Goal: Information Seeking & Learning: Learn about a topic

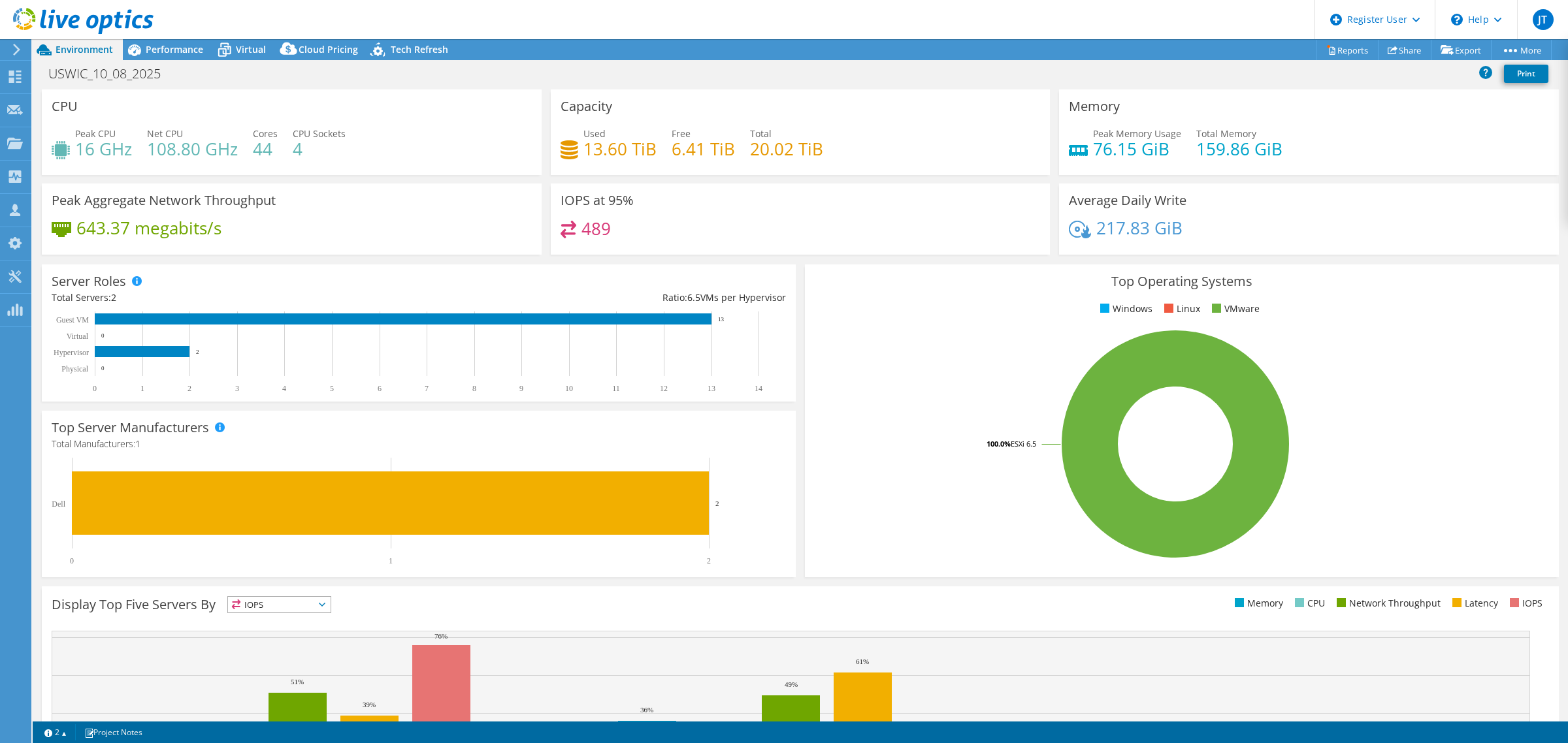
select select "USD"
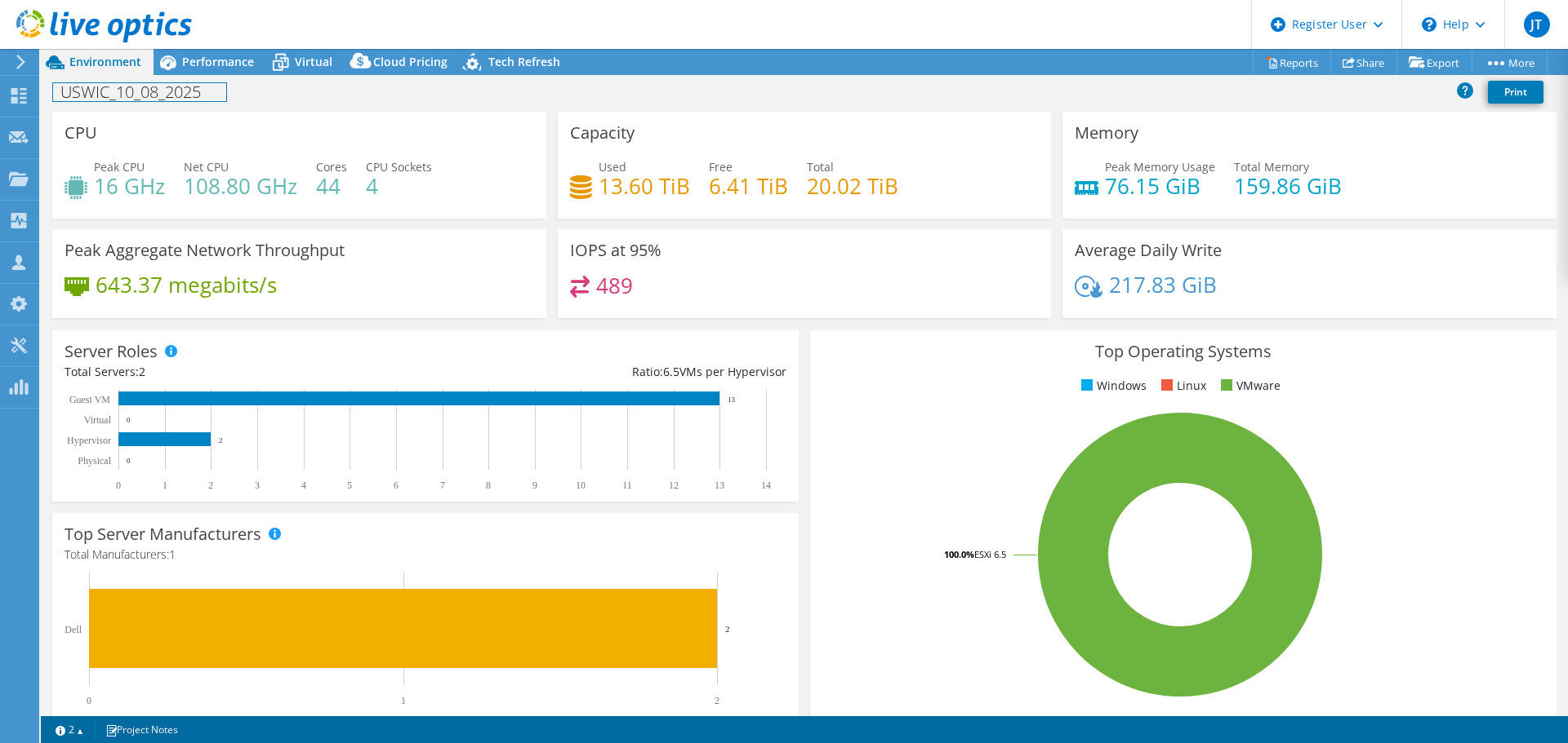
click at [210, 80] on div "USWIC_10_08_2025 Print" at bounding box center [804, 91] width 1527 height 30
click at [211, 46] on header "JT Dell User [PERSON_NAME] [PERSON_NAME][EMAIL_ADDRESS][PERSON_NAME][DOMAIN_NAM…" at bounding box center [784, 24] width 1568 height 49
click at [214, 53] on div "Performance" at bounding box center [210, 62] width 113 height 26
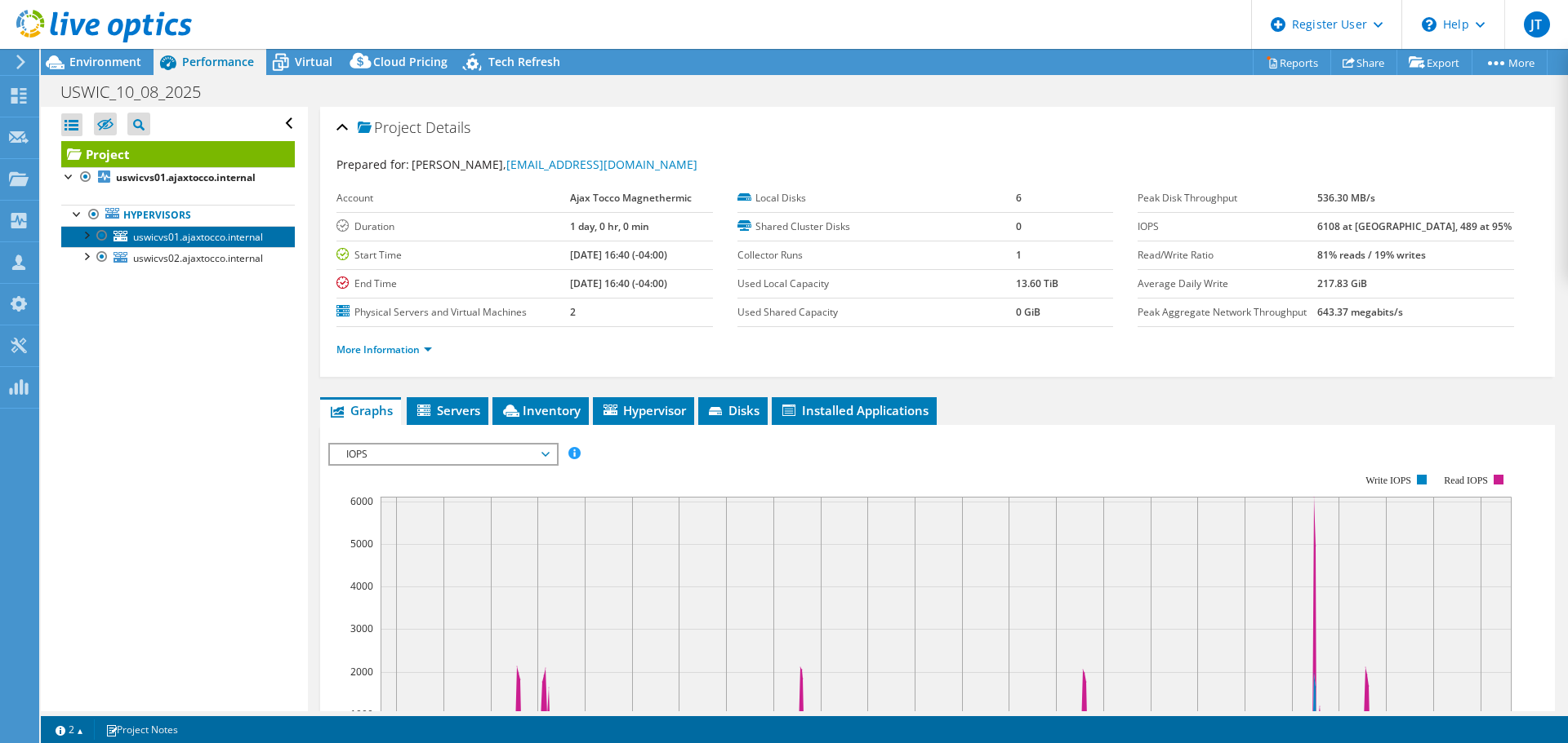
click at [155, 238] on span "uswicvs01.ajaxtocco.internal" at bounding box center [198, 236] width 130 height 14
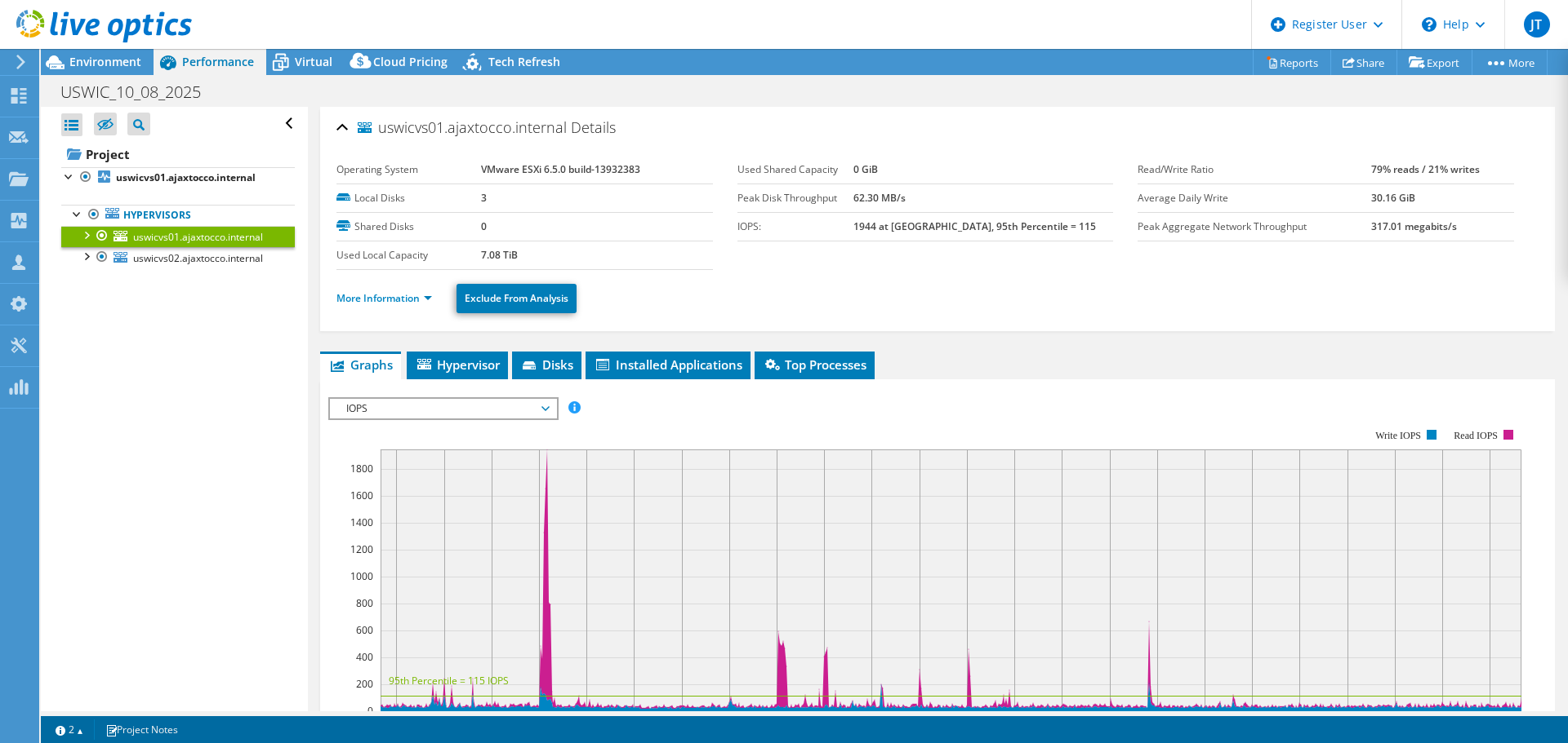
scroll to position [163, 0]
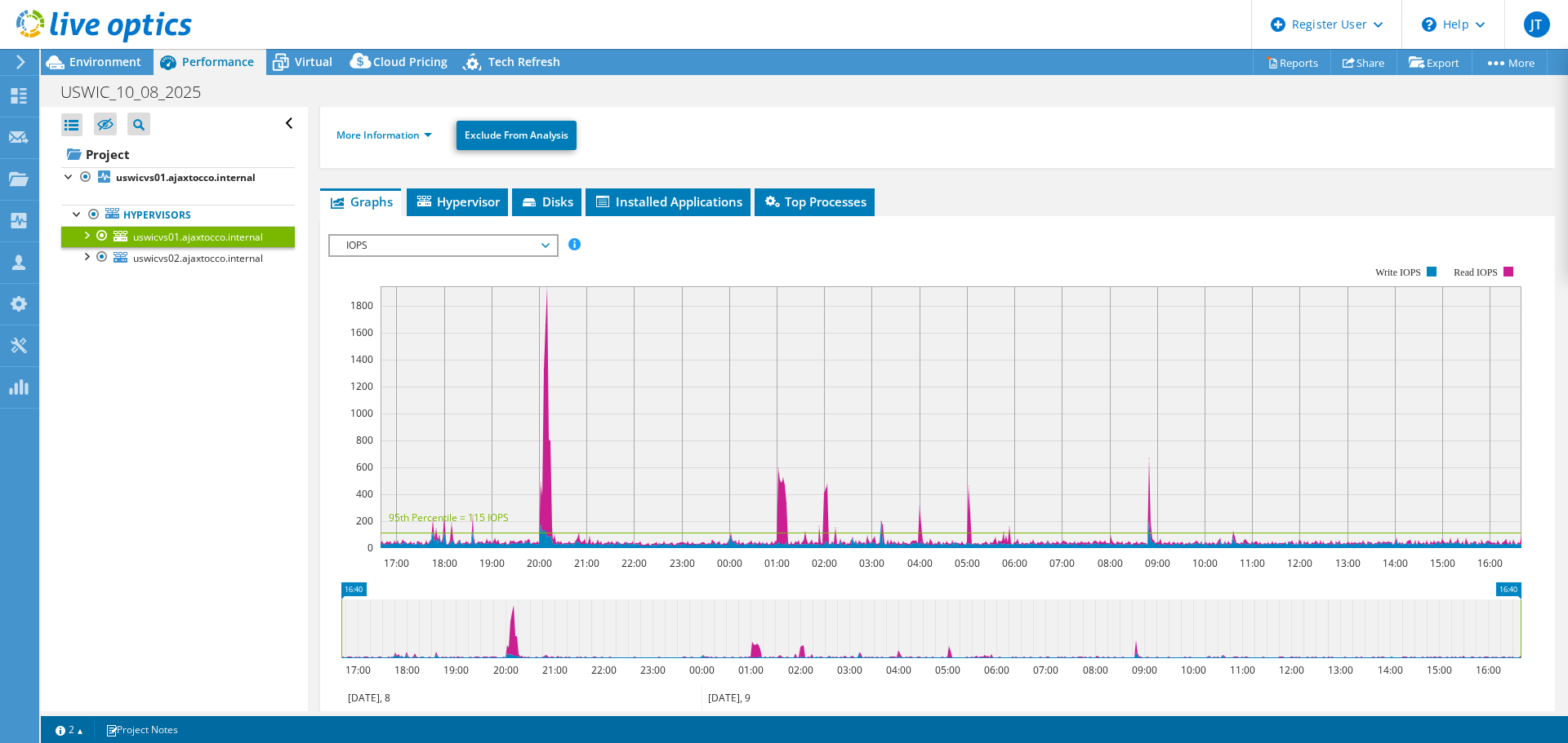
click at [444, 248] on span "IOPS" at bounding box center [443, 245] width 210 height 20
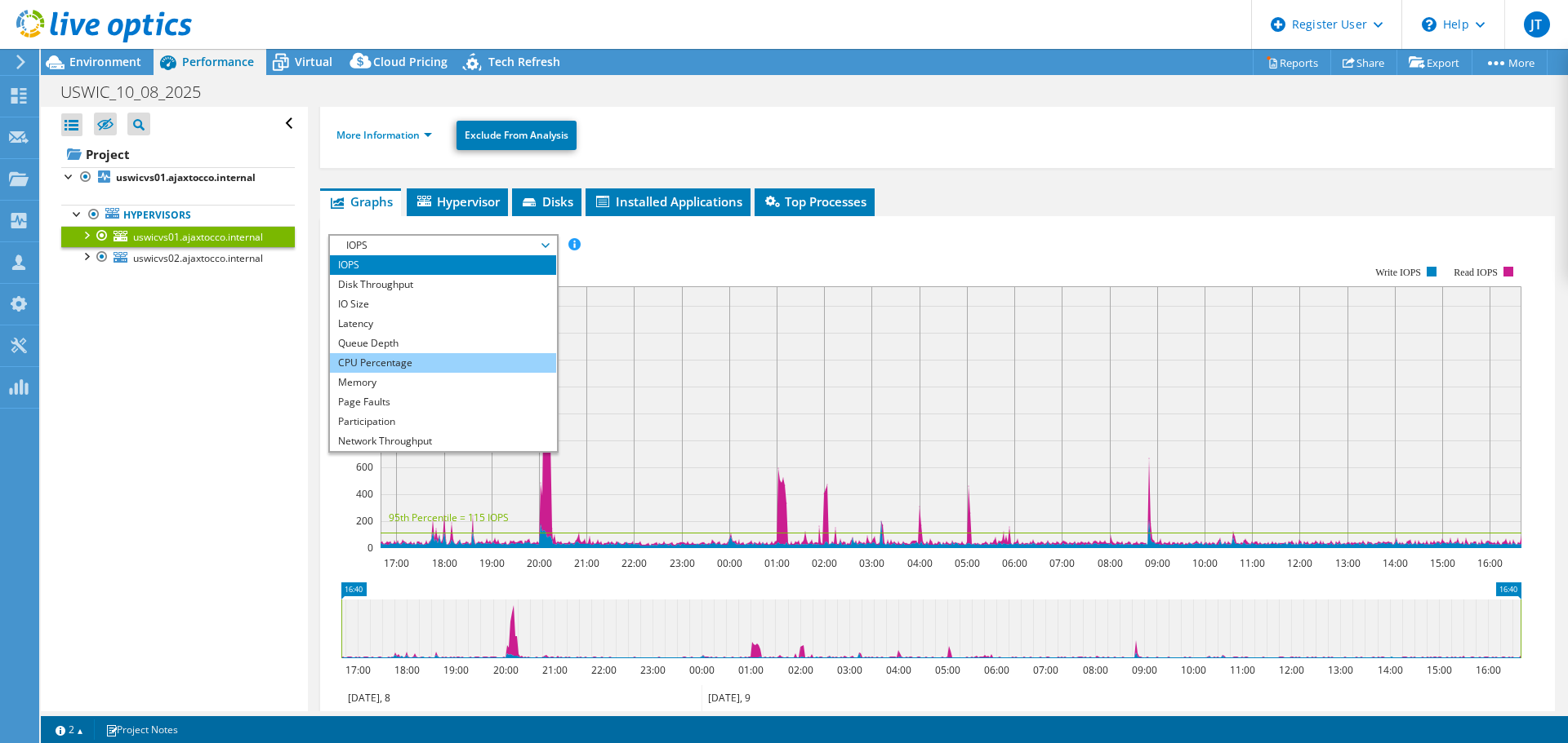
click at [422, 370] on li "CPU Percentage" at bounding box center [443, 363] width 226 height 20
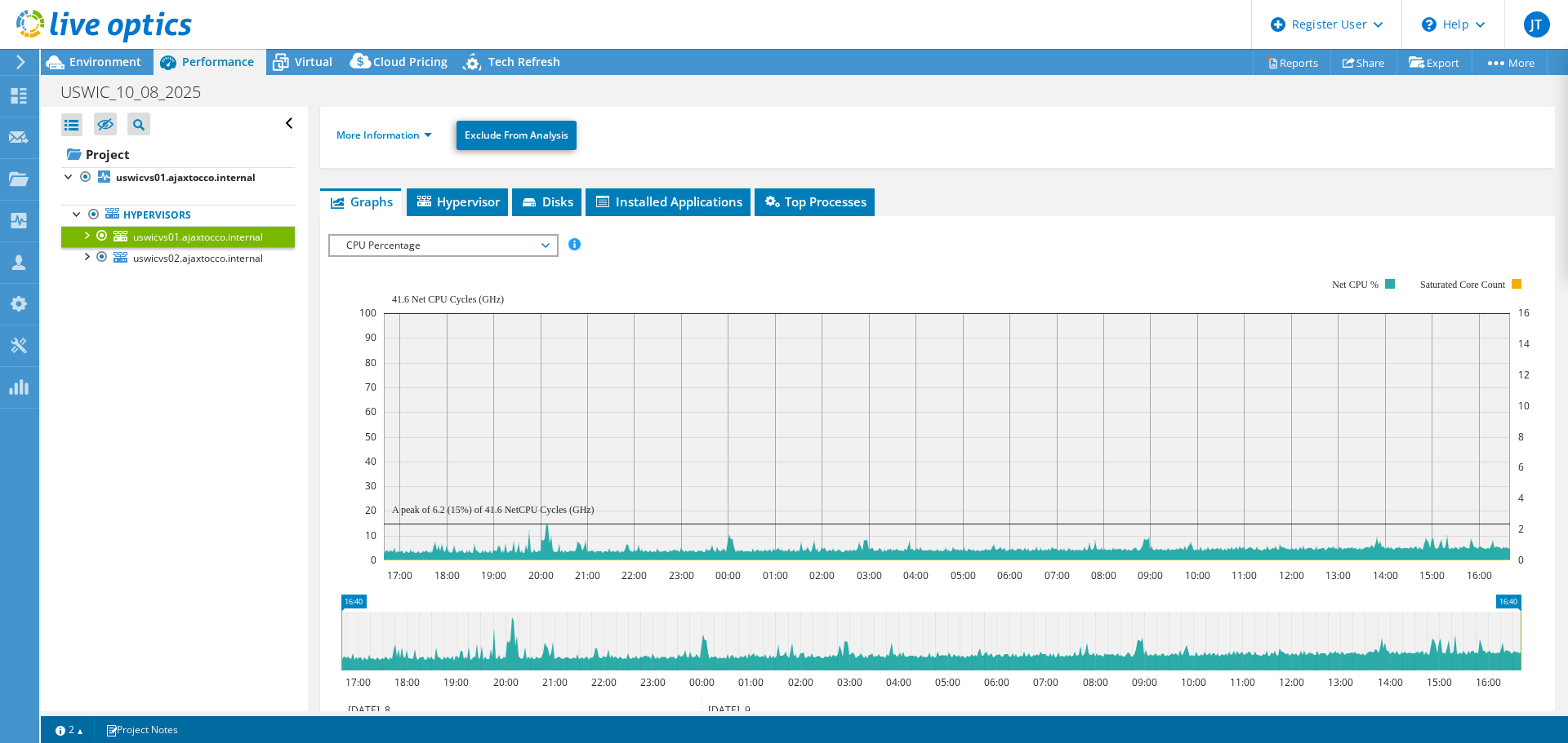
click at [380, 247] on span "CPU Percentage" at bounding box center [443, 245] width 210 height 20
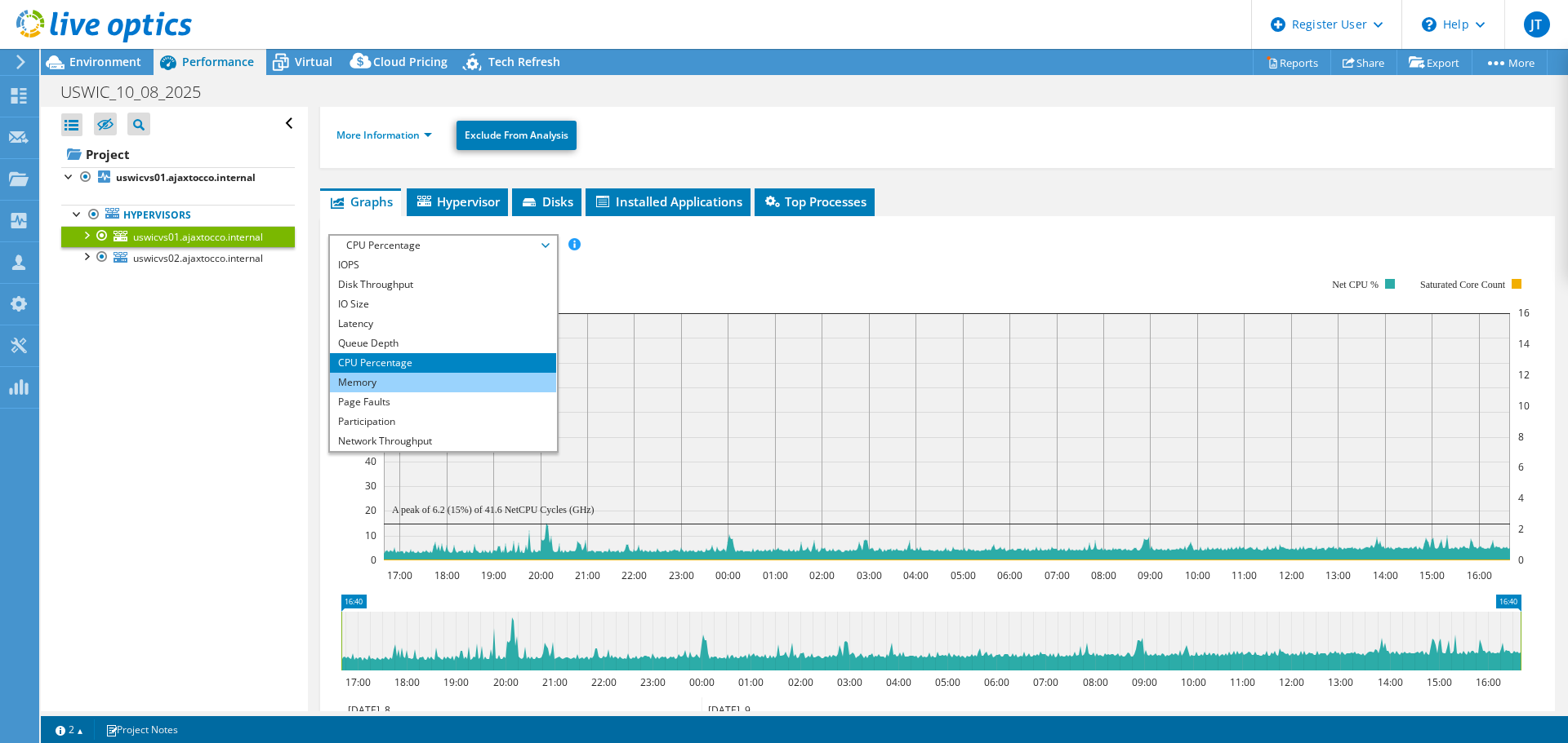
click at [399, 382] on li "Memory" at bounding box center [443, 382] width 226 height 20
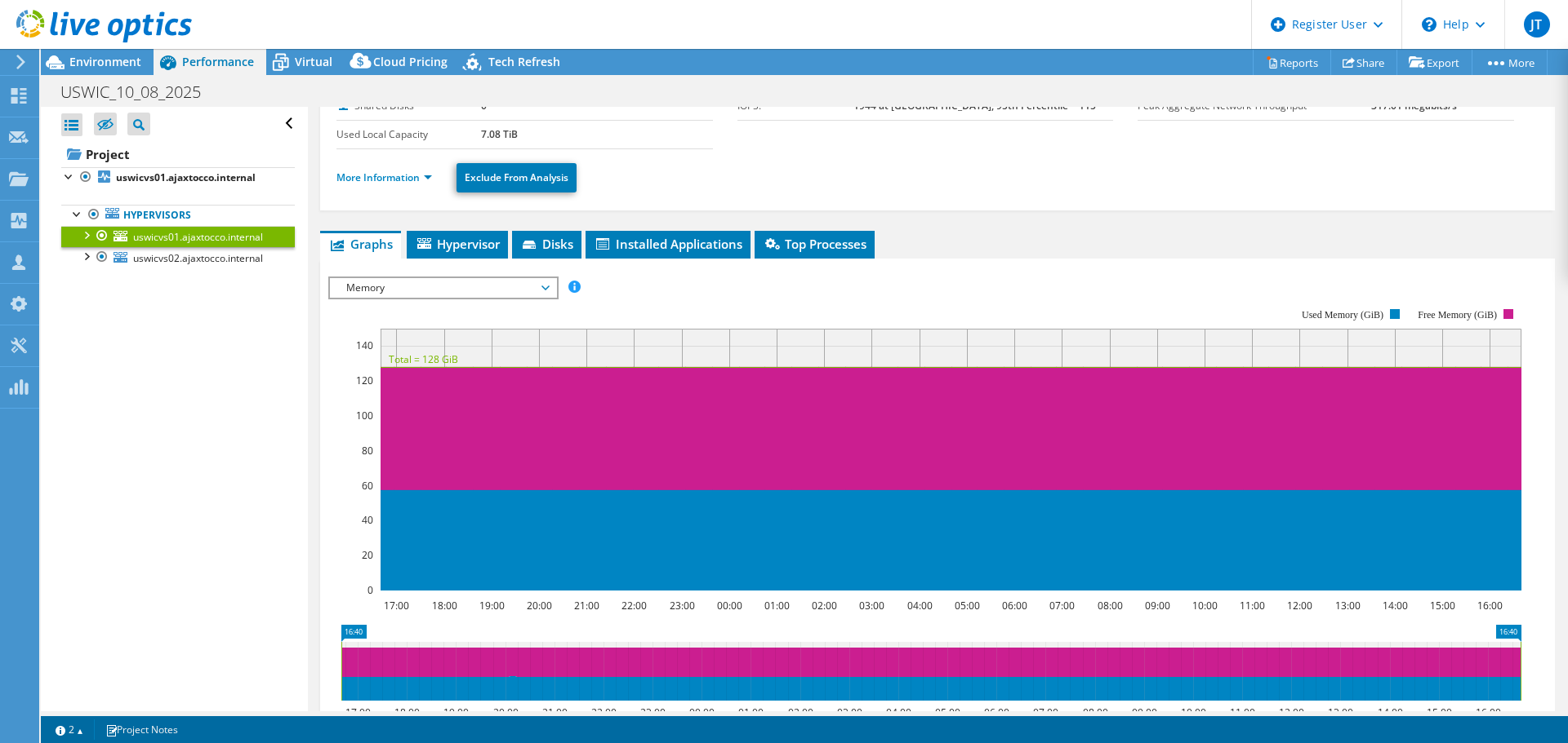
scroll to position [82, 0]
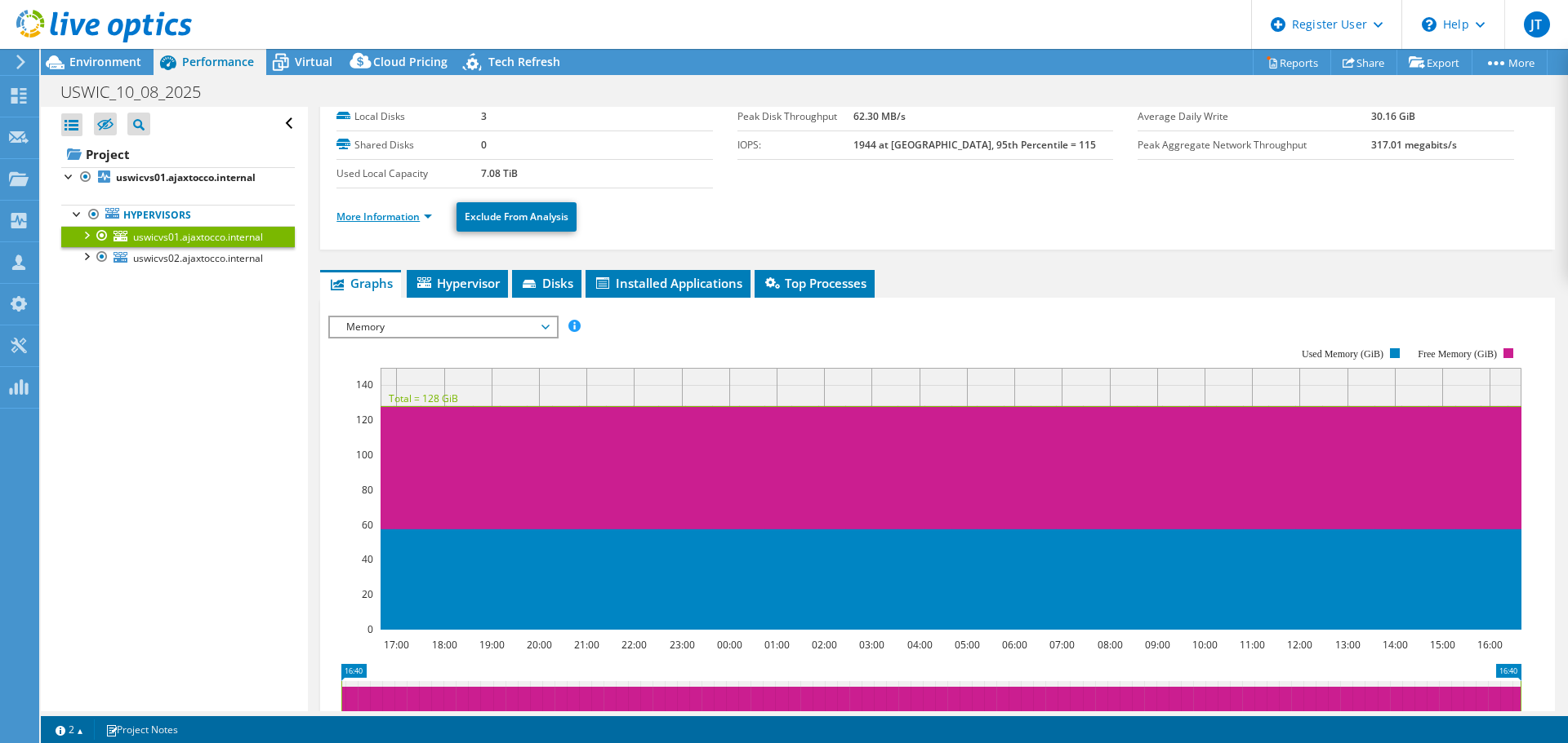
click at [404, 220] on link "More Information" at bounding box center [384, 217] width 95 height 14
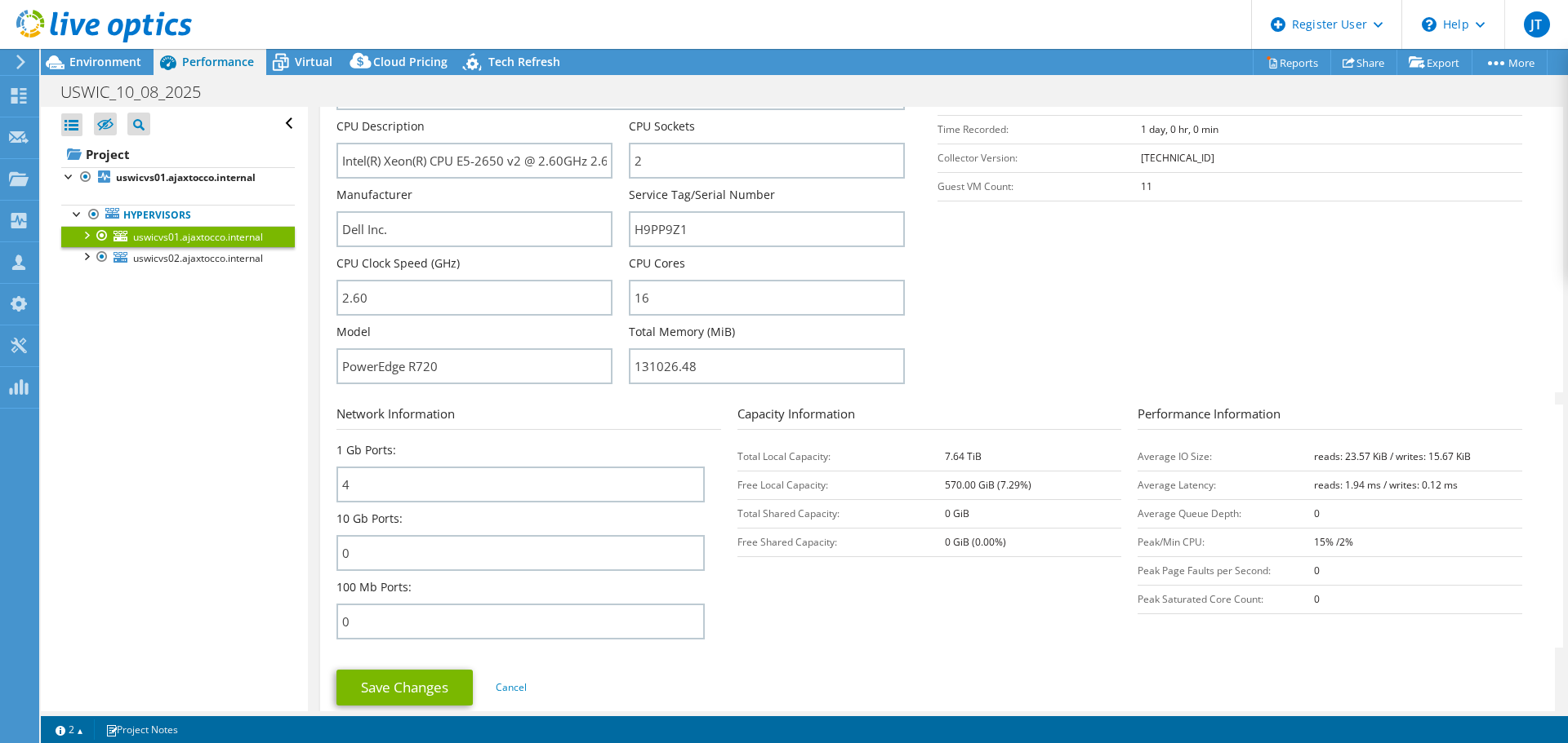
scroll to position [0, 0]
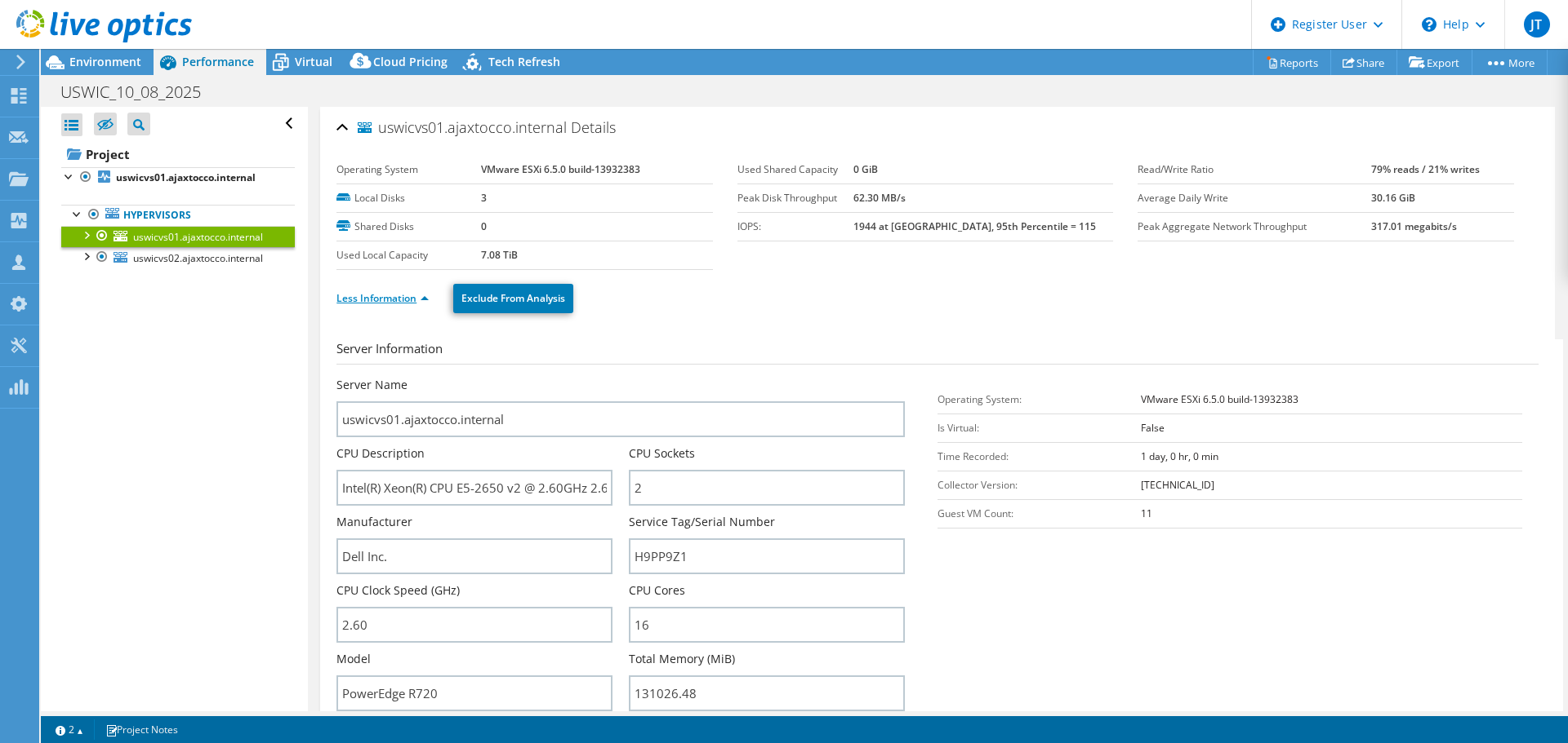
click at [370, 302] on link "Less Information" at bounding box center [383, 298] width 92 height 14
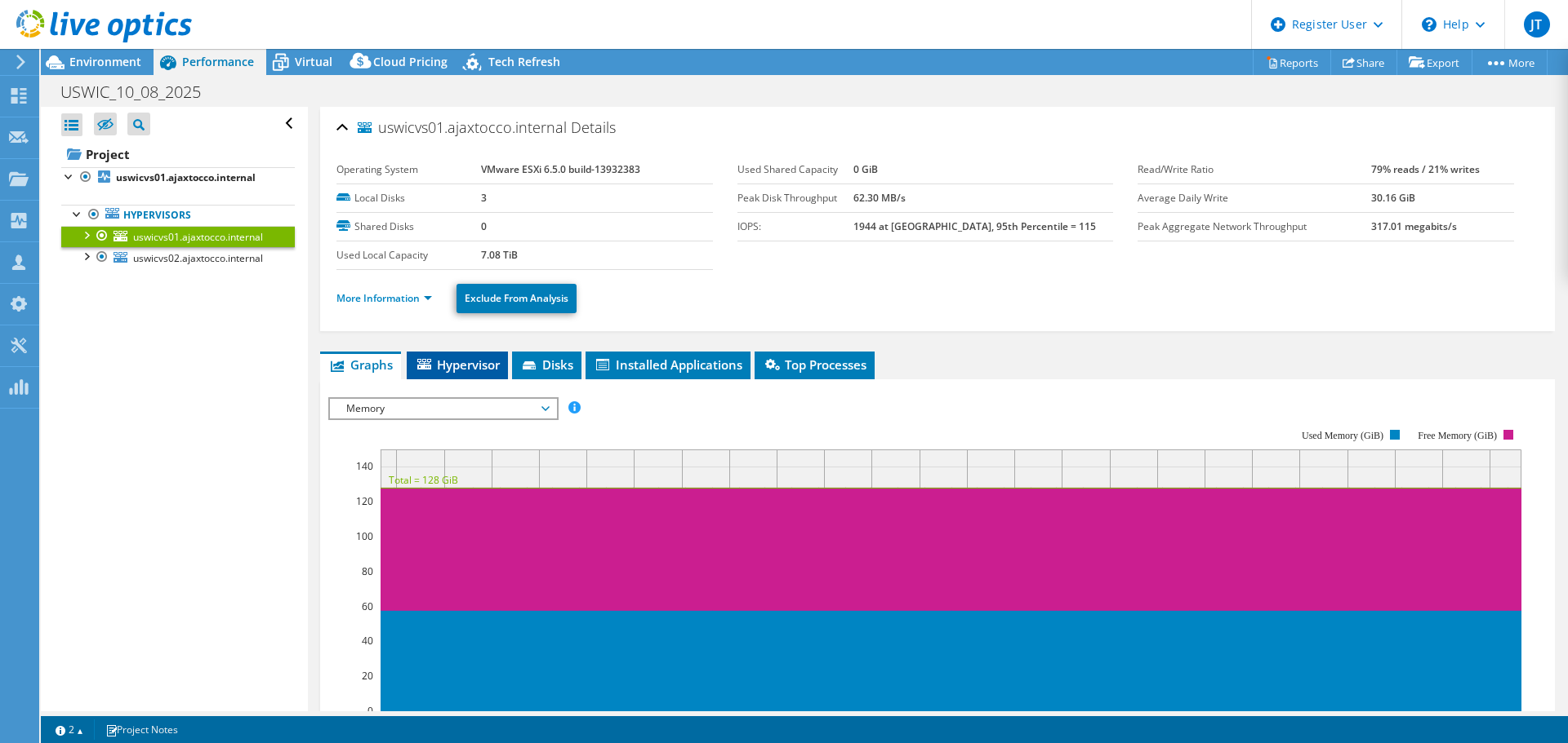
click at [473, 359] on span "Hypervisor" at bounding box center [457, 364] width 85 height 16
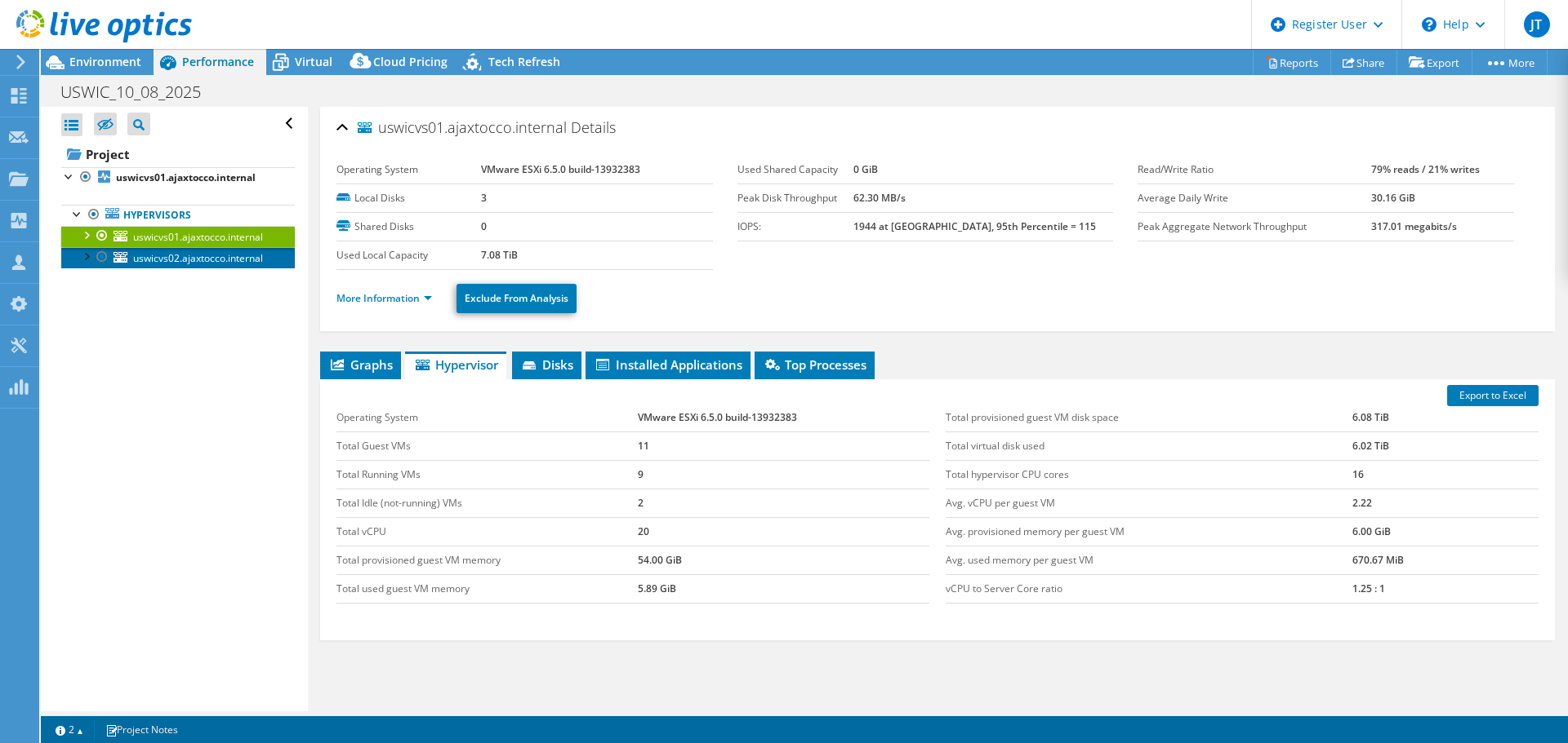
click at [197, 254] on span "uswicvs02.ajaxtocco.internal" at bounding box center [198, 258] width 130 height 14
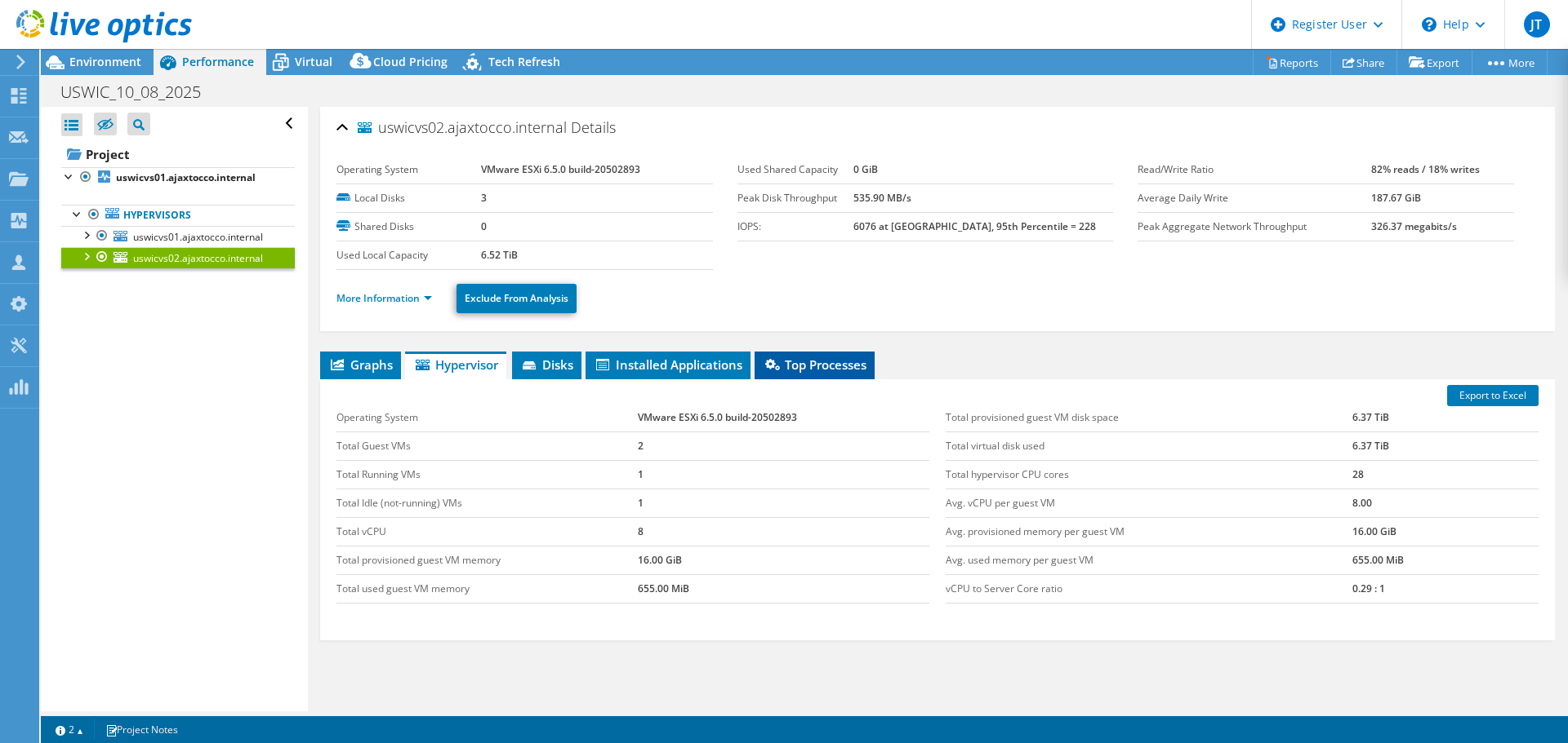
click at [814, 375] on li "Top Processes" at bounding box center [814, 365] width 120 height 27
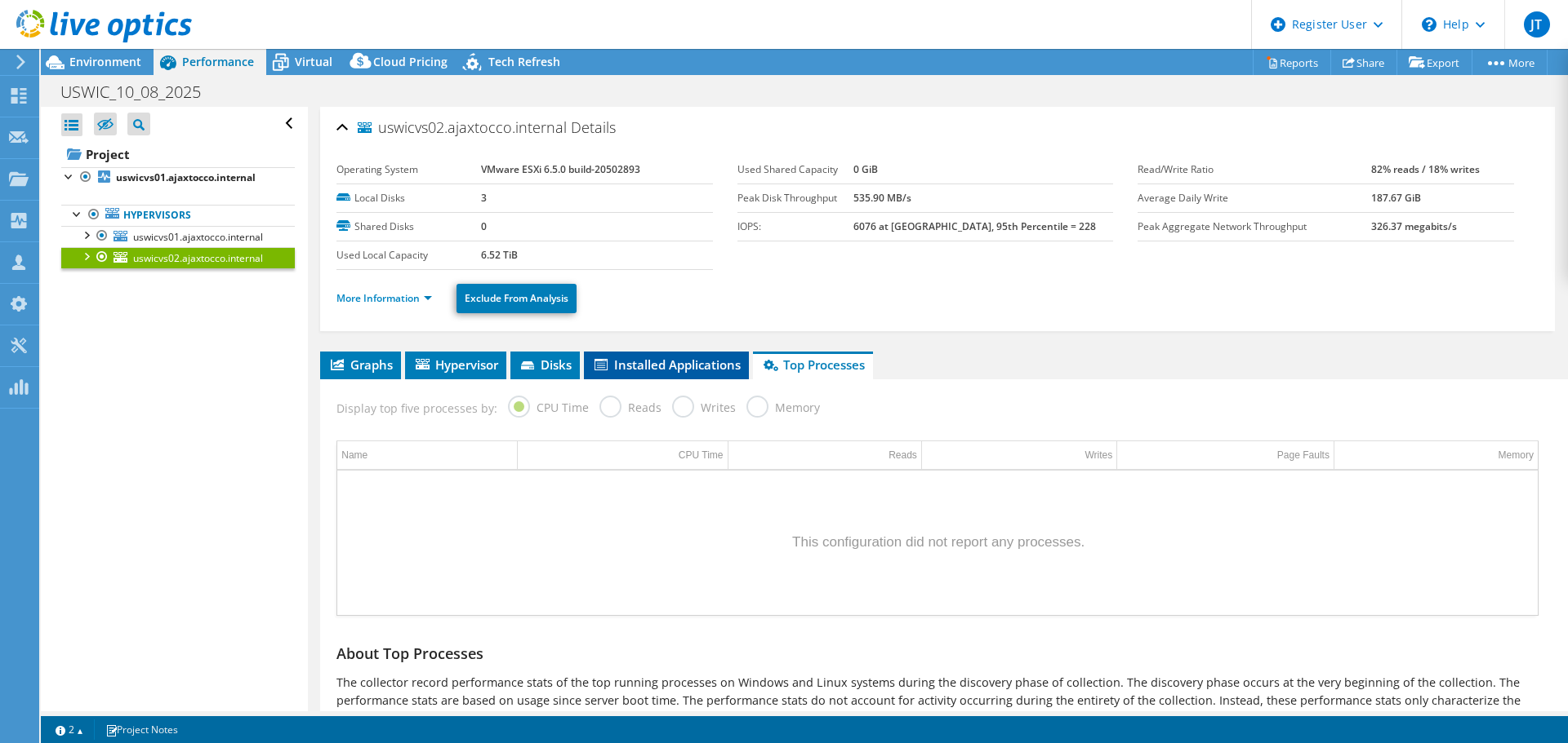
click at [694, 364] on span "Installed Applications" at bounding box center [666, 364] width 149 height 16
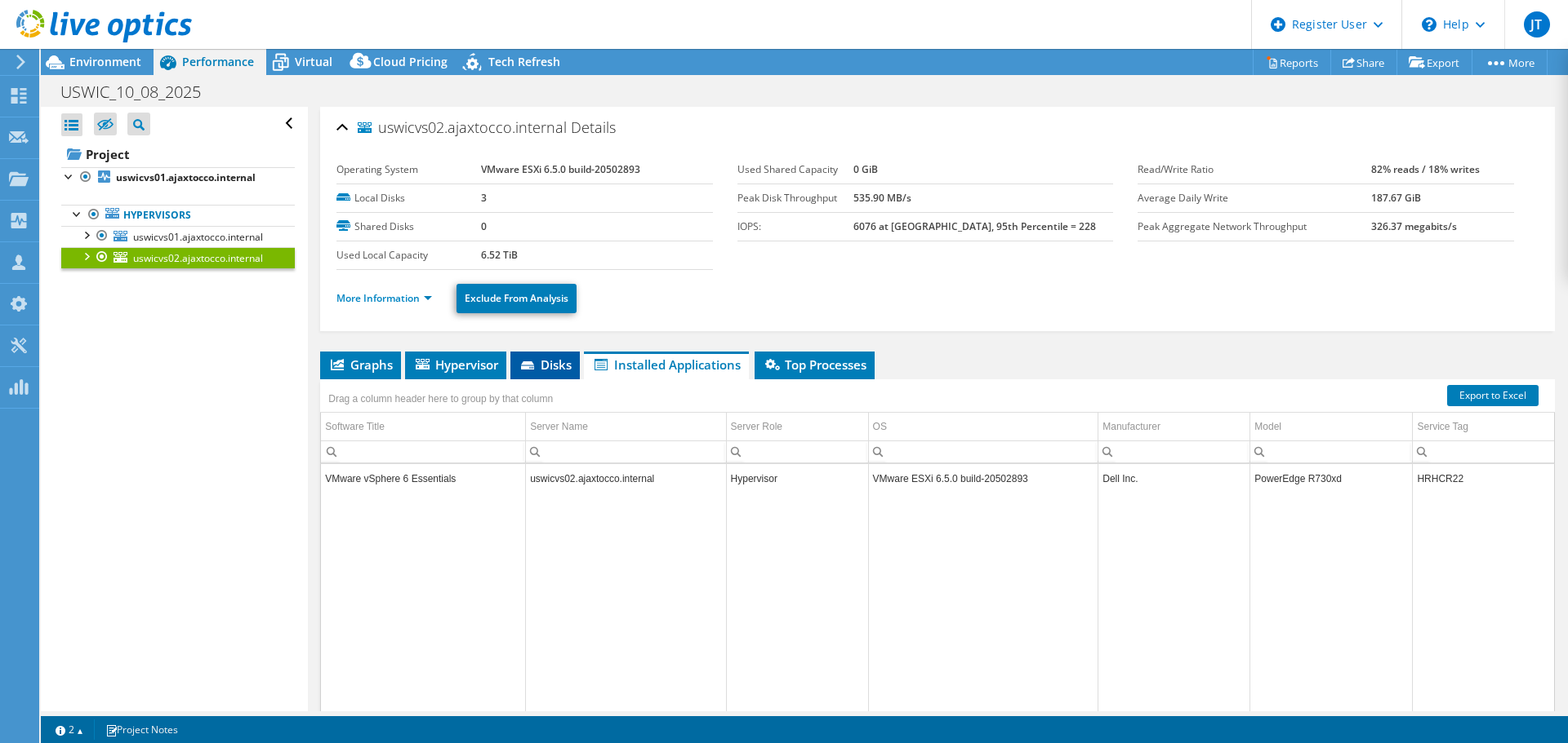
click at [566, 361] on span "Disks" at bounding box center [545, 364] width 53 height 16
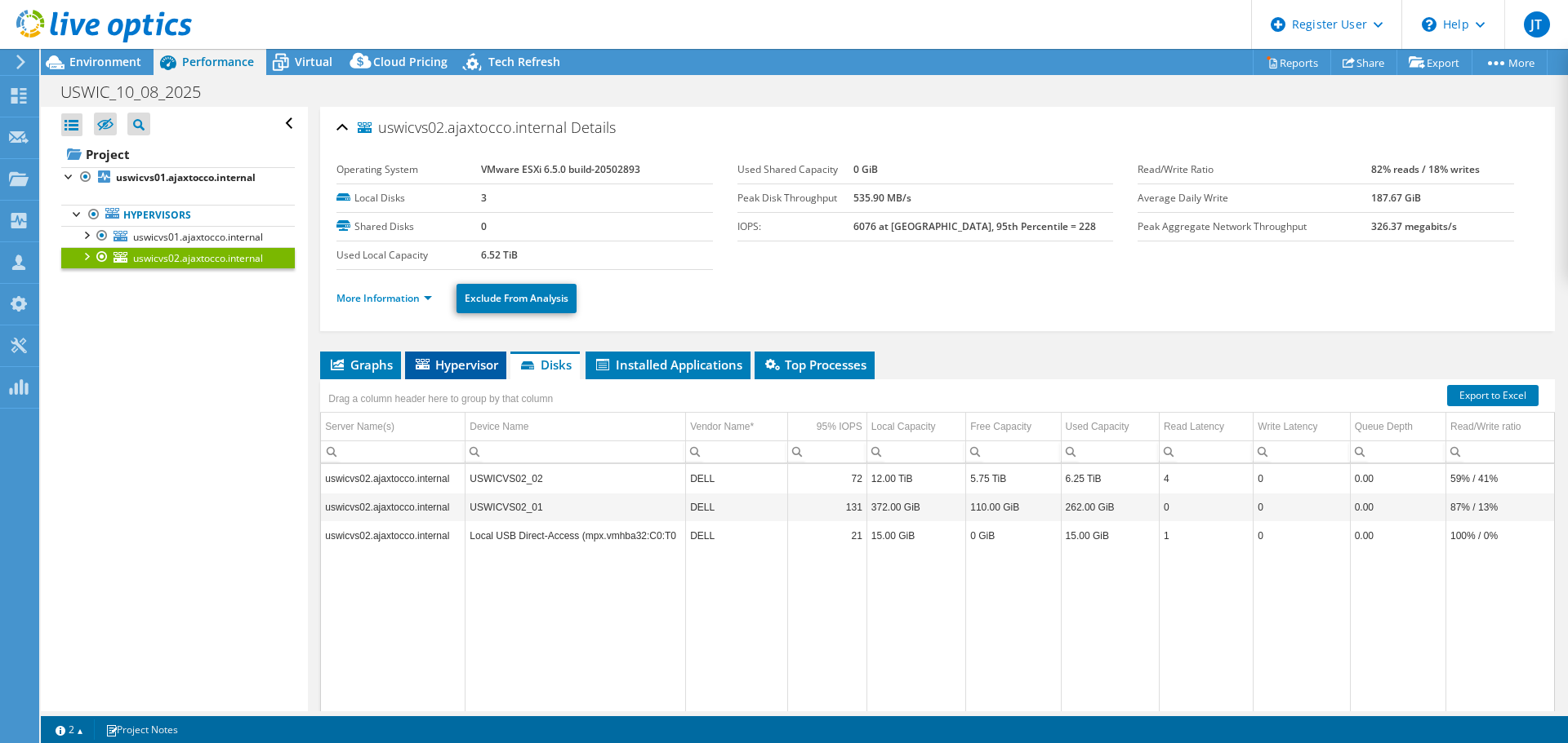
click at [477, 363] on span "Hypervisor" at bounding box center [455, 364] width 85 height 16
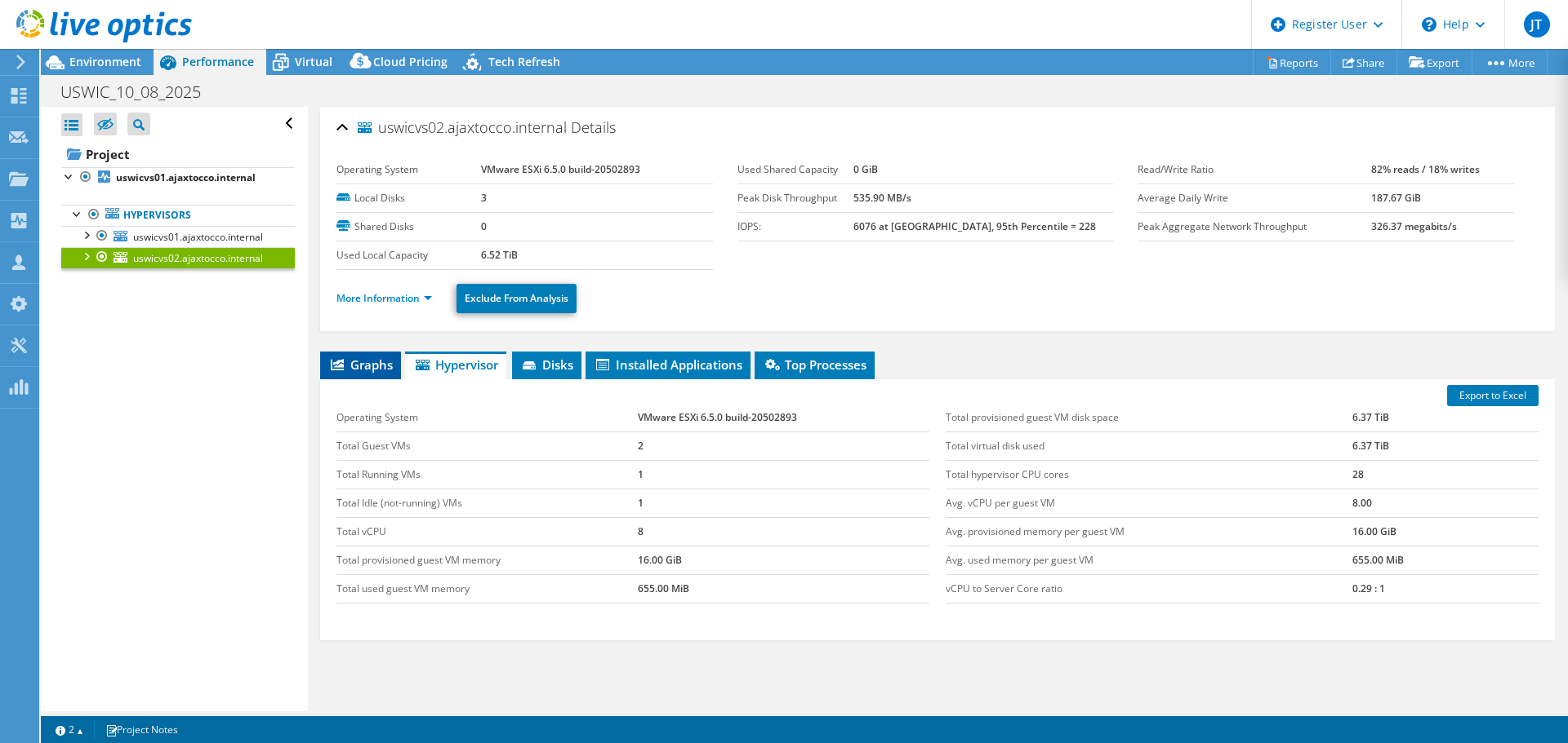
click at [373, 374] on li "Graphs" at bounding box center [361, 365] width 81 height 27
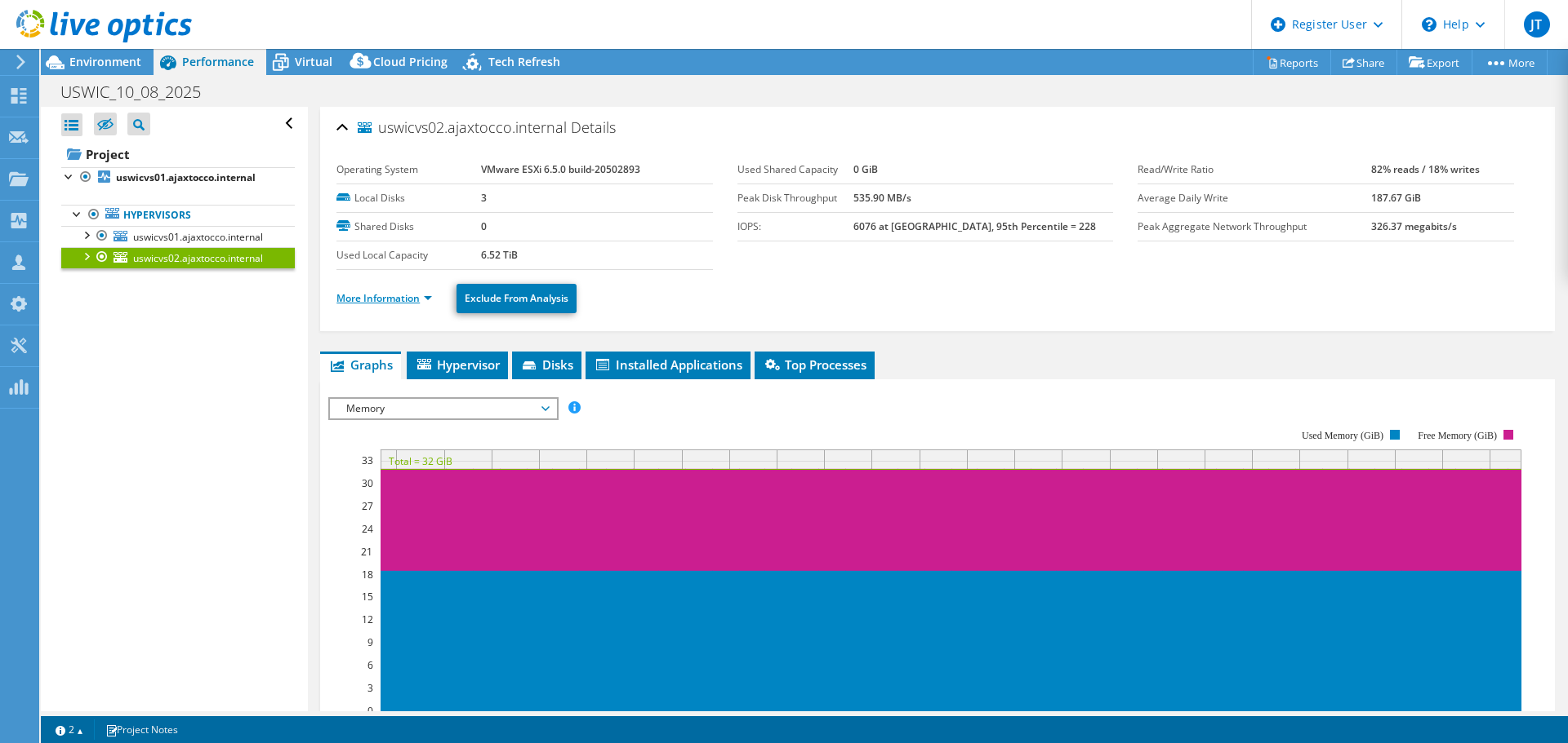
click at [400, 297] on link "More Information" at bounding box center [384, 298] width 95 height 14
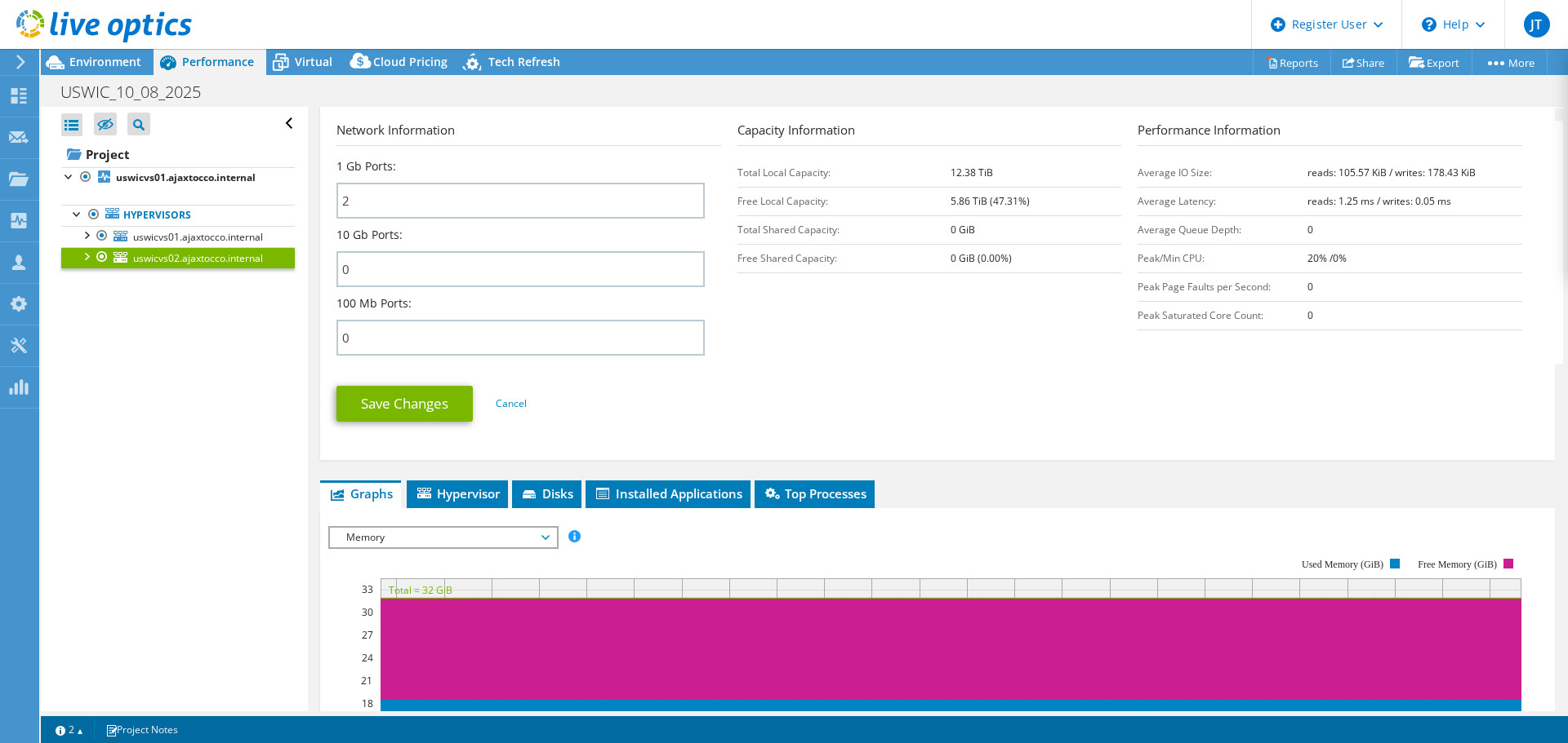
scroll to position [606, 0]
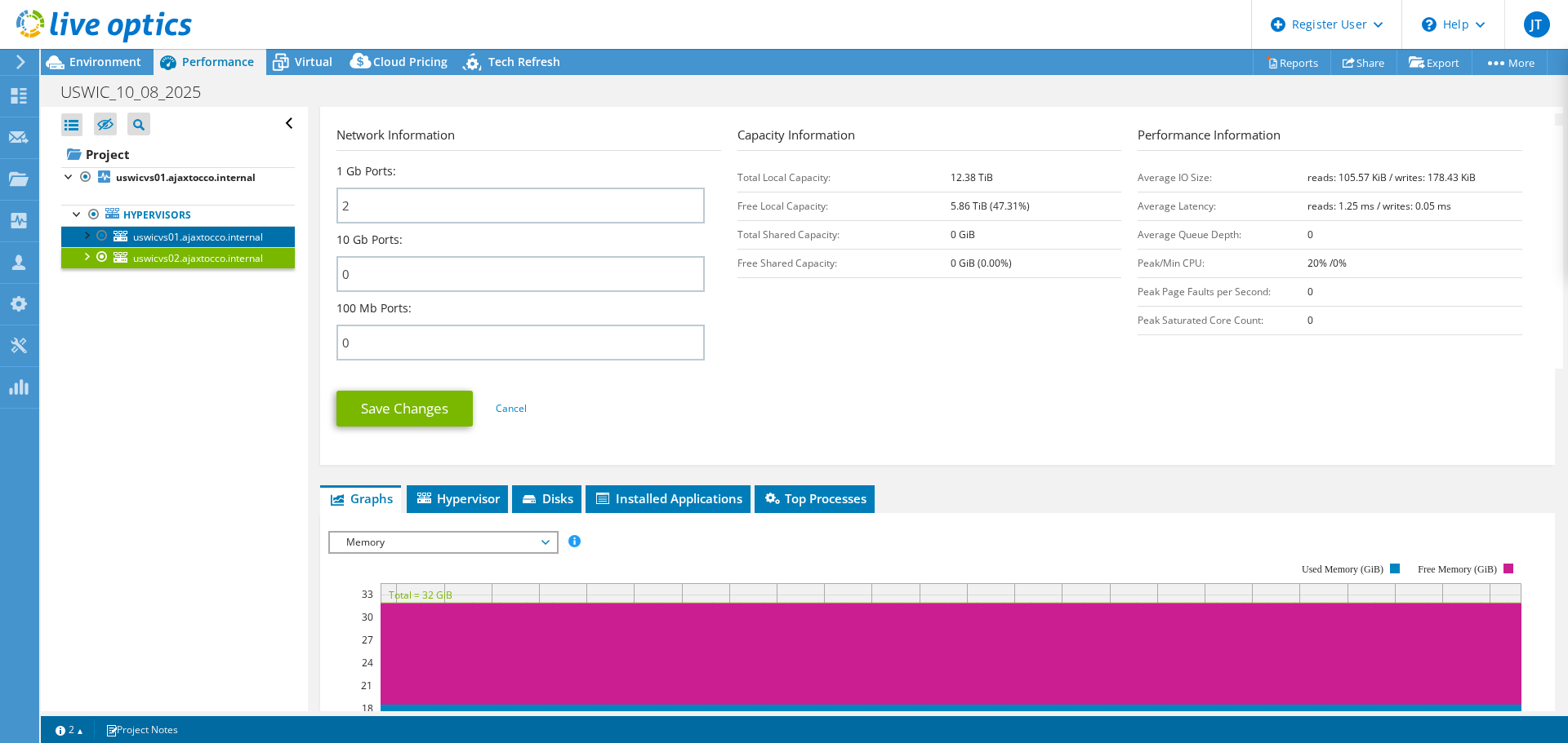
click at [233, 232] on span "uswicvs01.ajaxtocco.internal" at bounding box center [198, 236] width 130 height 14
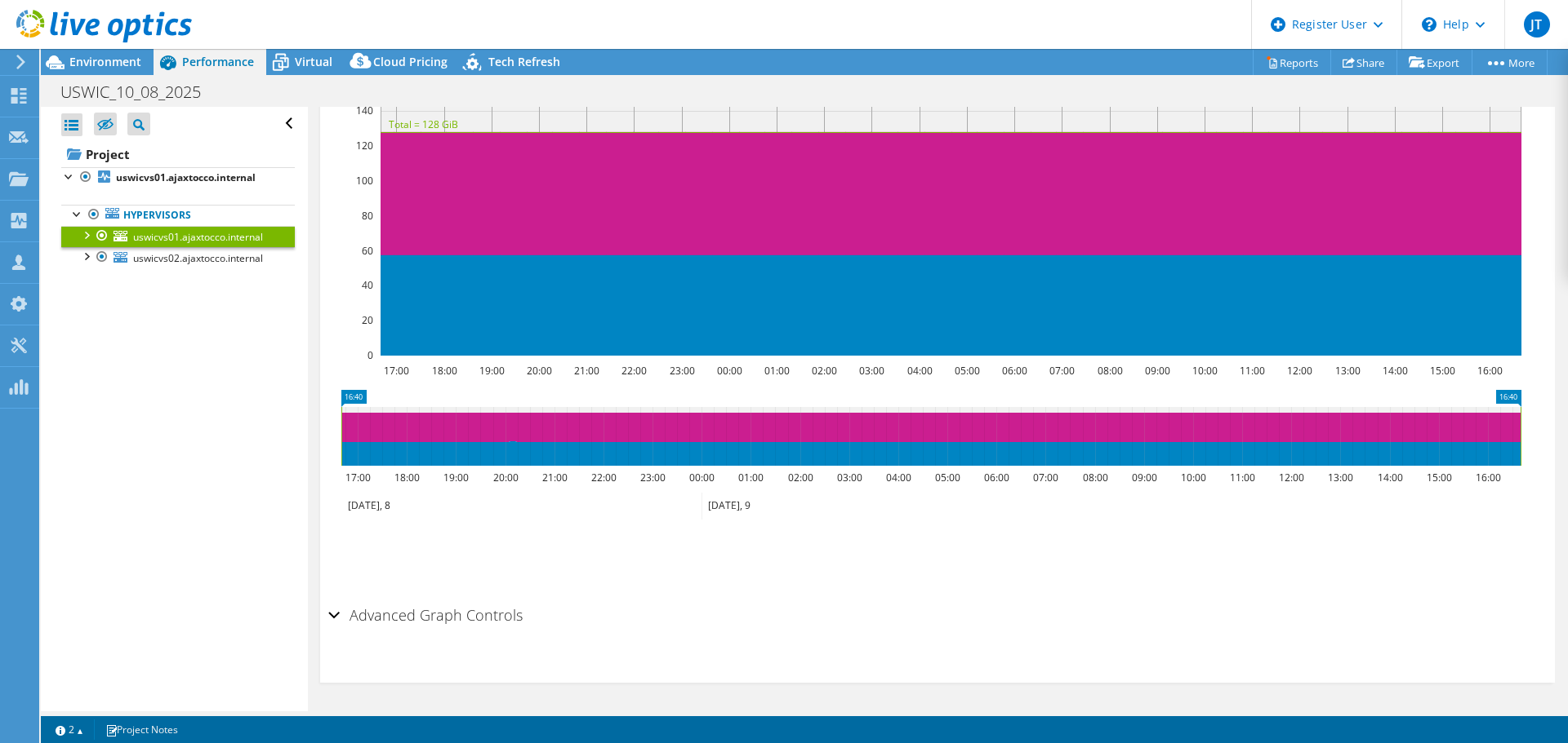
scroll to position [356, 0]
click at [151, 171] on b "uswicvs01.ajaxtocco.internal" at bounding box center [186, 177] width 139 height 14
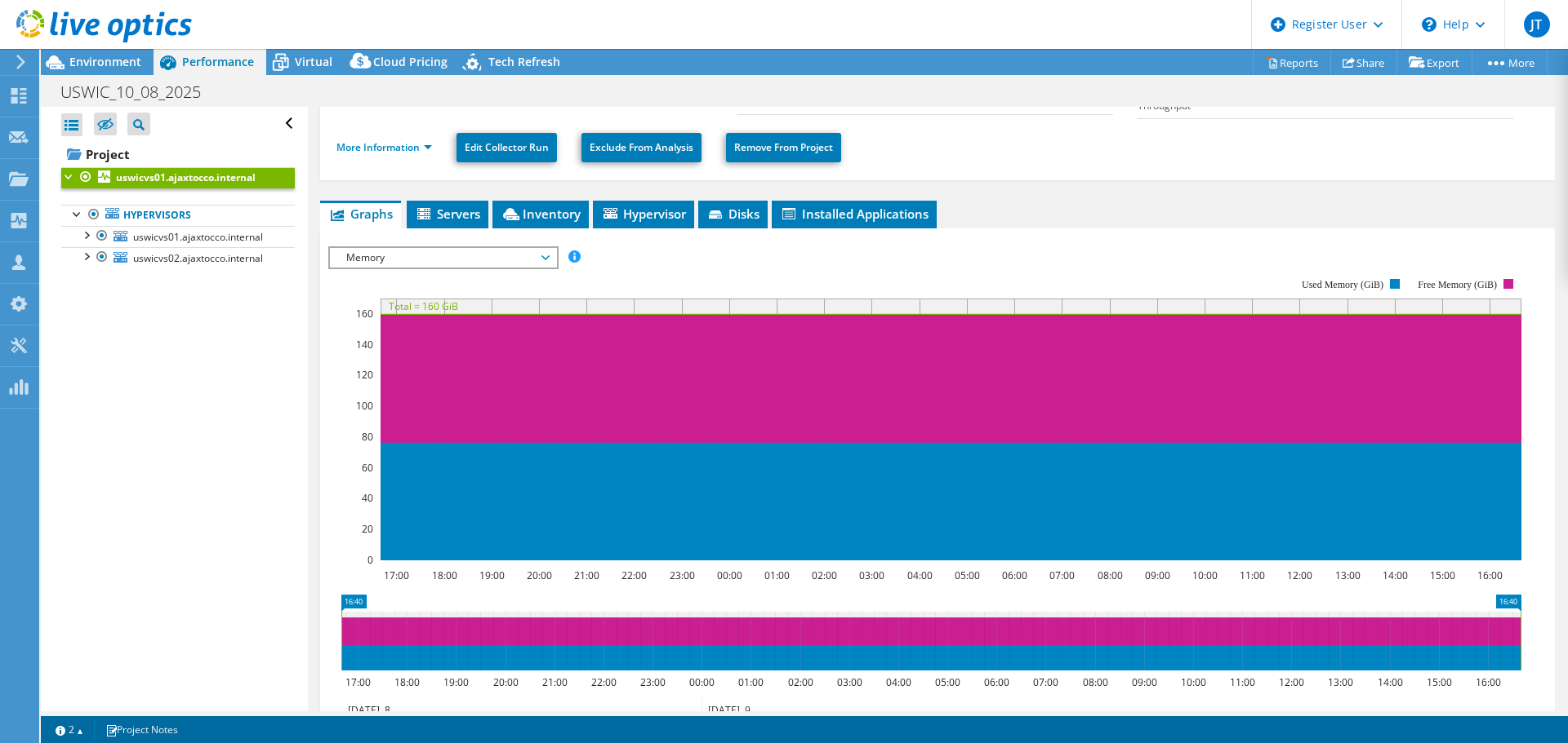
scroll to position [0, 0]
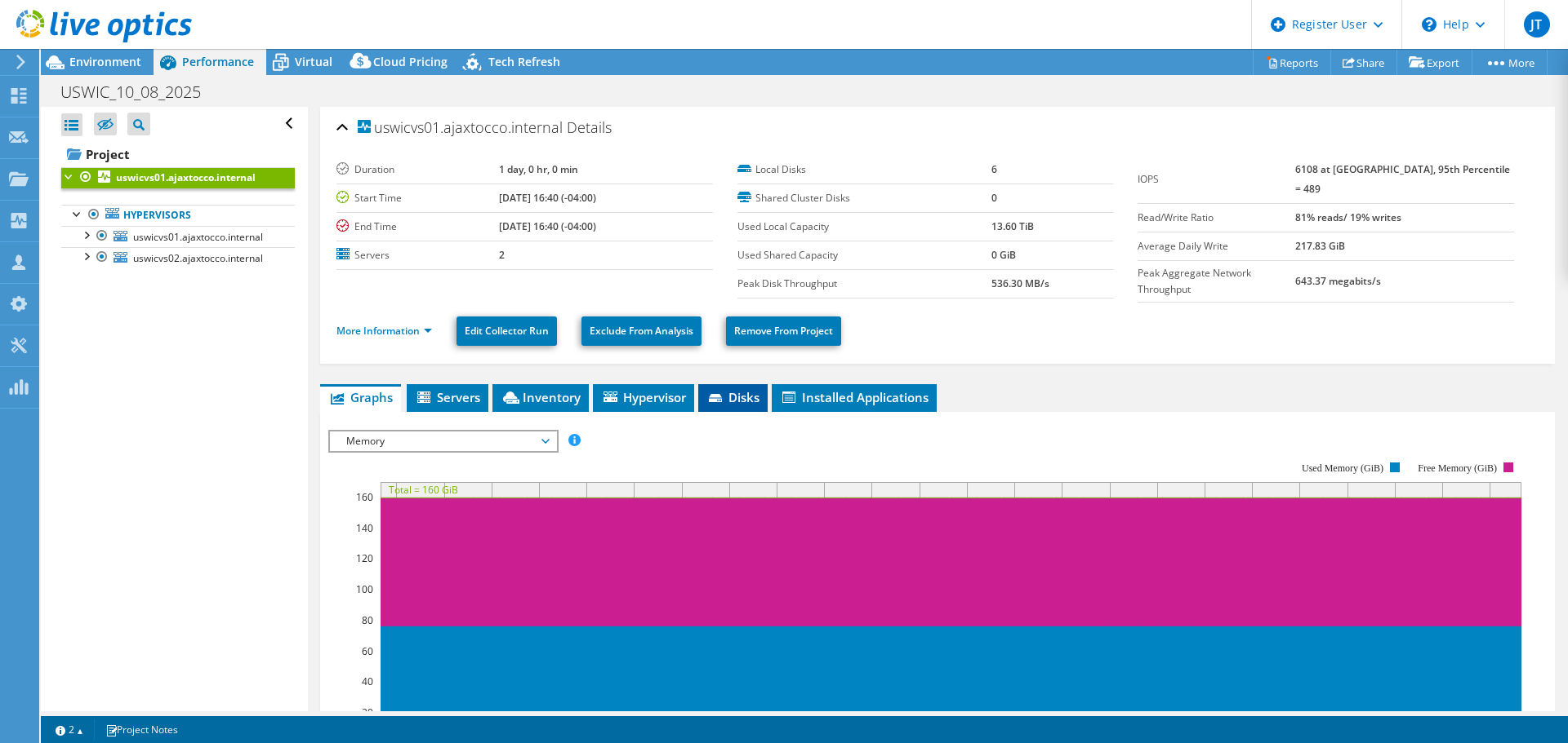
click at [728, 401] on li "Disks" at bounding box center [733, 397] width 70 height 27
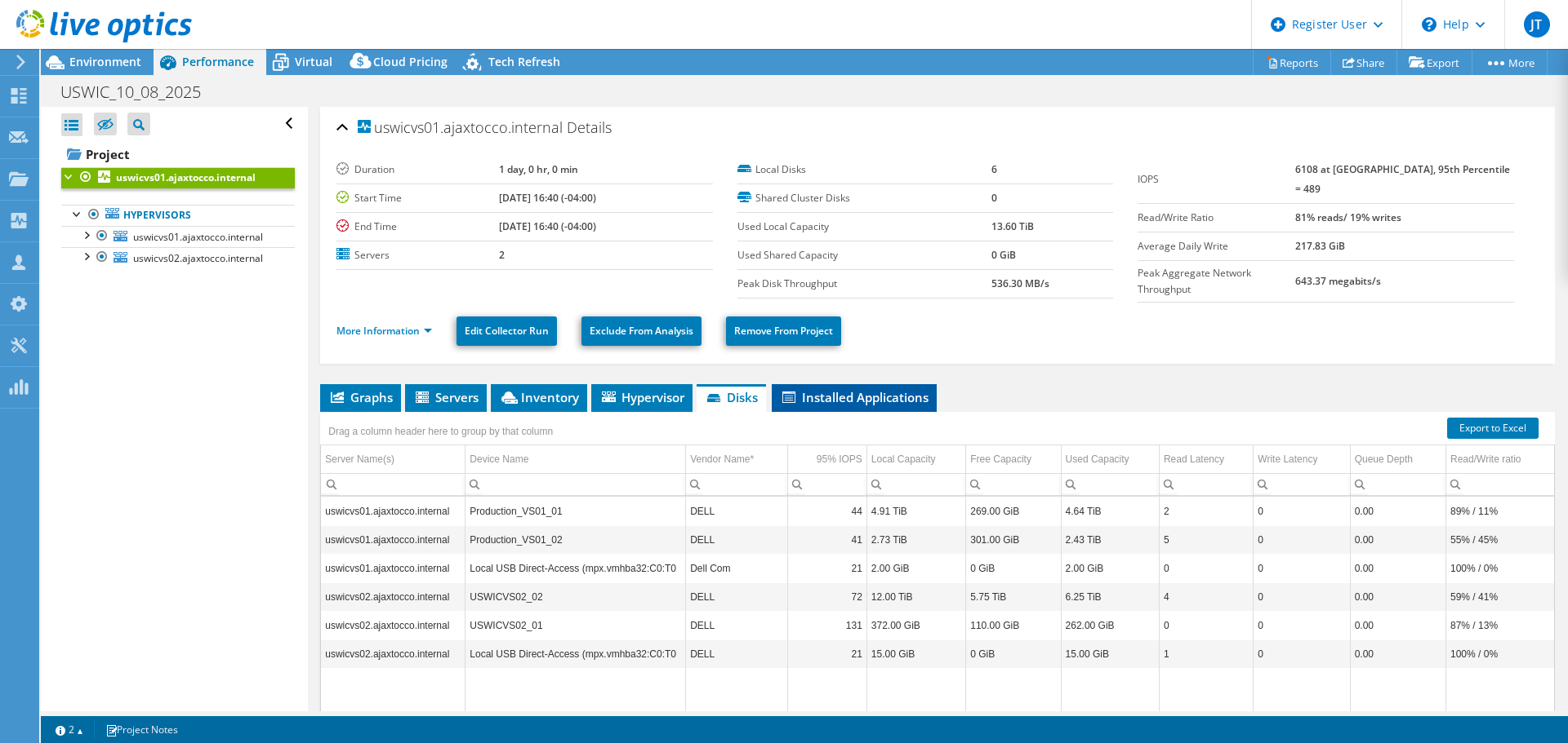
click at [810, 398] on span "Installed Applications" at bounding box center [855, 396] width 149 height 16
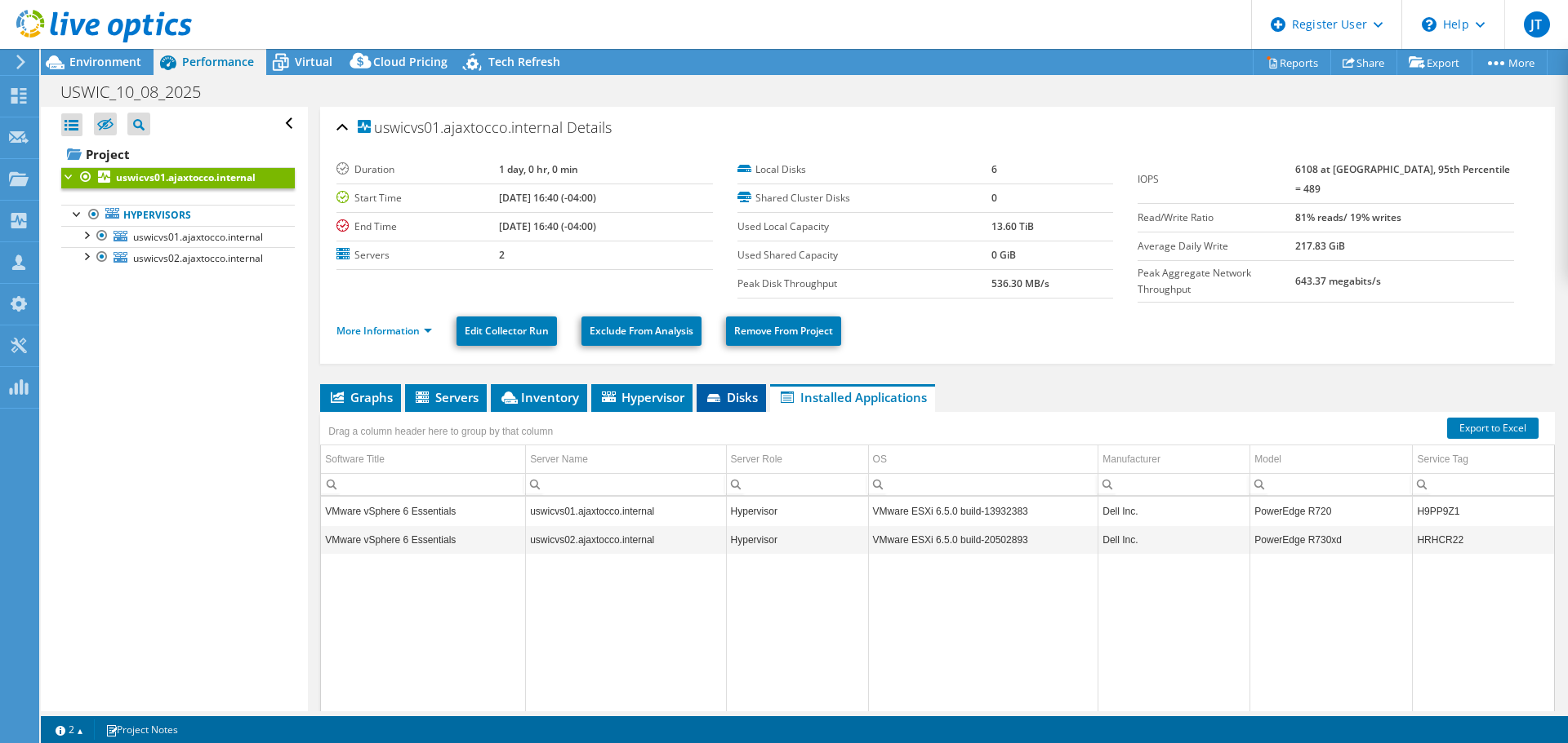
click at [739, 389] on span "Disks" at bounding box center [731, 396] width 53 height 16
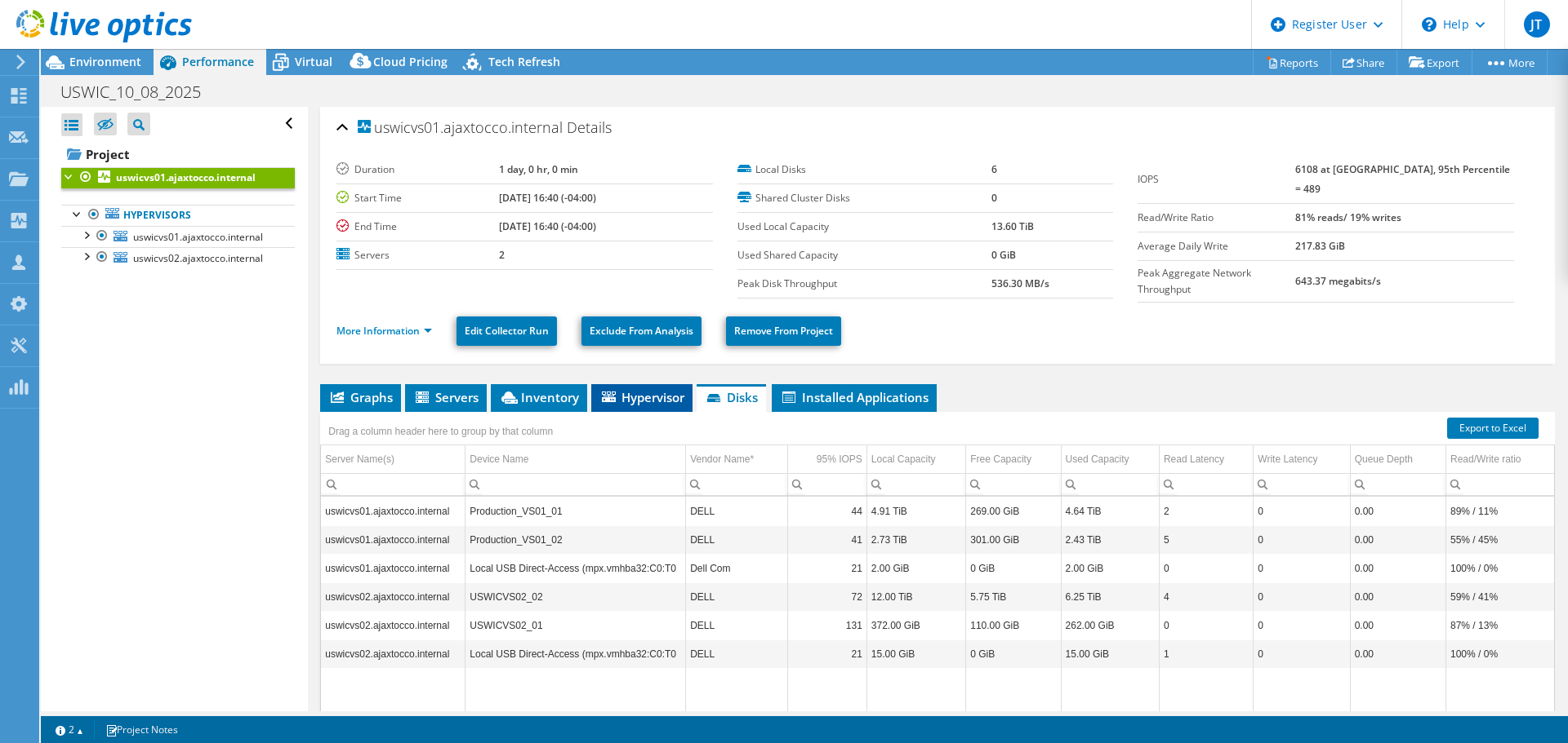
click at [642, 396] on span "Hypervisor" at bounding box center [642, 396] width 85 height 16
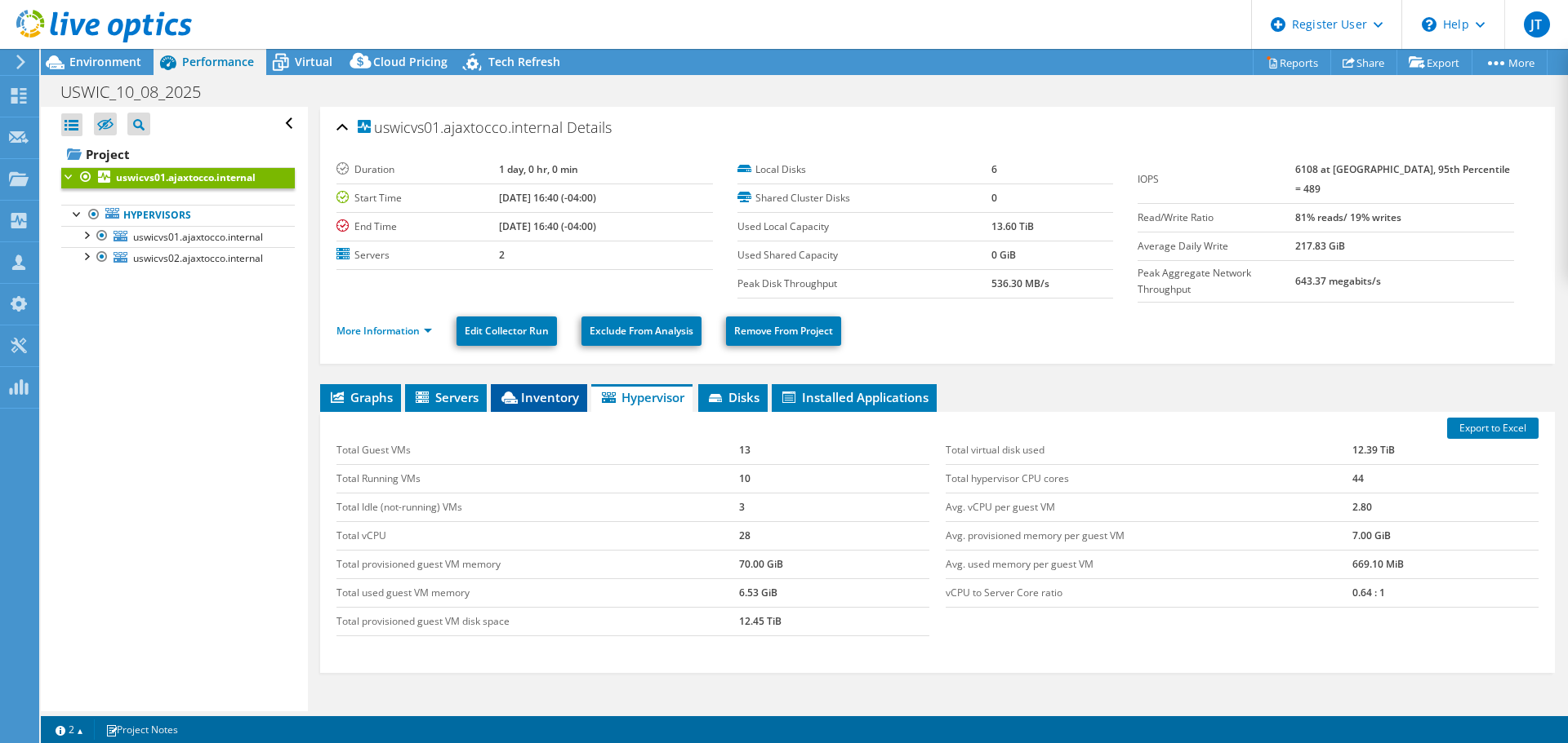
click at [553, 389] on span "Inventory" at bounding box center [538, 396] width 80 height 16
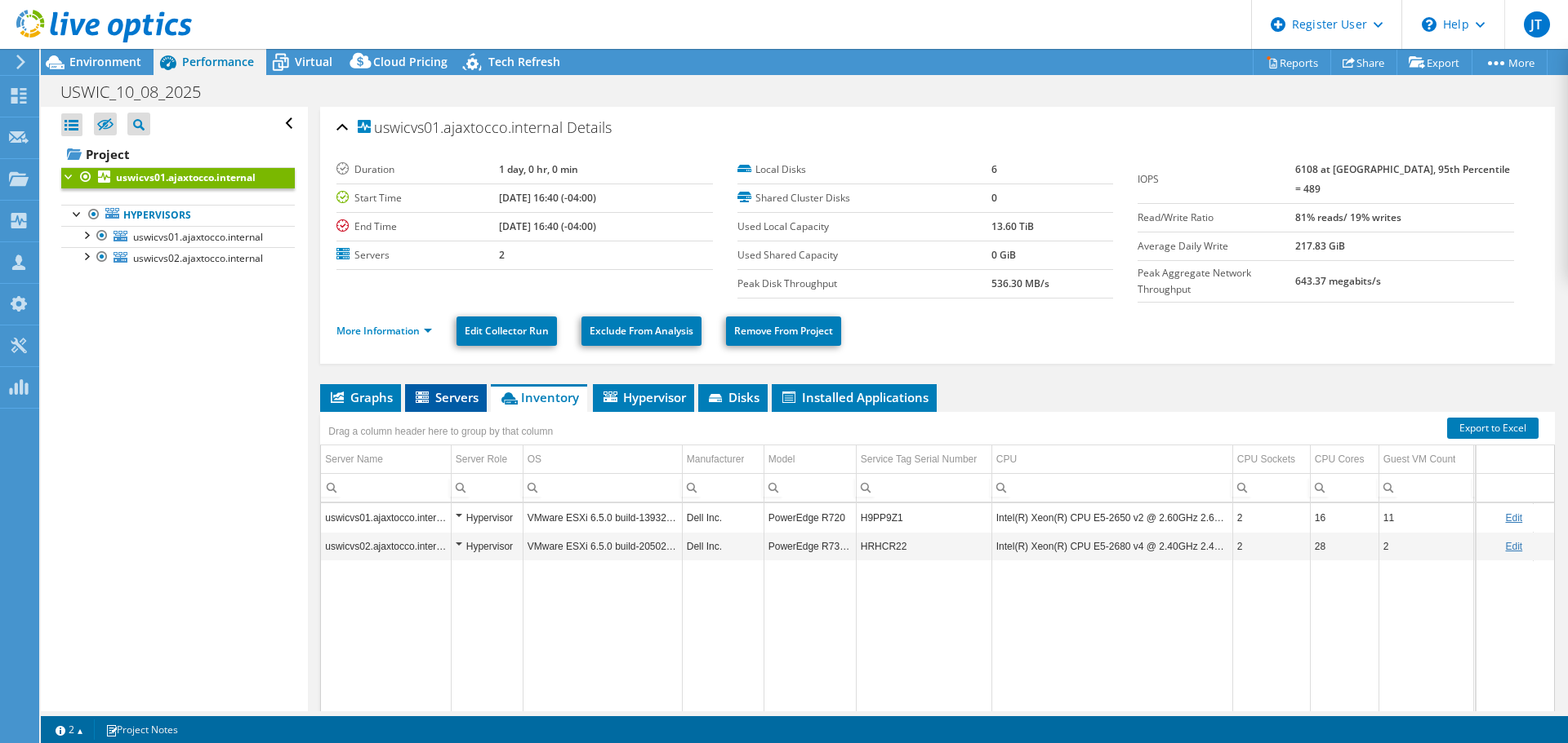
click at [448, 390] on span "Servers" at bounding box center [445, 396] width 65 height 16
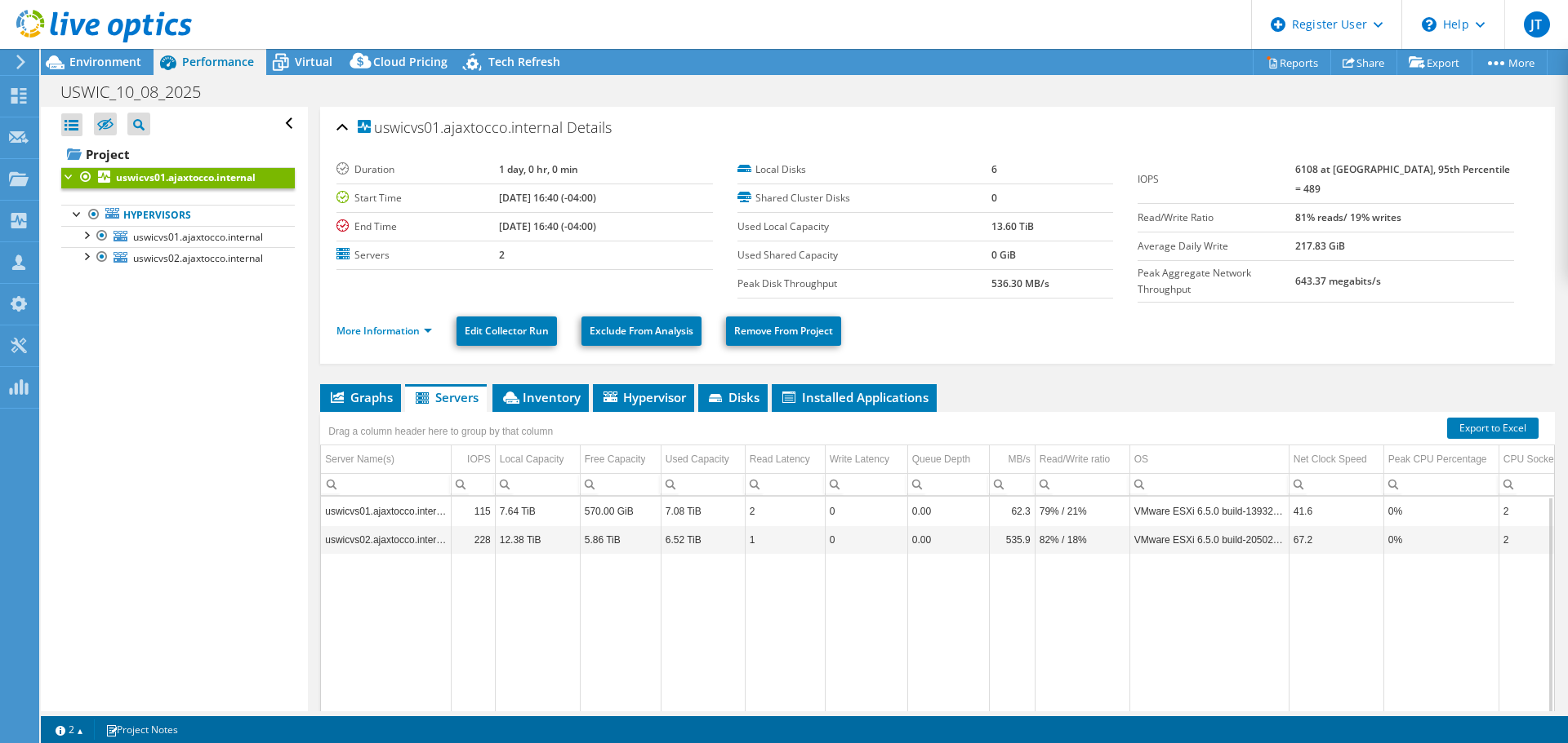
click at [407, 535] on td "uswicvs02.ajaxtocco.internal" at bounding box center [386, 540] width 130 height 28
click at [333, 399] on span "Graphs" at bounding box center [360, 396] width 64 height 16
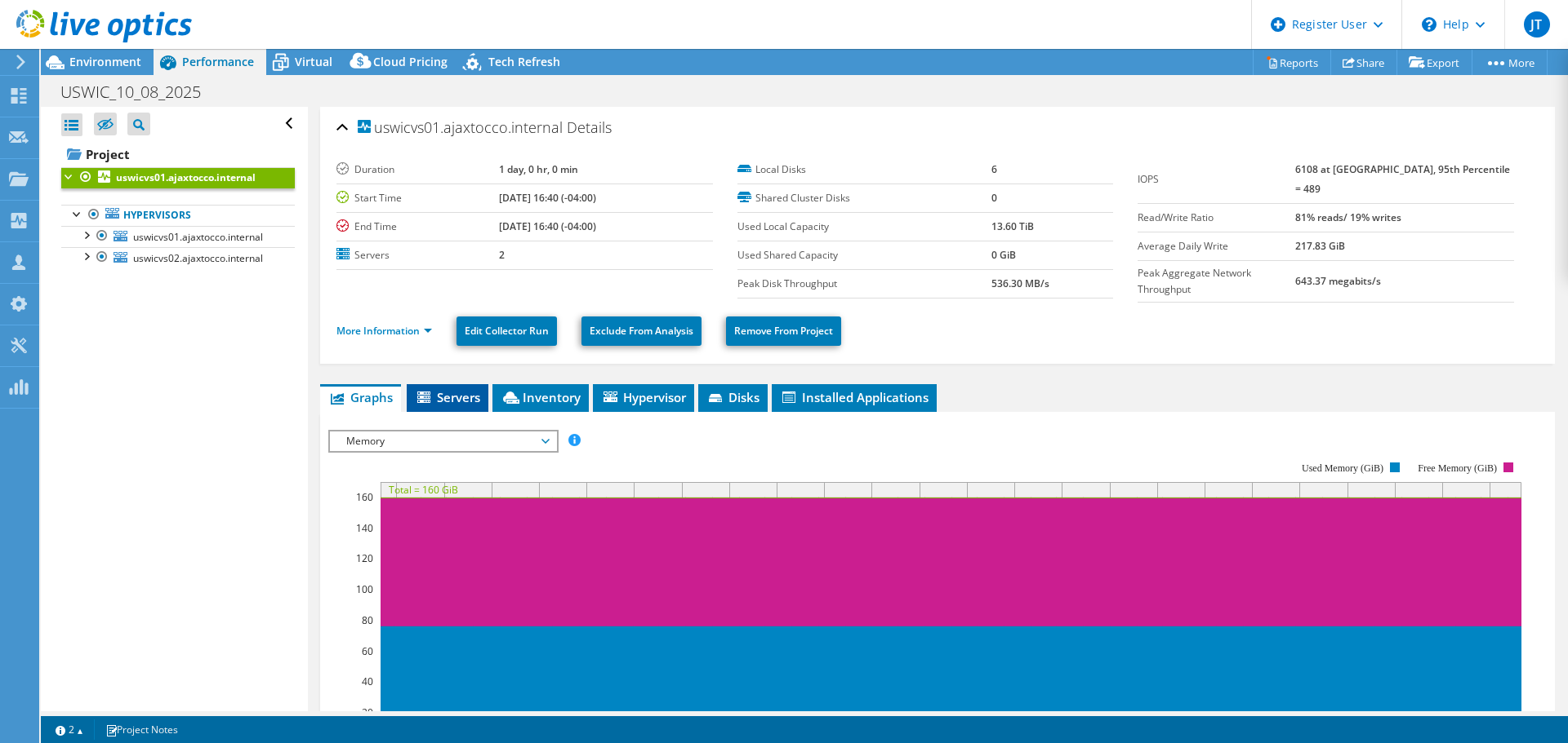
click at [449, 384] on li "Servers" at bounding box center [448, 397] width 82 height 27
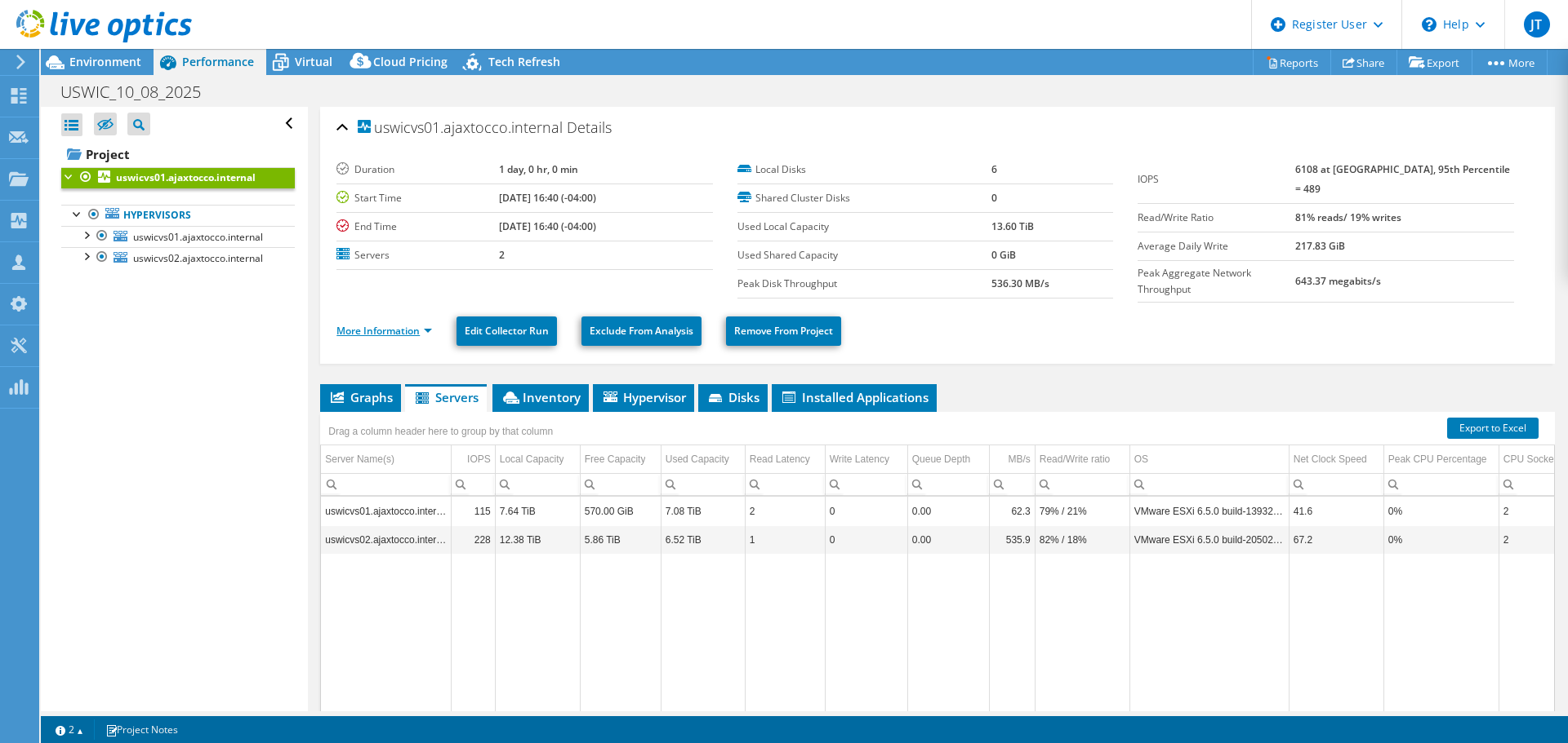
click at [423, 332] on link "More Information" at bounding box center [384, 331] width 95 height 14
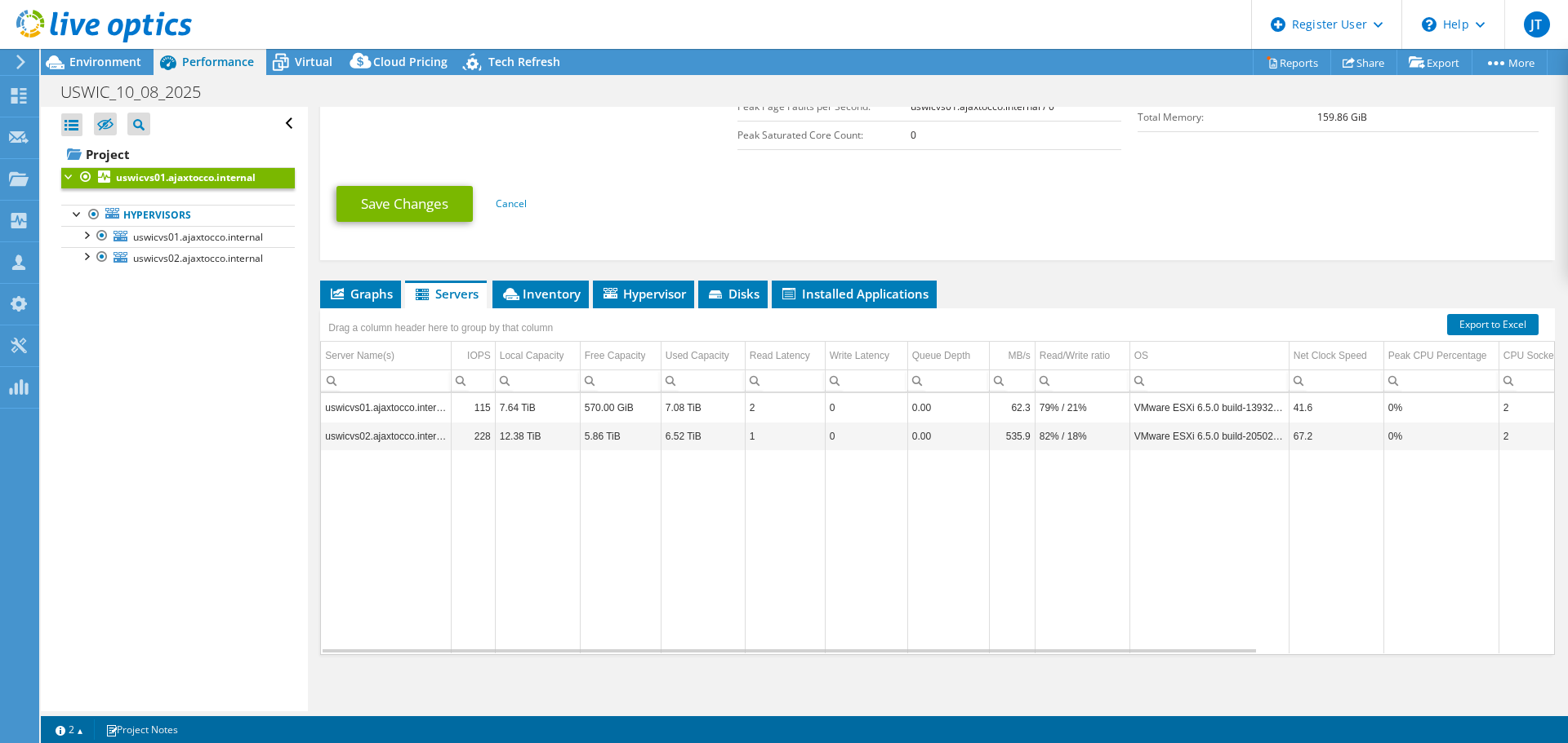
scroll to position [486, 0]
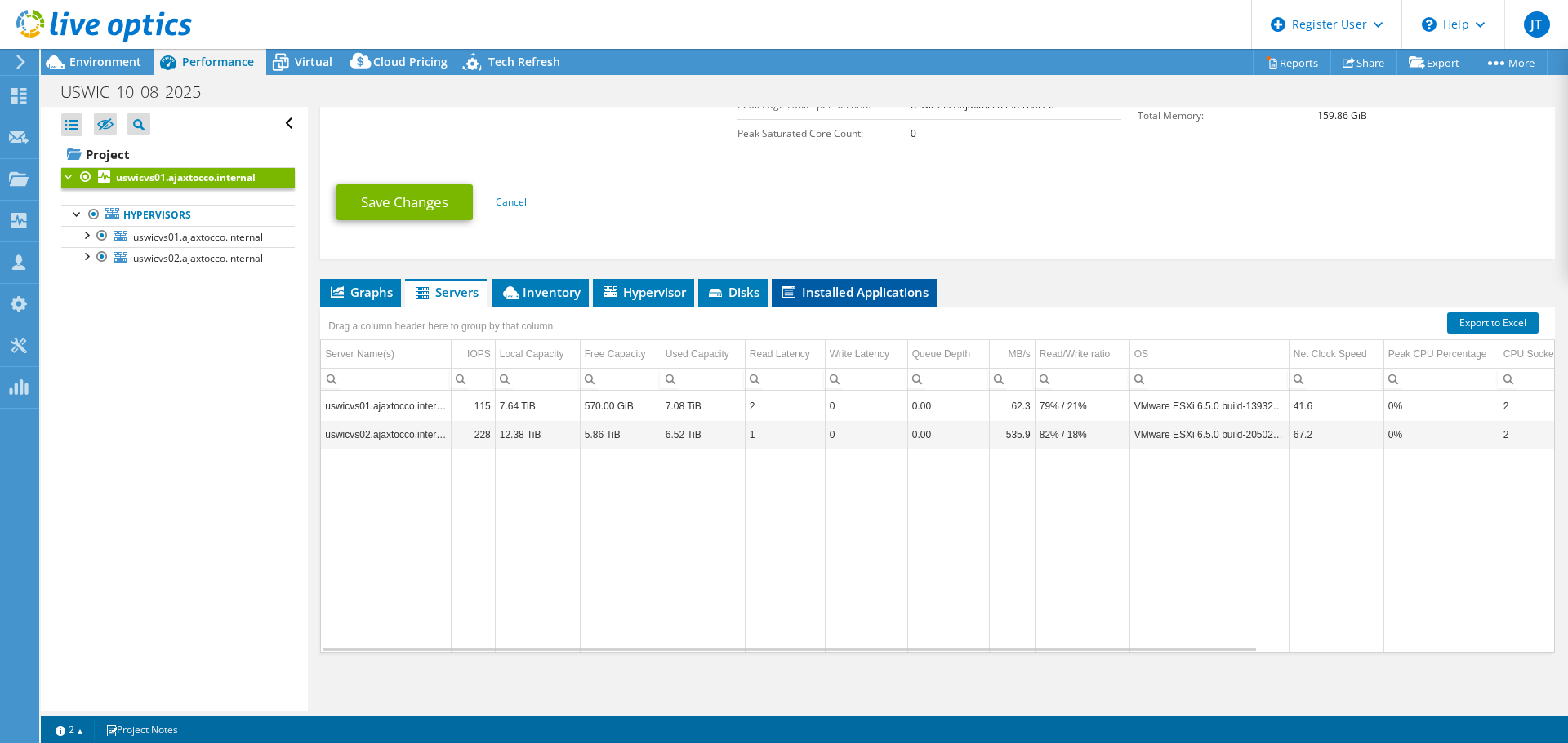
click at [829, 293] on span "Installed Applications" at bounding box center [855, 292] width 149 height 16
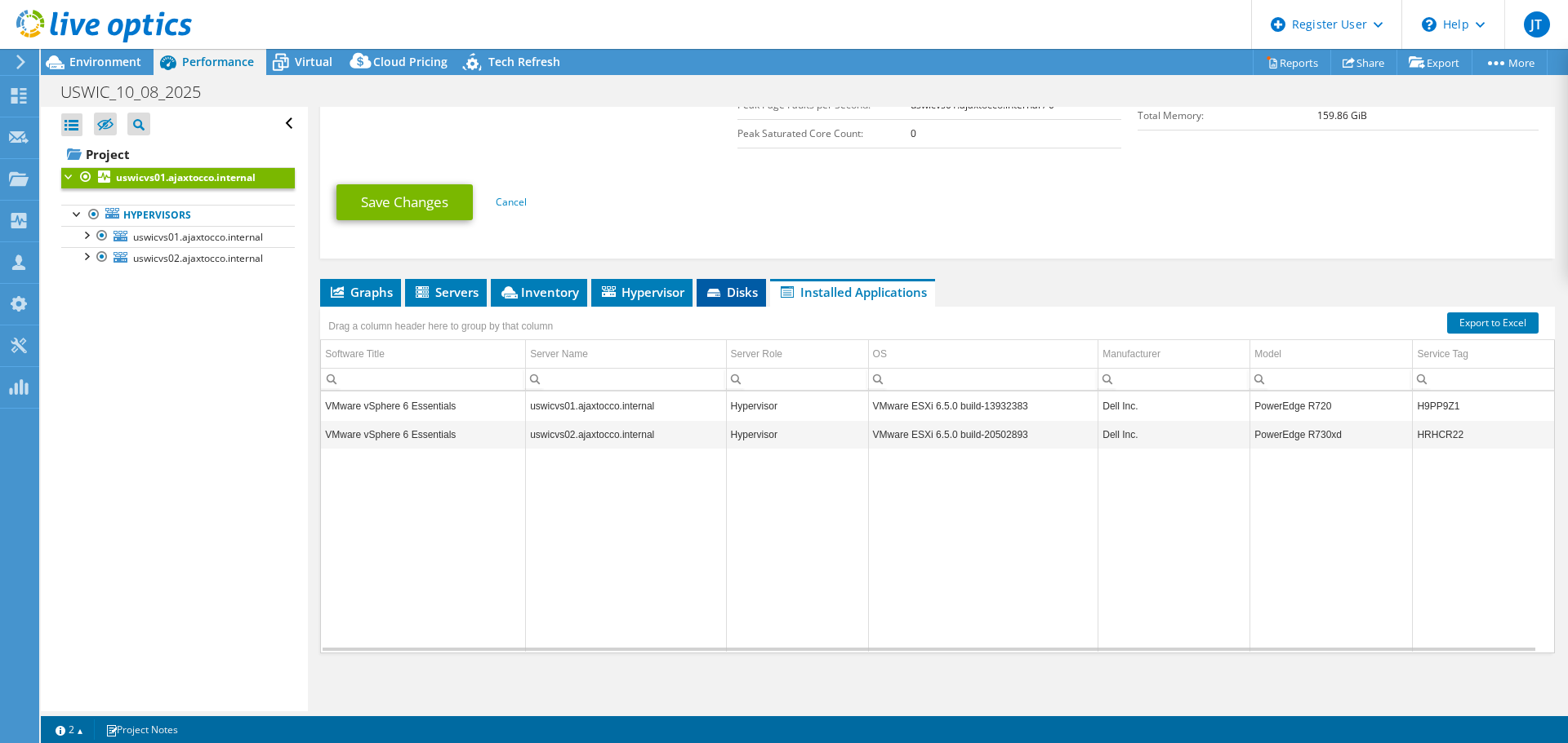
click at [712, 290] on icon at bounding box center [713, 293] width 13 height 8
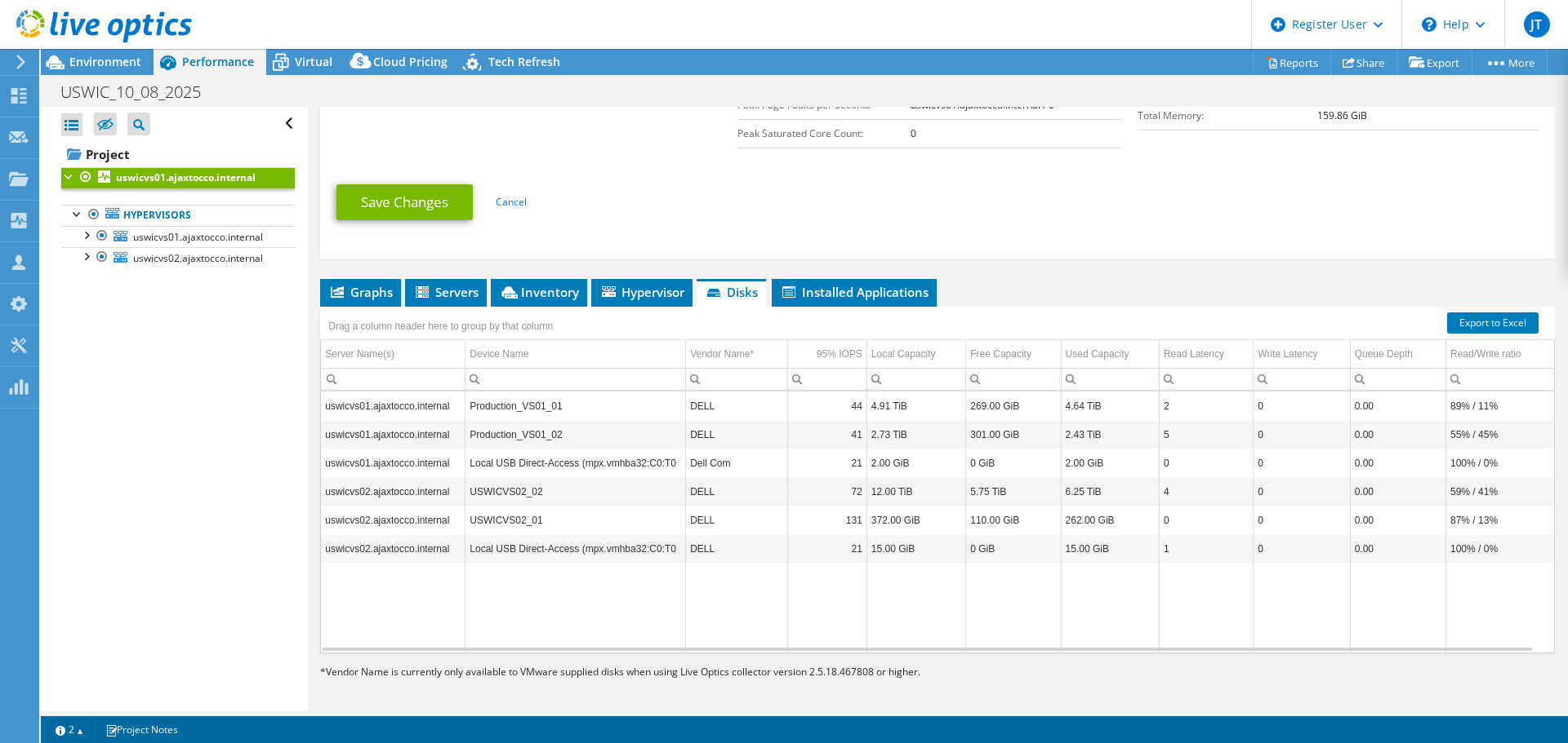
click at [417, 396] on td "uswicvs01.ajaxtocco.internal" at bounding box center [393, 406] width 144 height 28
click at [571, 407] on td "Production_VS01_01" at bounding box center [576, 406] width 220 height 28
click at [200, 235] on span "uswicvs01.ajaxtocco.internal" at bounding box center [198, 236] width 130 height 14
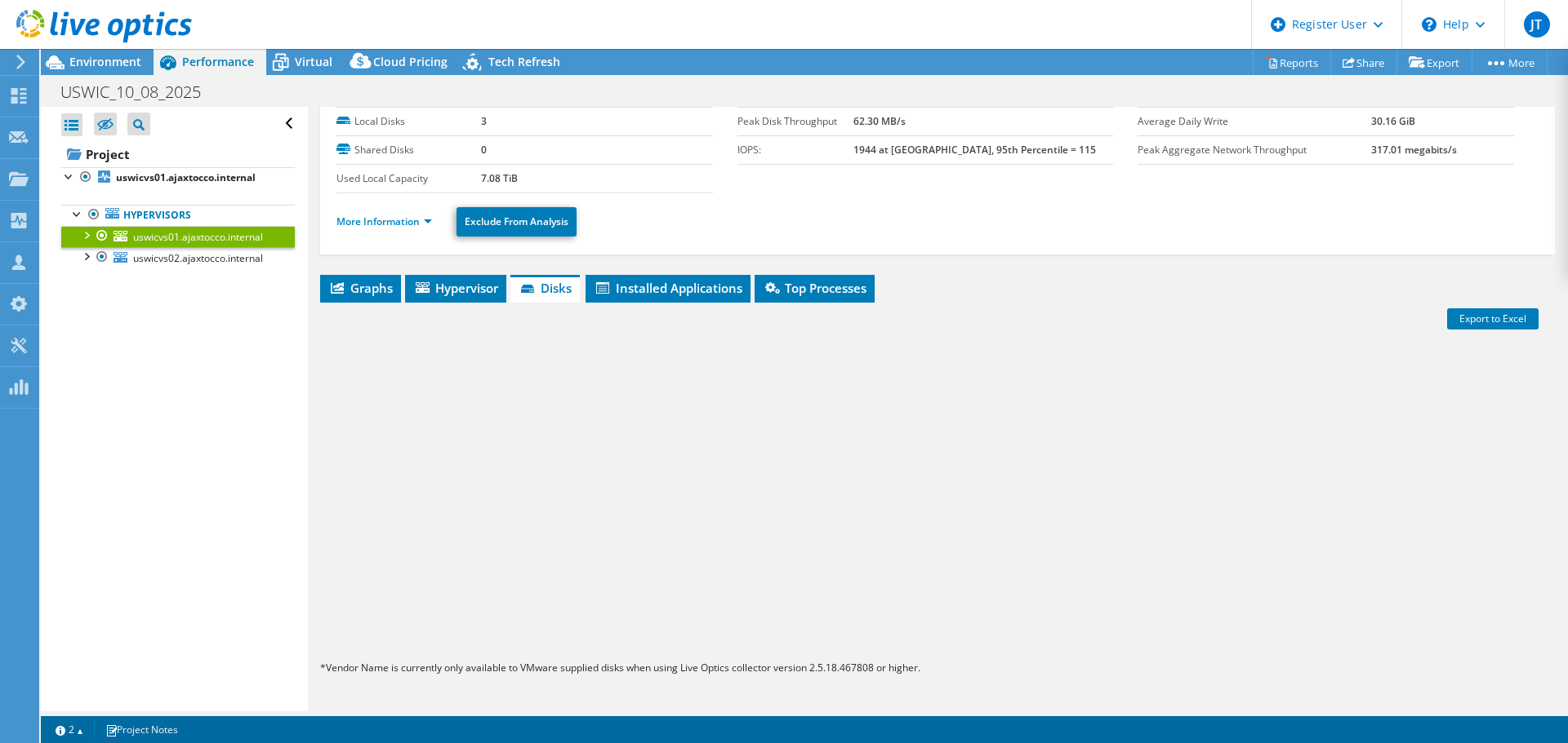
scroll to position [76, 0]
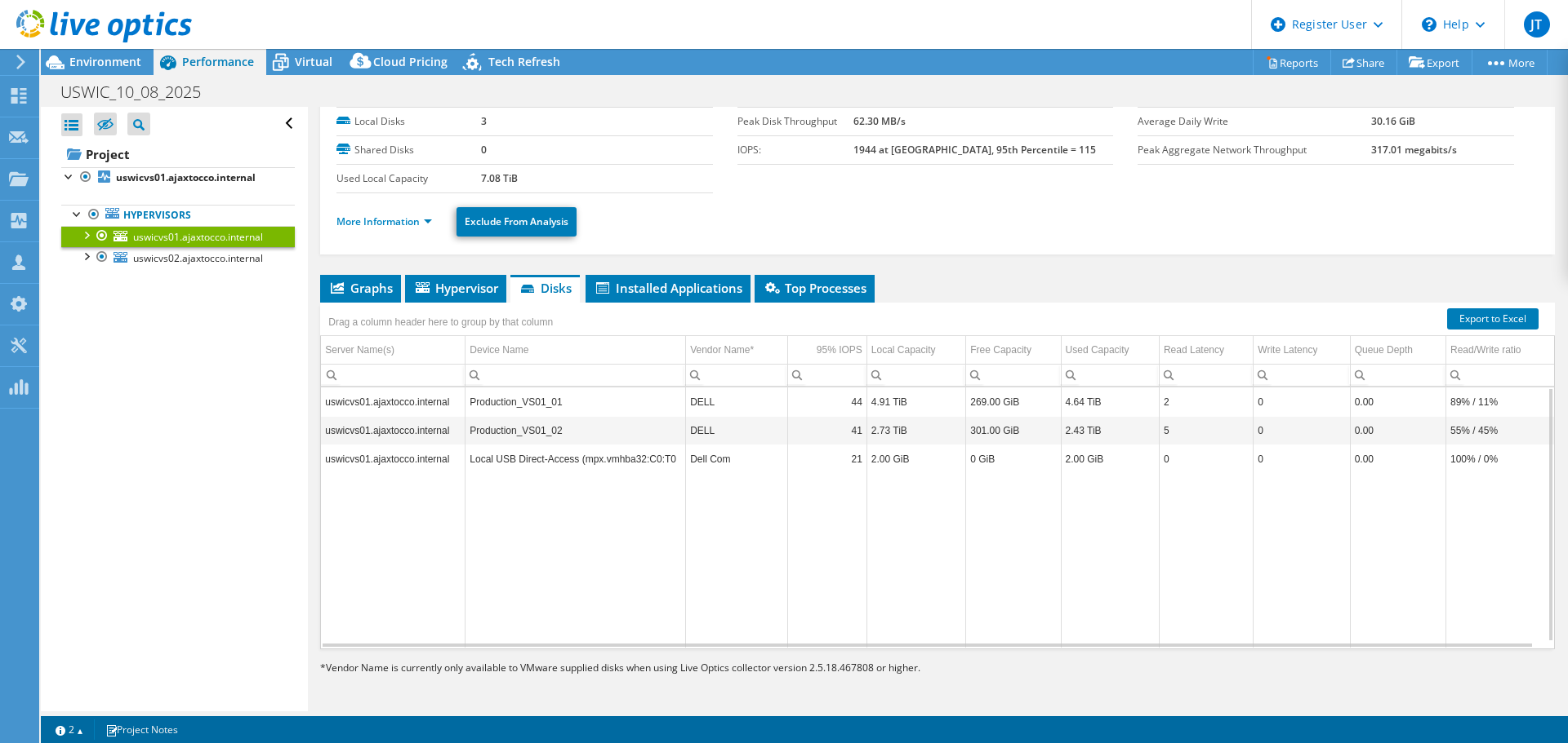
click at [562, 402] on td "Production_VS01_01" at bounding box center [576, 402] width 220 height 28
click at [169, 254] on span "uswicvs02.ajaxtocco.internal" at bounding box center [198, 258] width 130 height 14
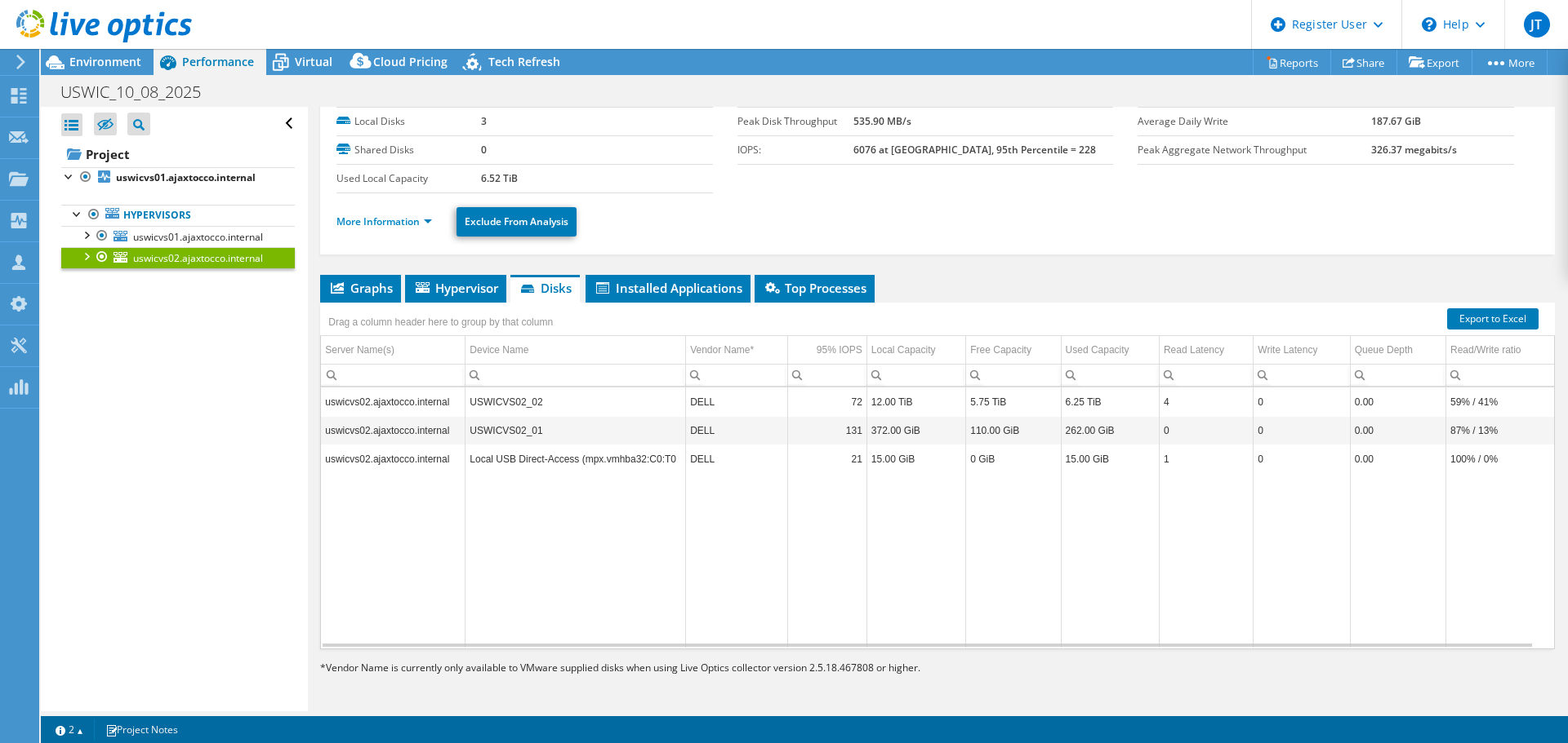
click at [547, 431] on td "USWICVS02_01" at bounding box center [576, 430] width 220 height 28
click at [576, 400] on td "USWICVS02_02" at bounding box center [576, 402] width 220 height 28
click at [173, 235] on span "uswicvs01.ajaxtocco.internal" at bounding box center [198, 236] width 130 height 14
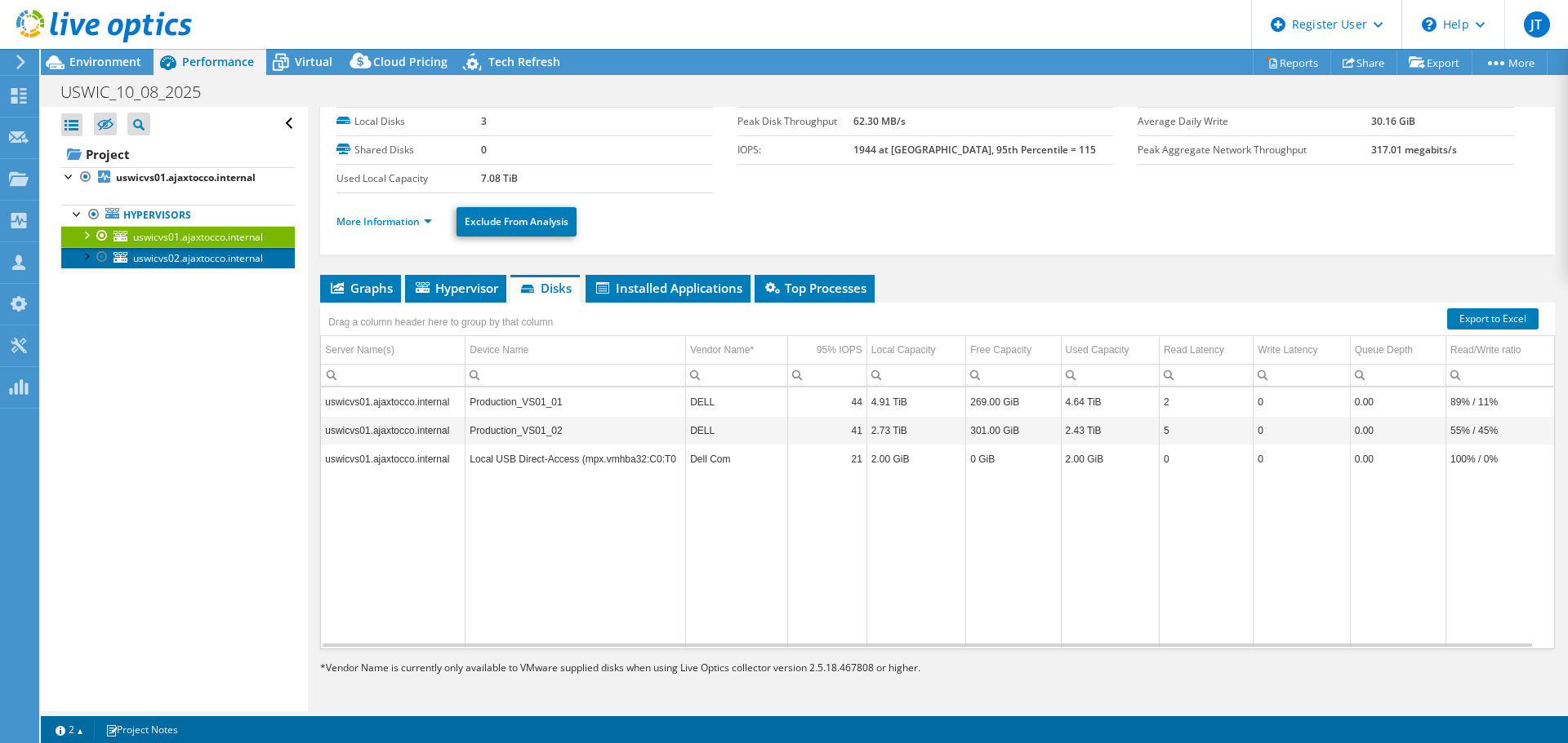
click at [178, 259] on span "uswicvs02.ajaxtocco.internal" at bounding box center [198, 258] width 130 height 14
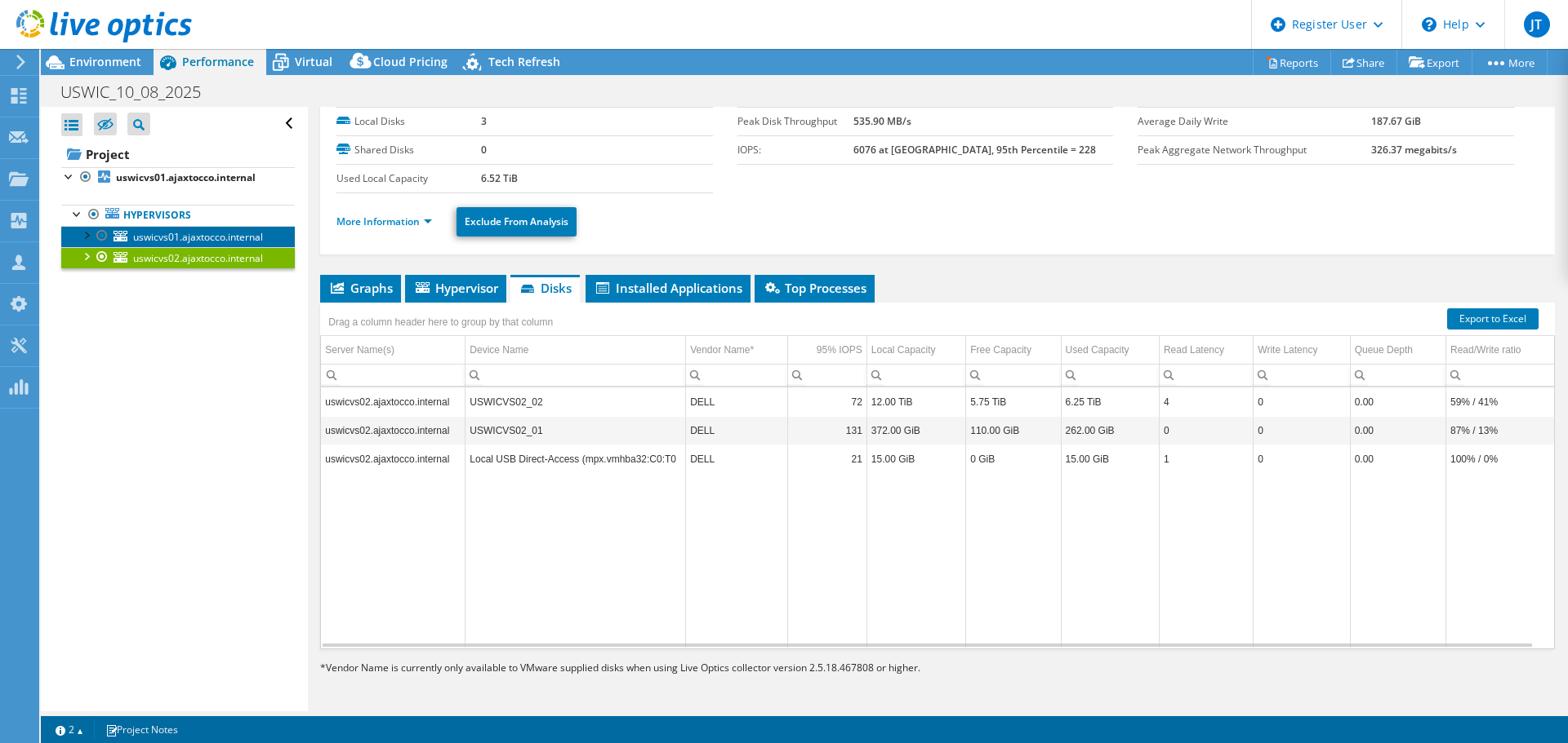
click at [181, 241] on span "uswicvs01.ajaxtocco.internal" at bounding box center [198, 236] width 130 height 14
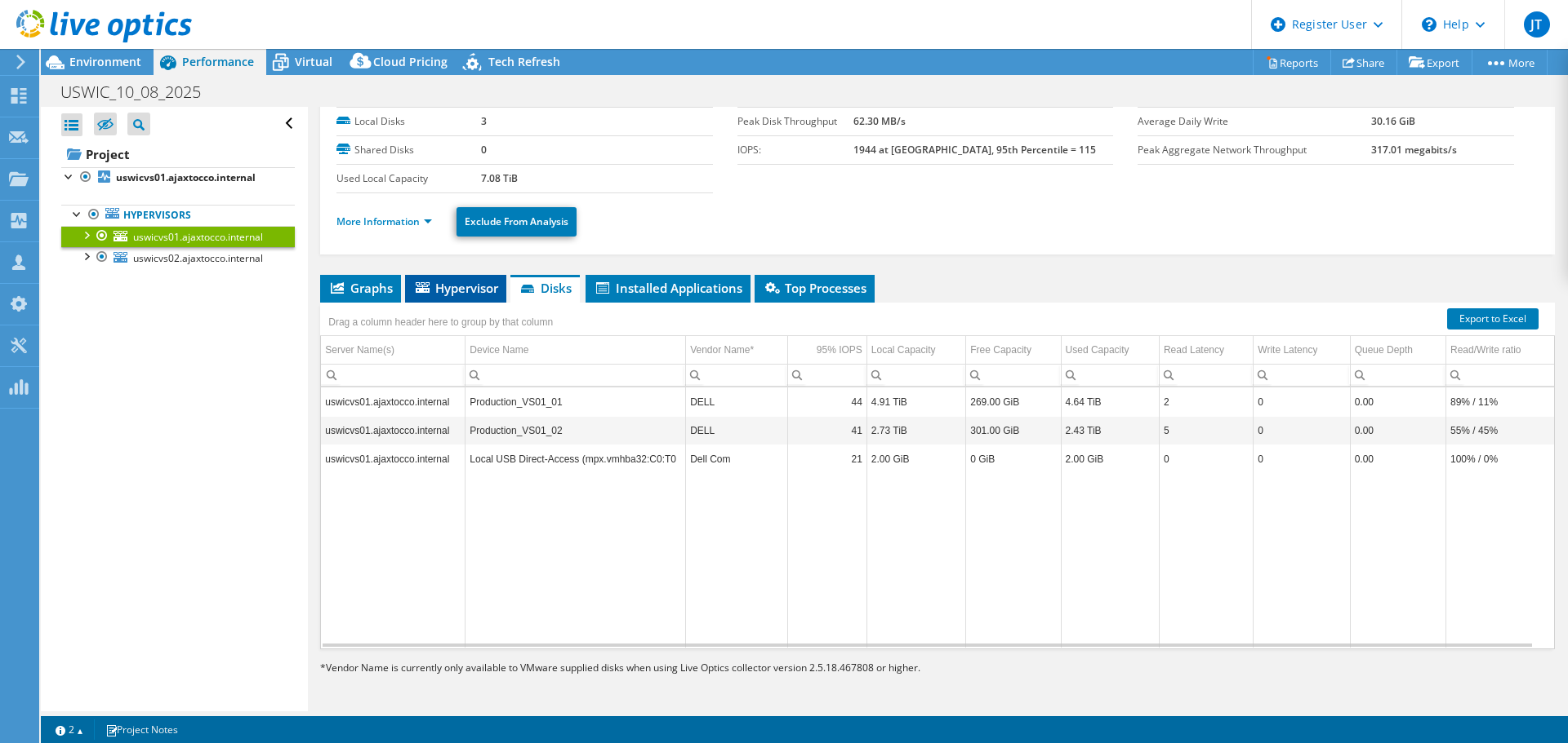
scroll to position [0, 0]
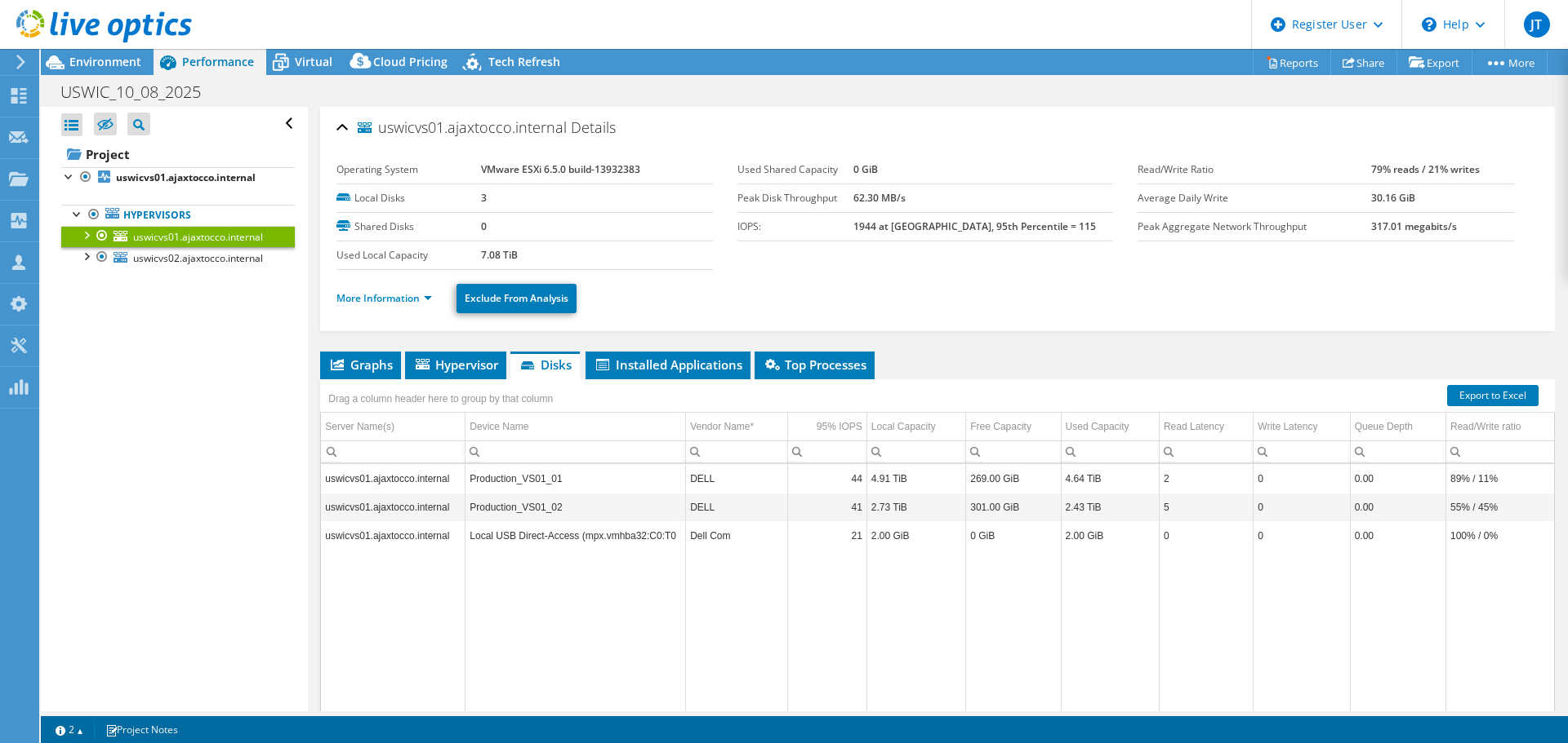
click at [392, 288] on ul "More Information Exclude From Analysis" at bounding box center [938, 297] width 1202 height 34
click at [393, 297] on link "More Information" at bounding box center [384, 298] width 95 height 14
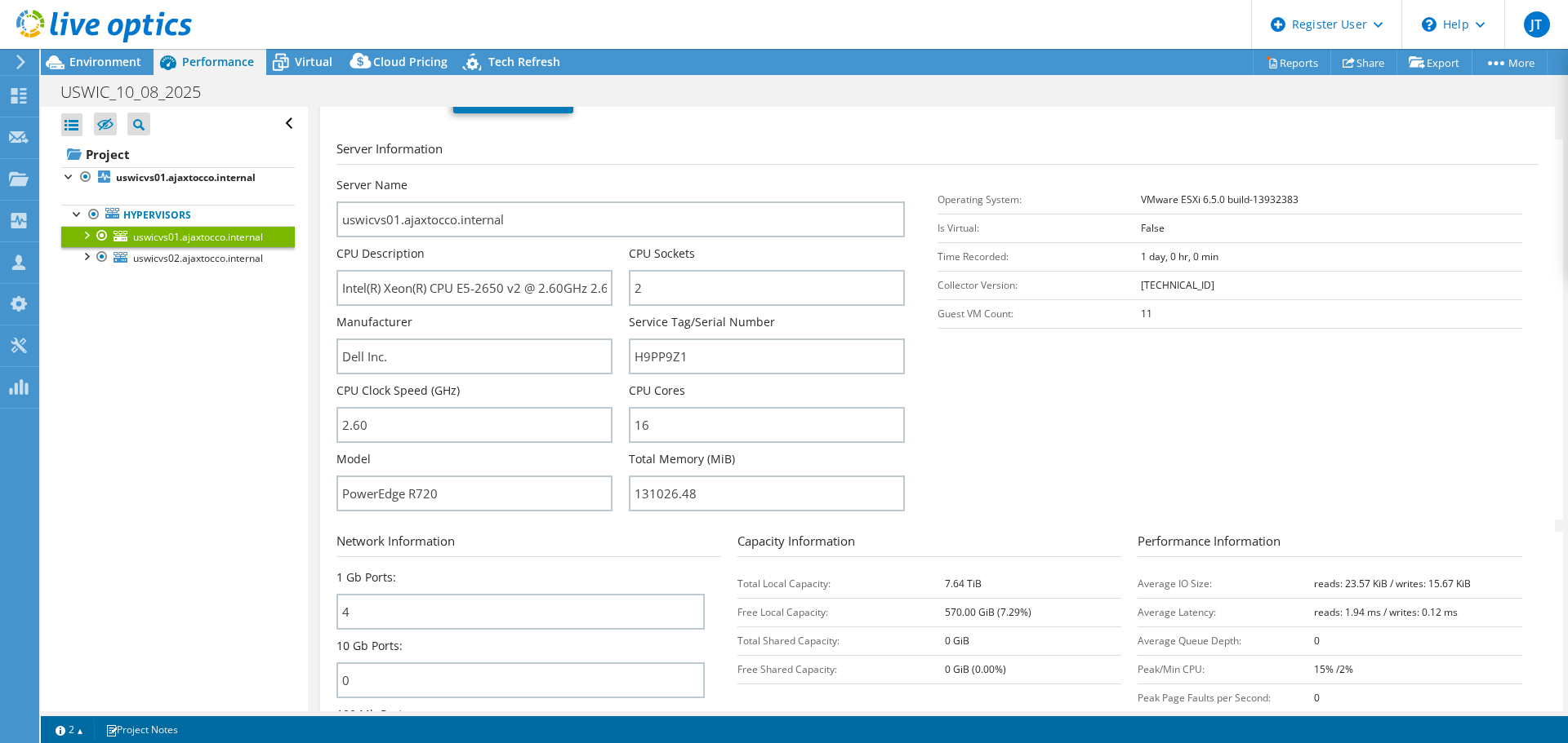
scroll to position [408, 0]
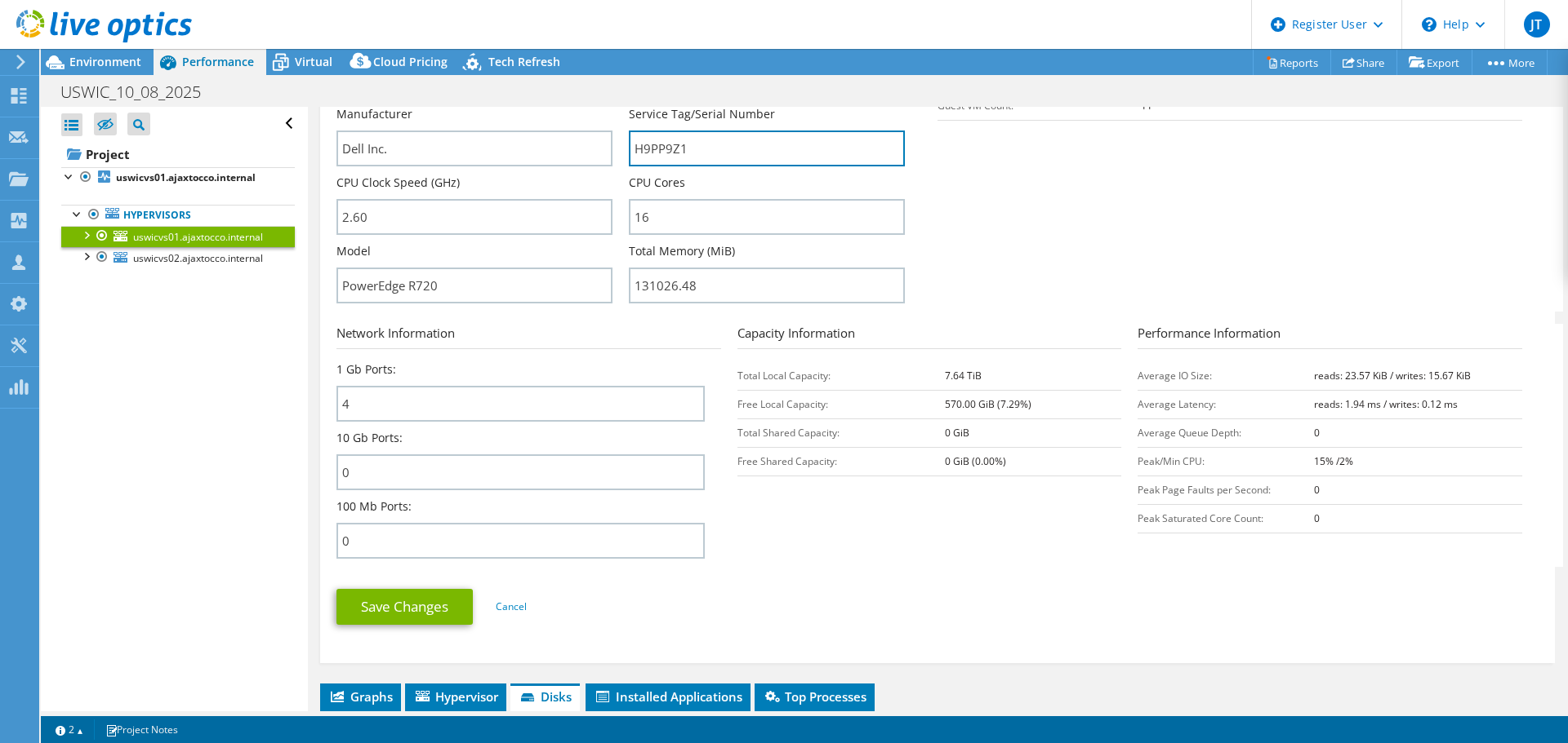
drag, startPoint x: 728, startPoint y: 142, endPoint x: 625, endPoint y: 142, distance: 103.0
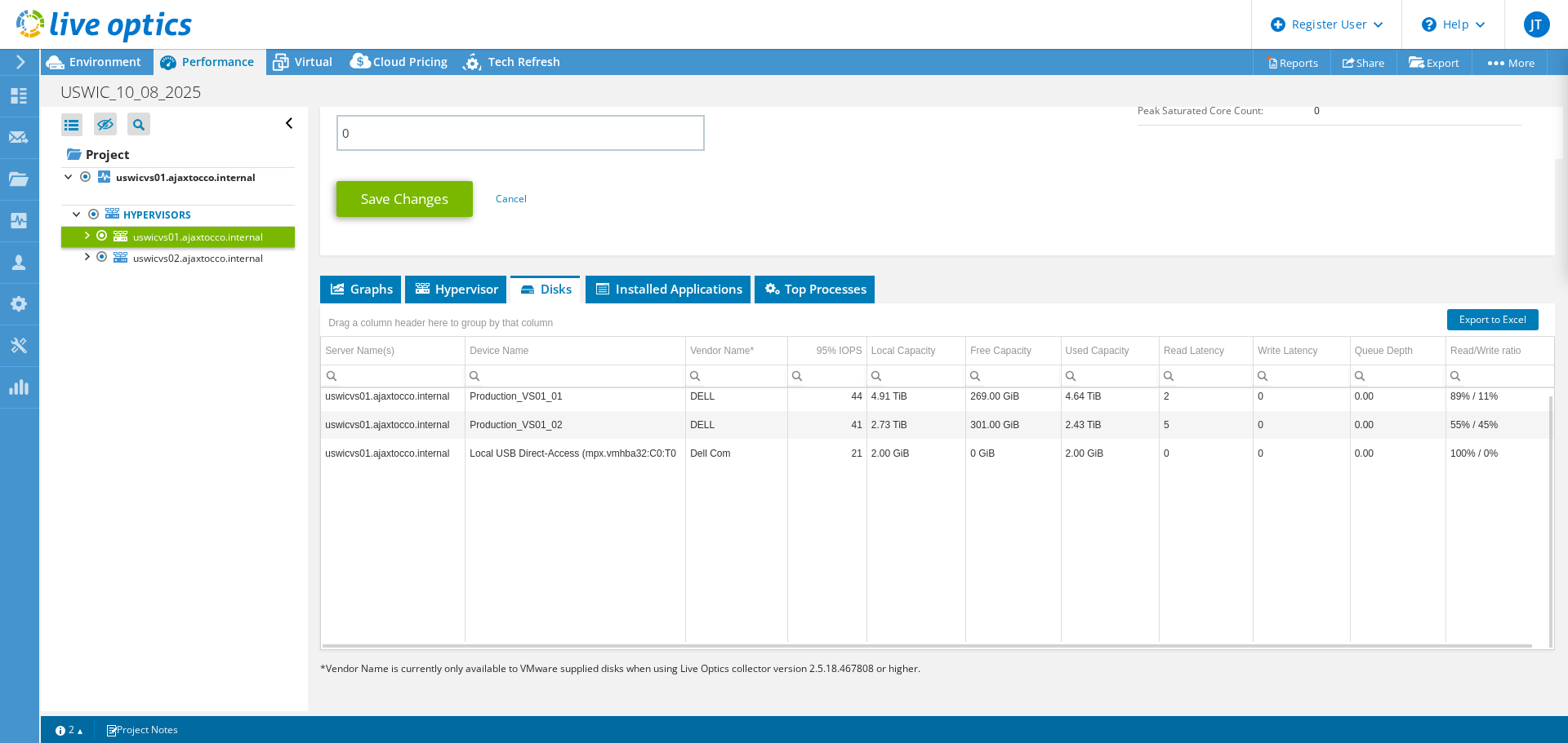
scroll to position [816, 0]
click at [369, 279] on li "Graphs" at bounding box center [361, 288] width 81 height 27
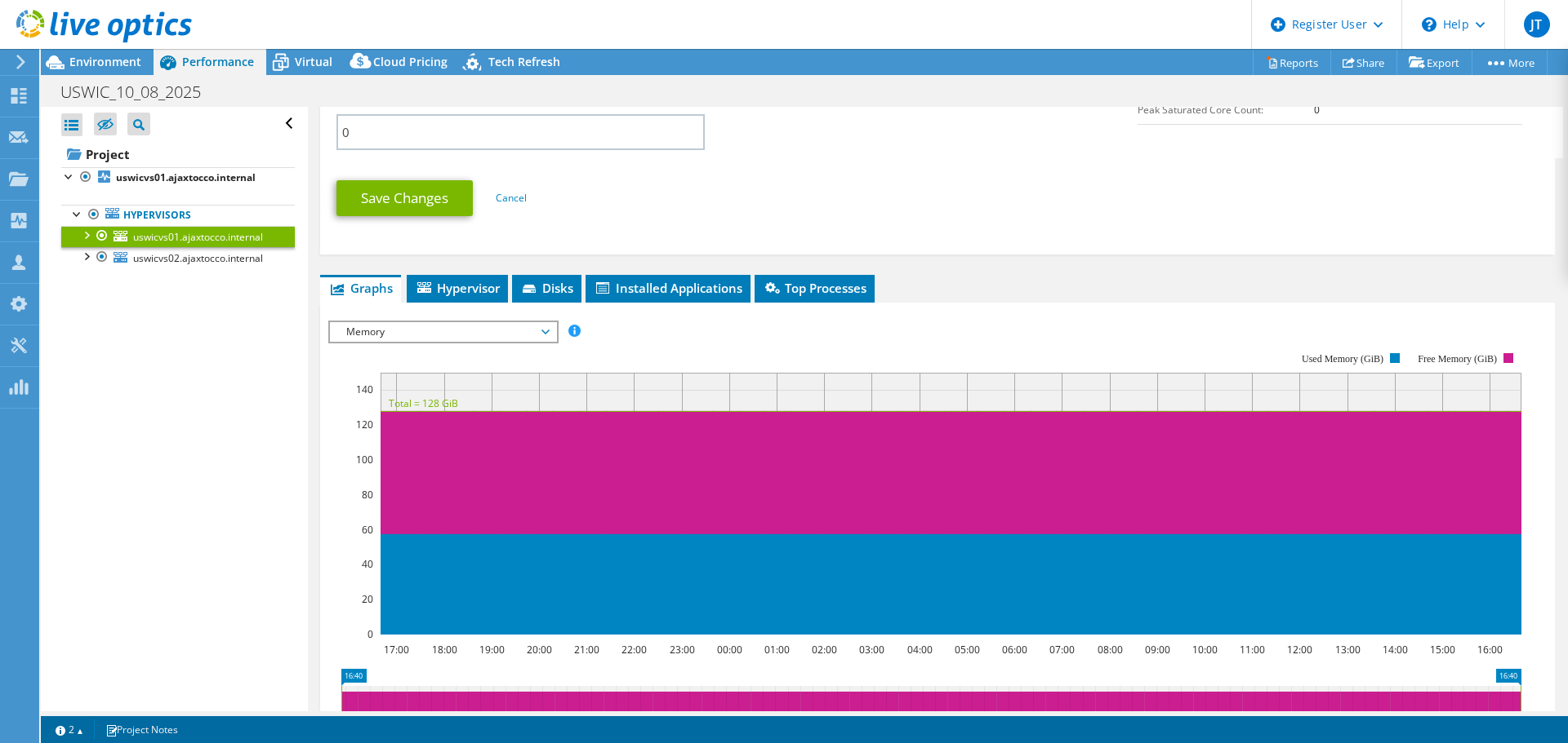
click at [371, 291] on span "Graphs" at bounding box center [360, 287] width 64 height 16
click at [222, 254] on span "uswicvs02.ajaxtocco.internal" at bounding box center [198, 258] width 130 height 14
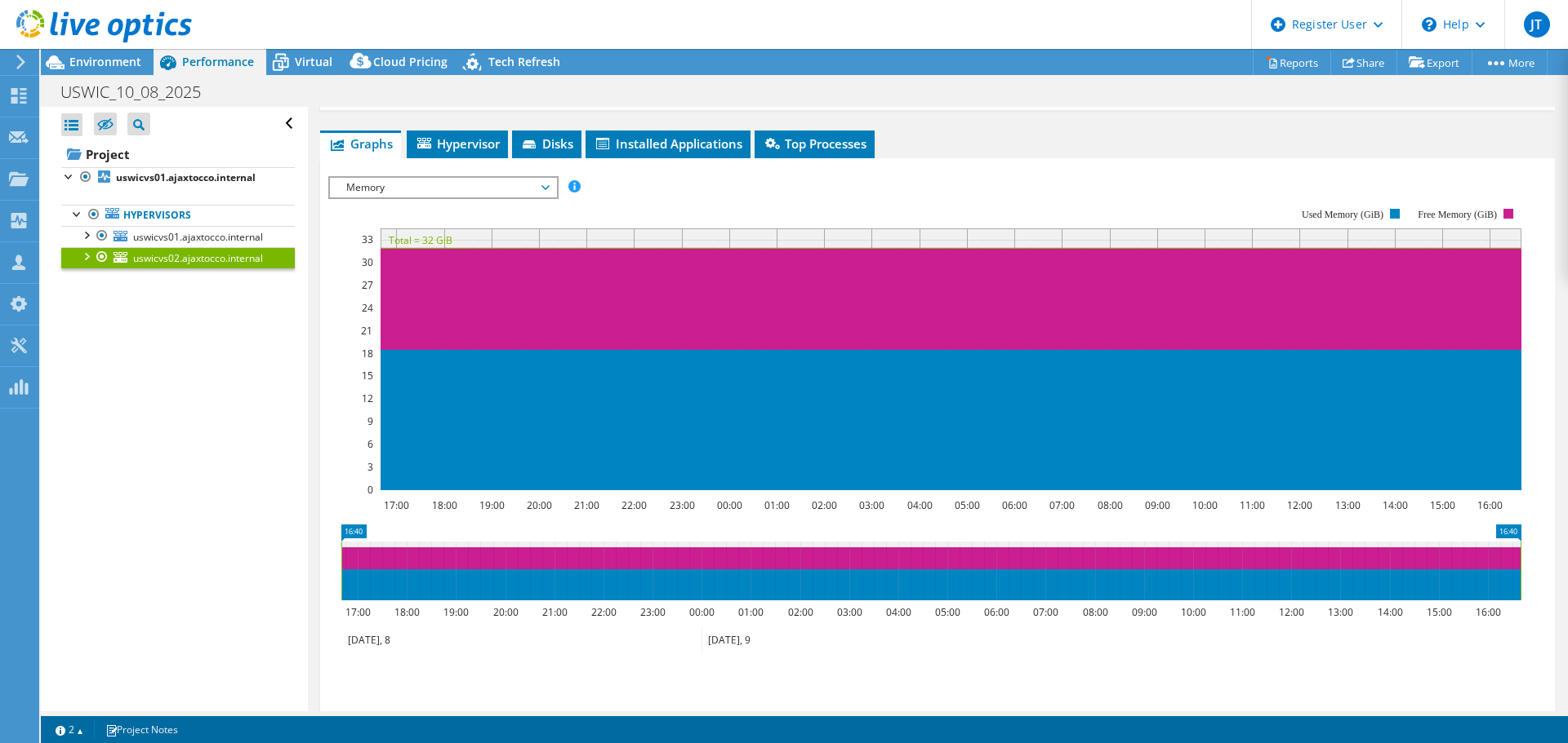
scroll to position [193, 0]
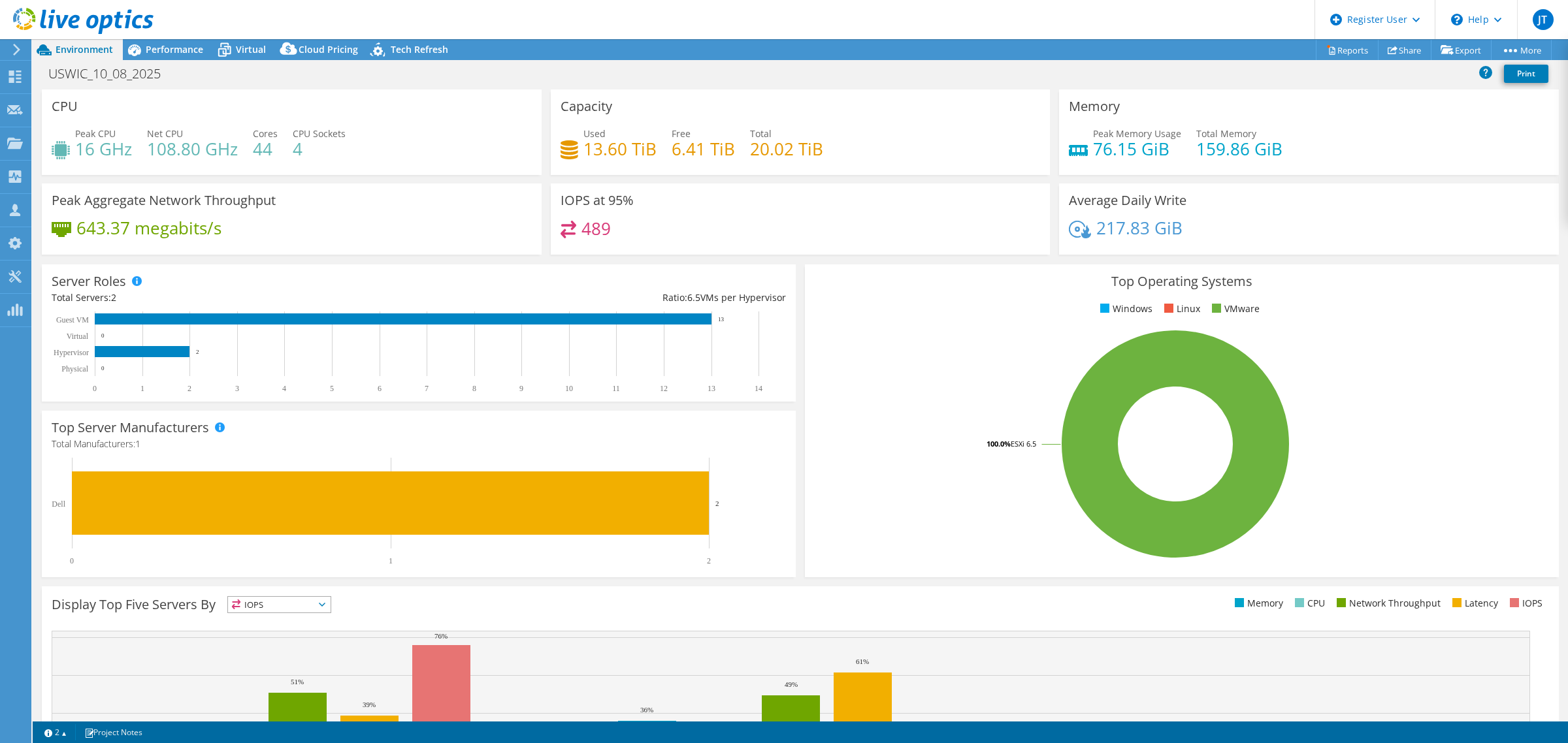
select select "USD"
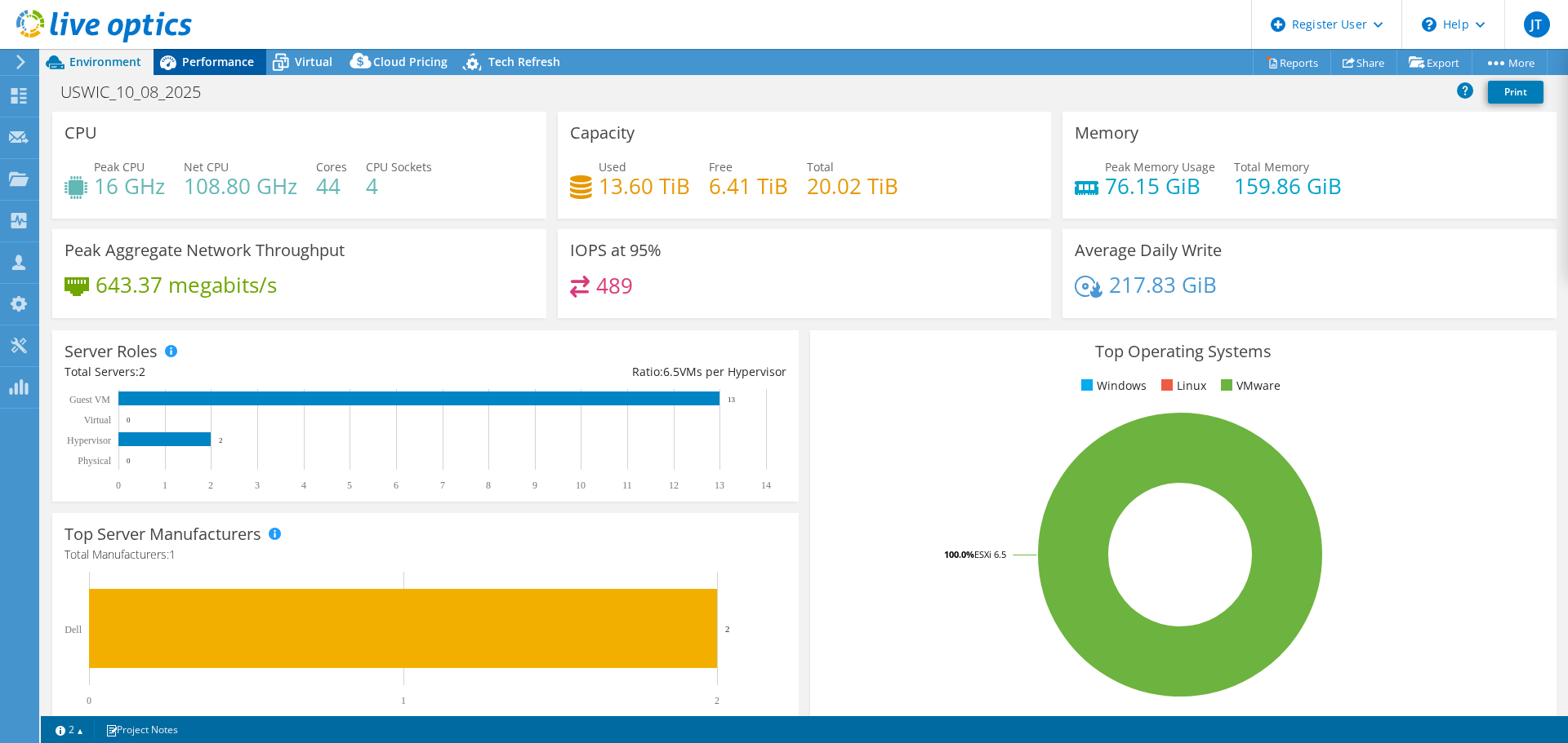
click at [216, 66] on span "Performance" at bounding box center [218, 61] width 72 height 15
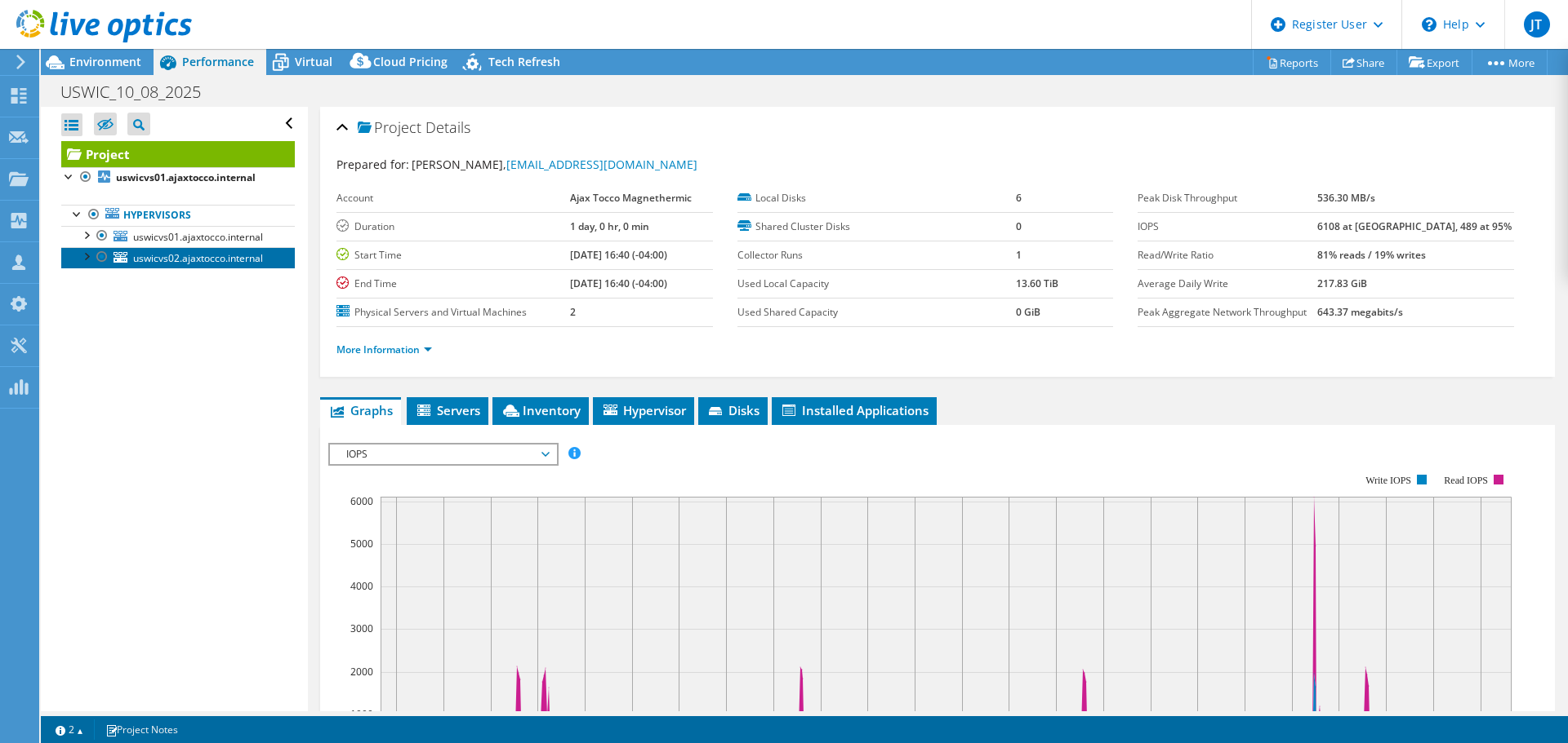
click at [218, 259] on span "uswicvs02.ajaxtocco.internal" at bounding box center [198, 258] width 130 height 14
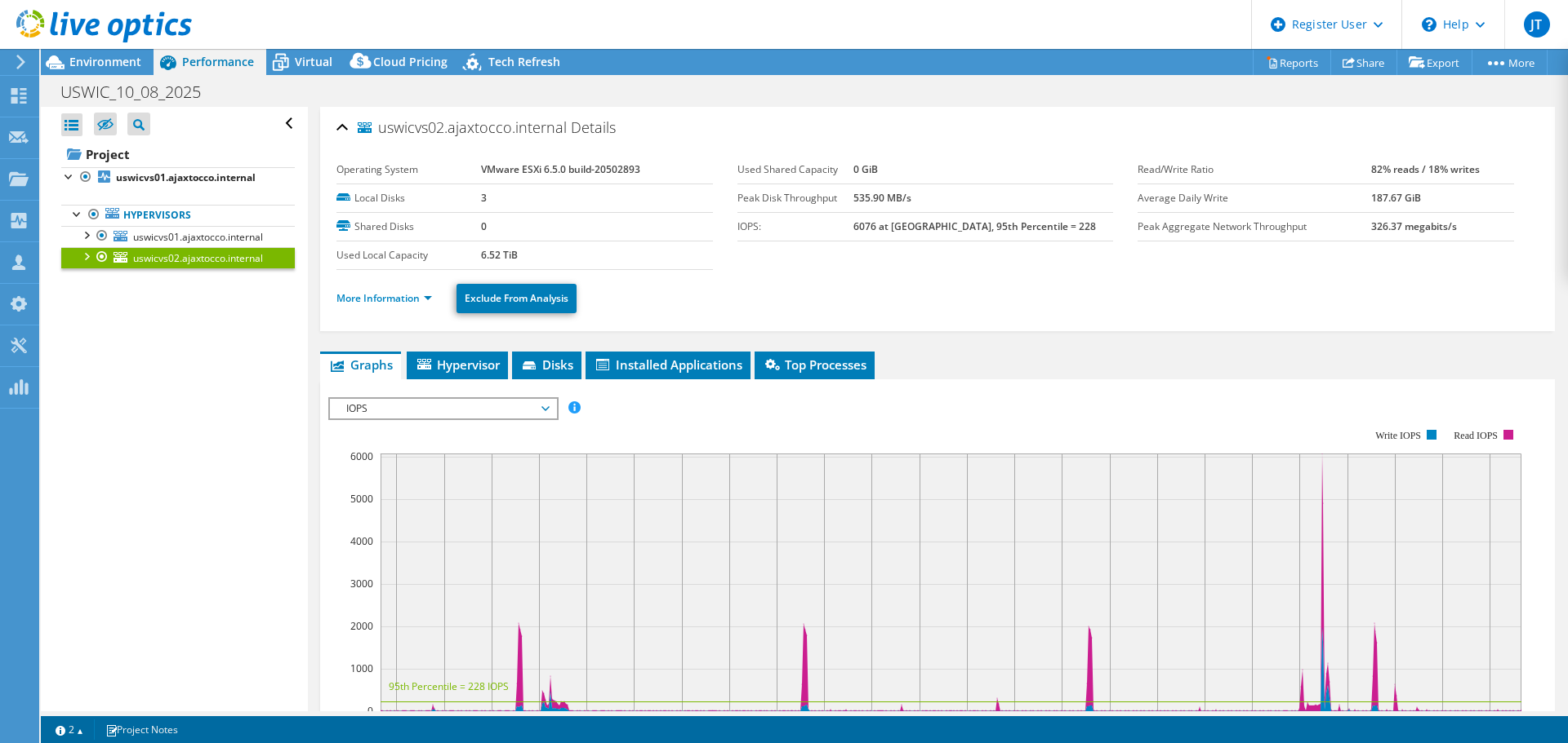
scroll to position [163, 0]
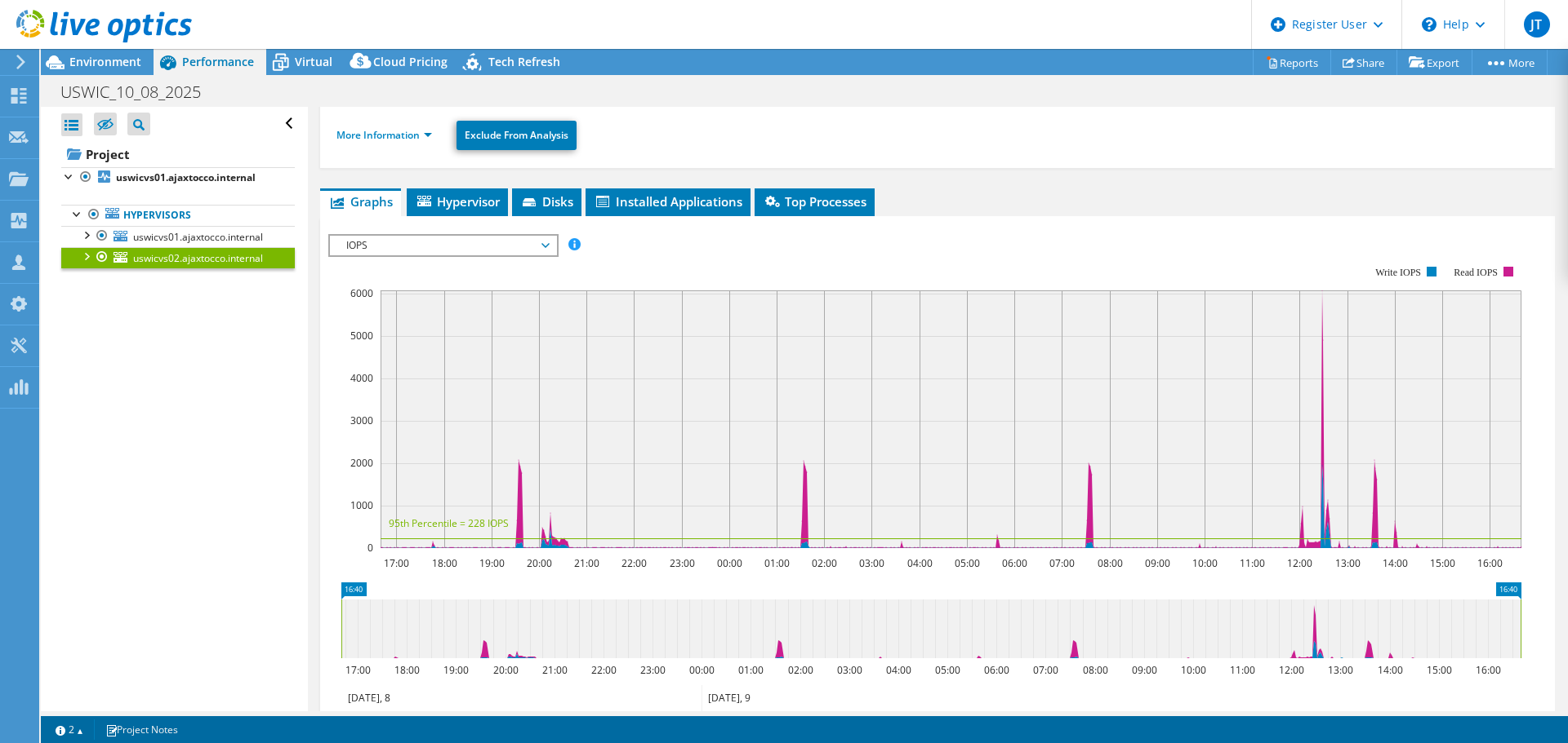
click at [388, 240] on span "IOPS" at bounding box center [443, 245] width 210 height 20
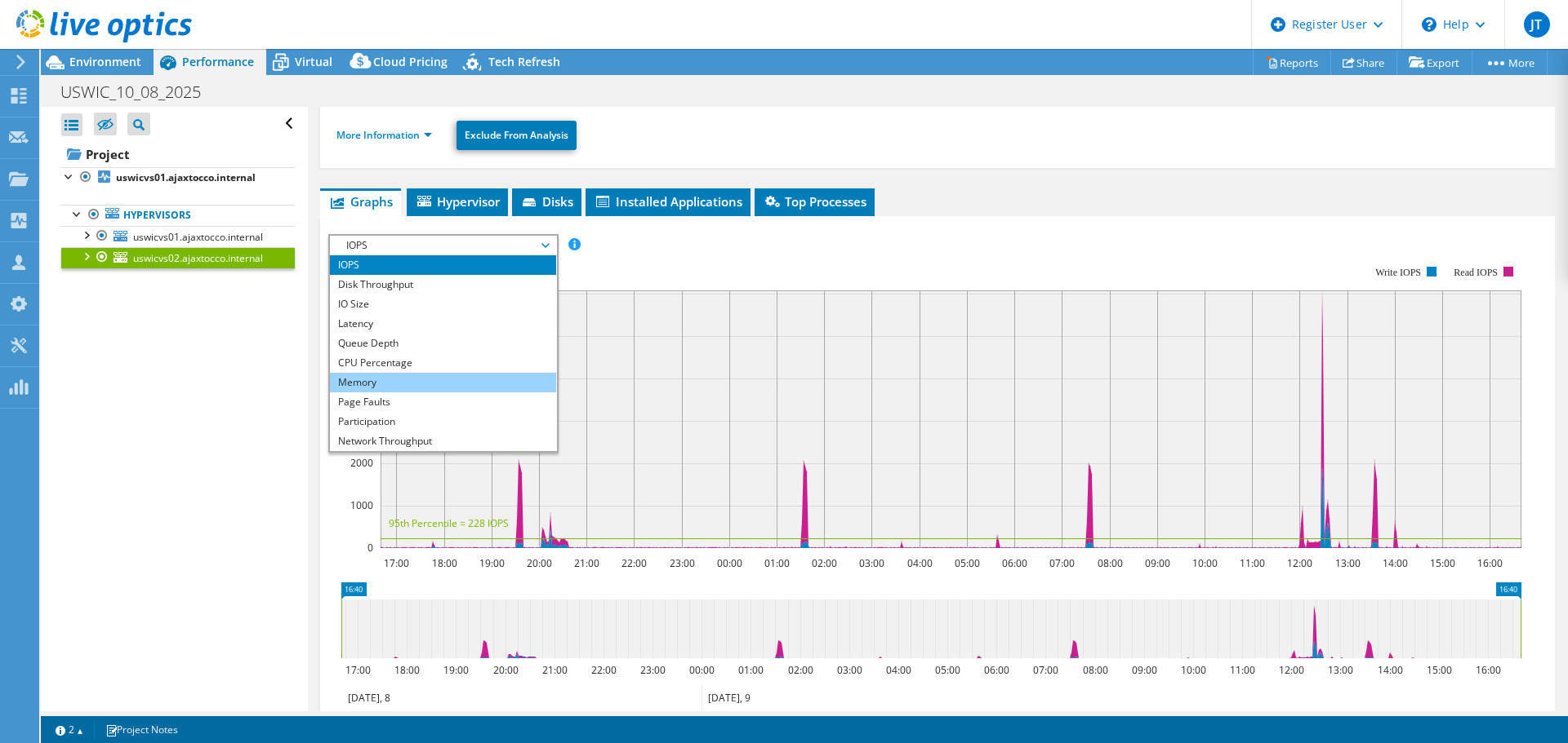
click at [400, 383] on li "Memory" at bounding box center [443, 382] width 226 height 20
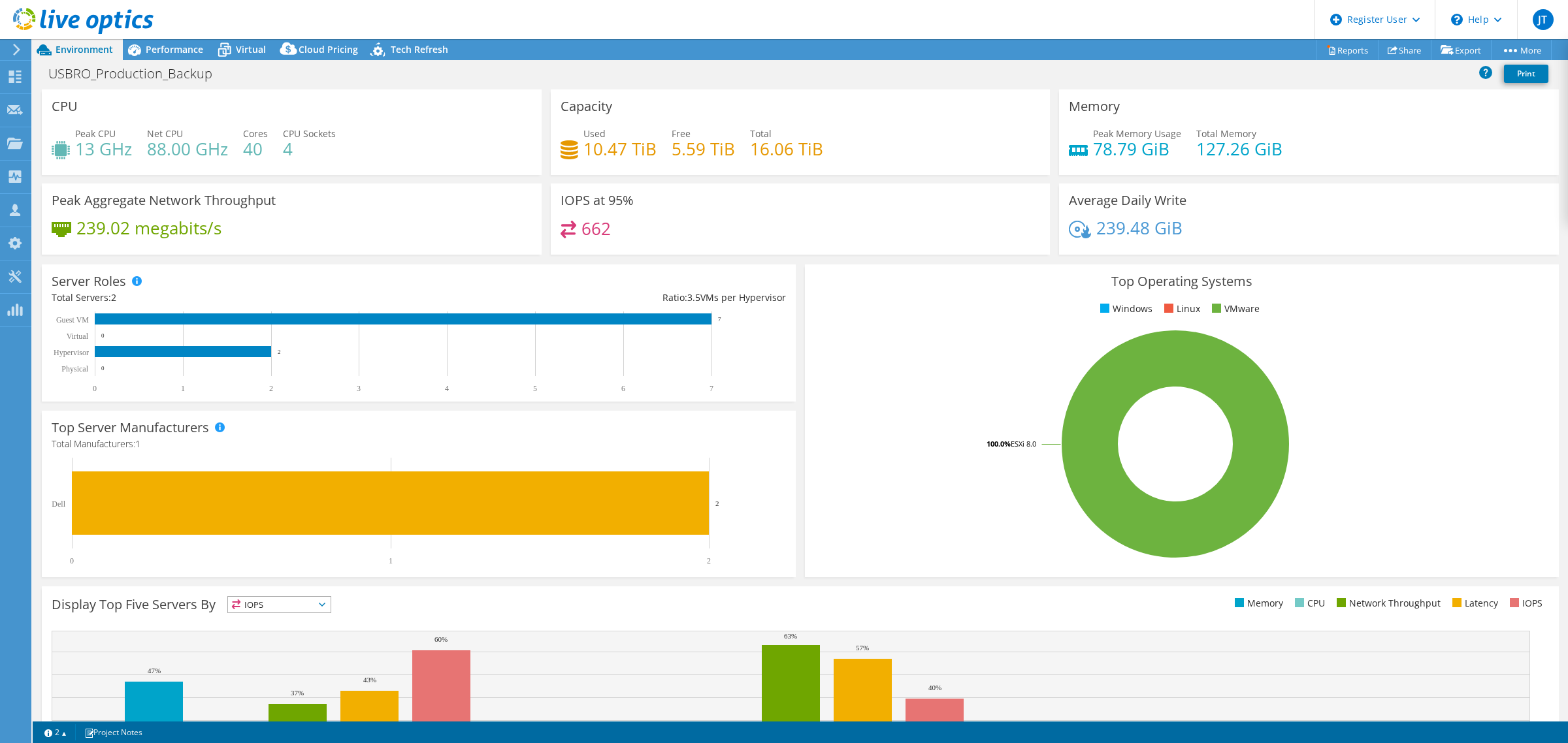
select select "USD"
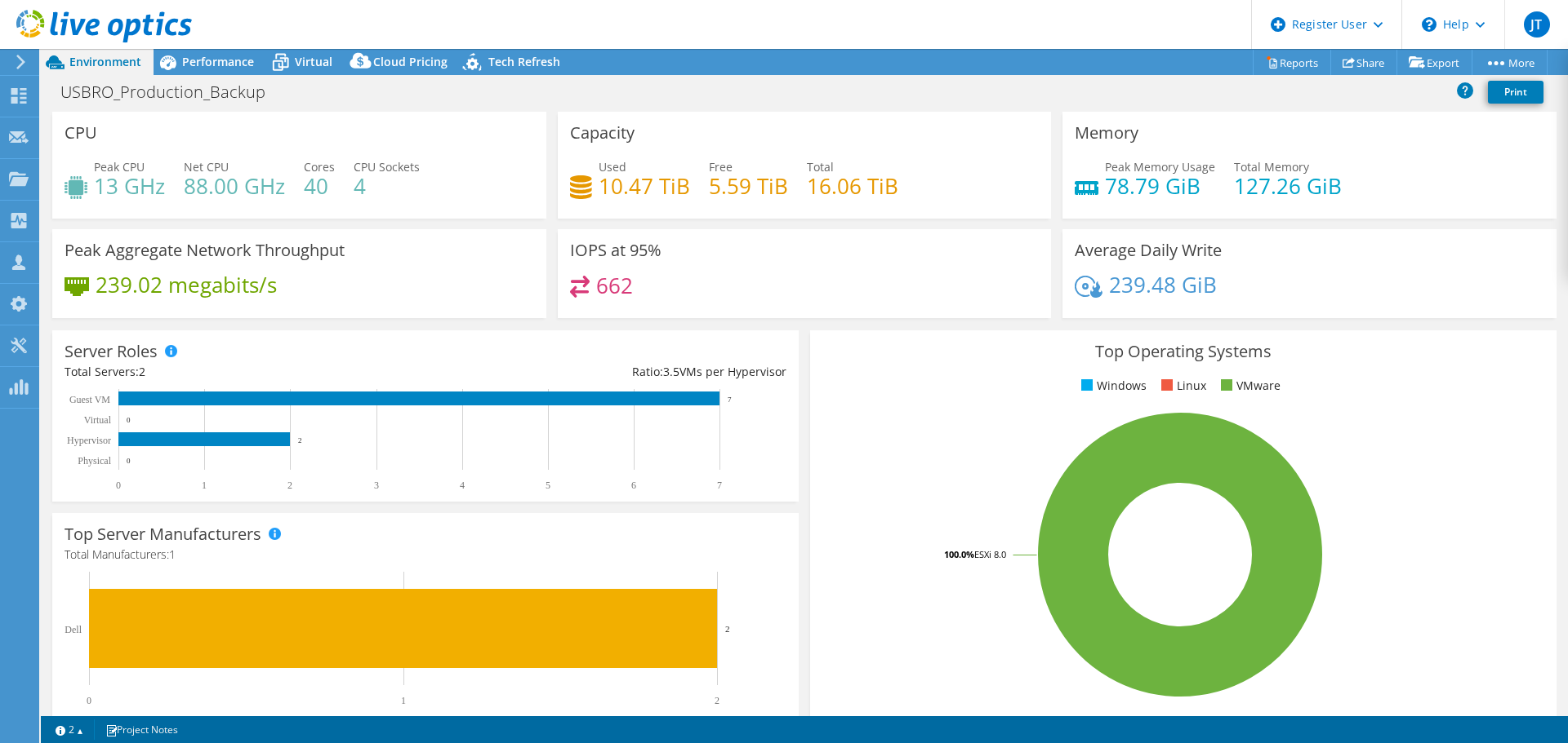
select select "USD"
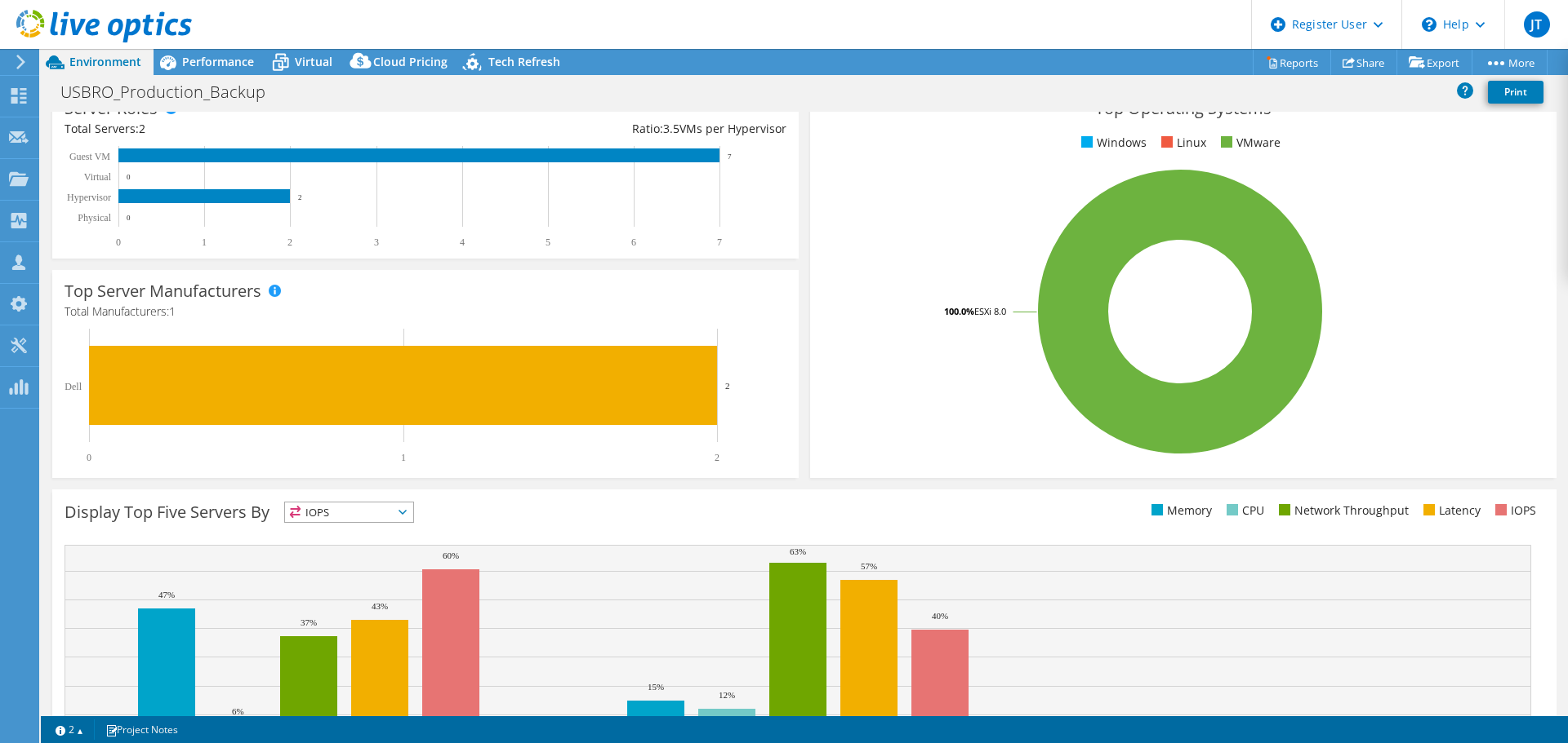
scroll to position [346, 0]
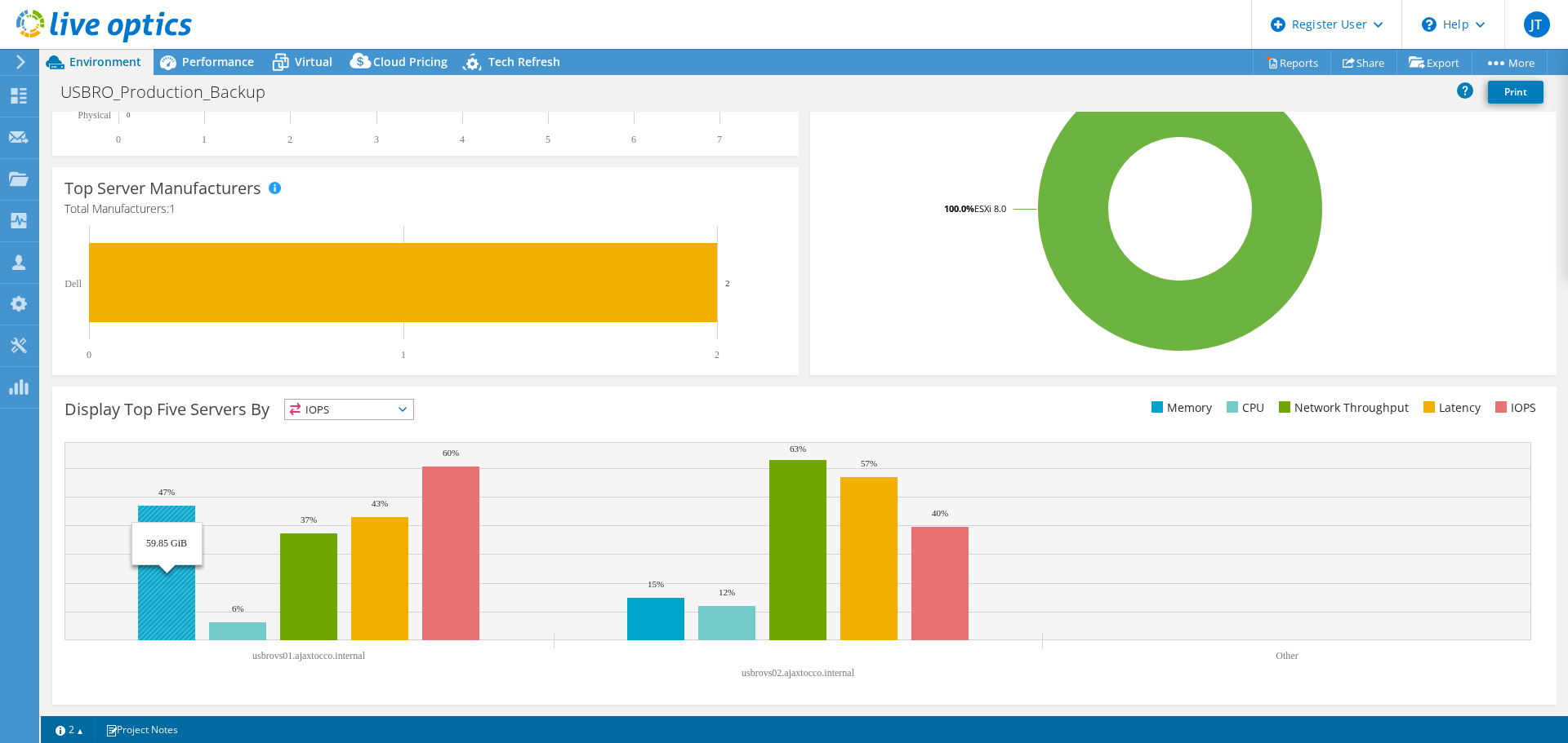
click at [170, 554] on rect at bounding box center [166, 573] width 57 height 135
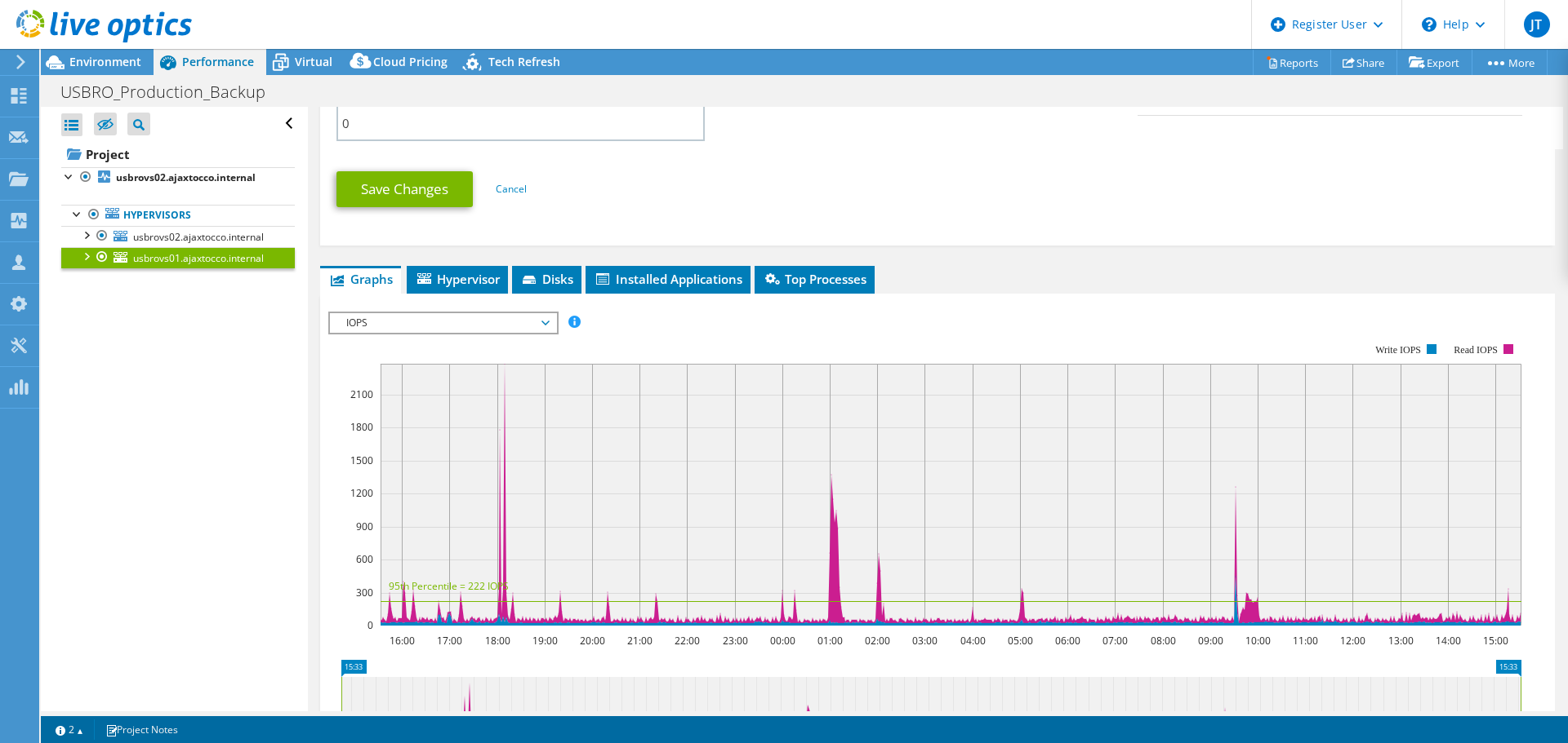
scroll to position [816, 0]
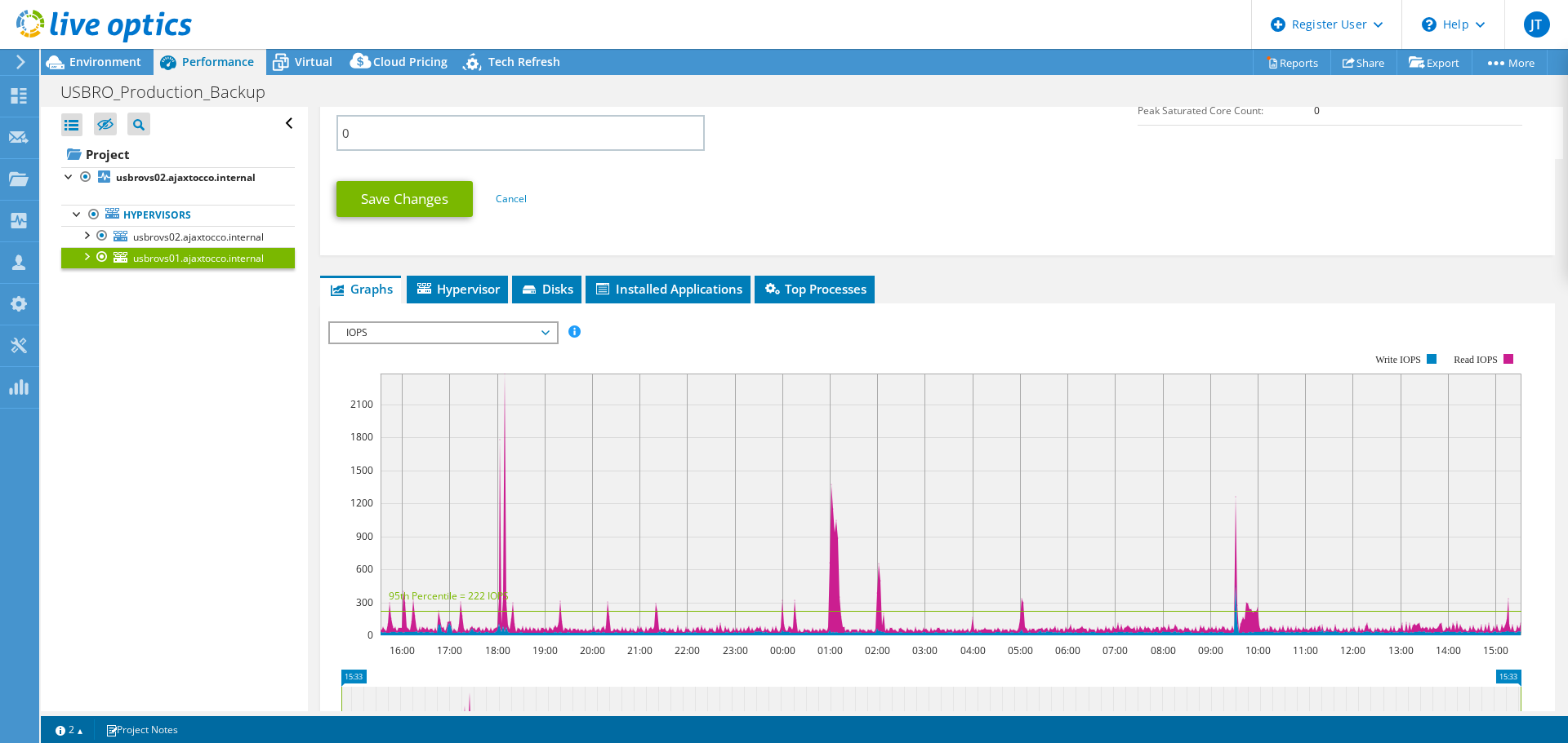
click at [456, 331] on span "IOPS" at bounding box center [443, 332] width 210 height 20
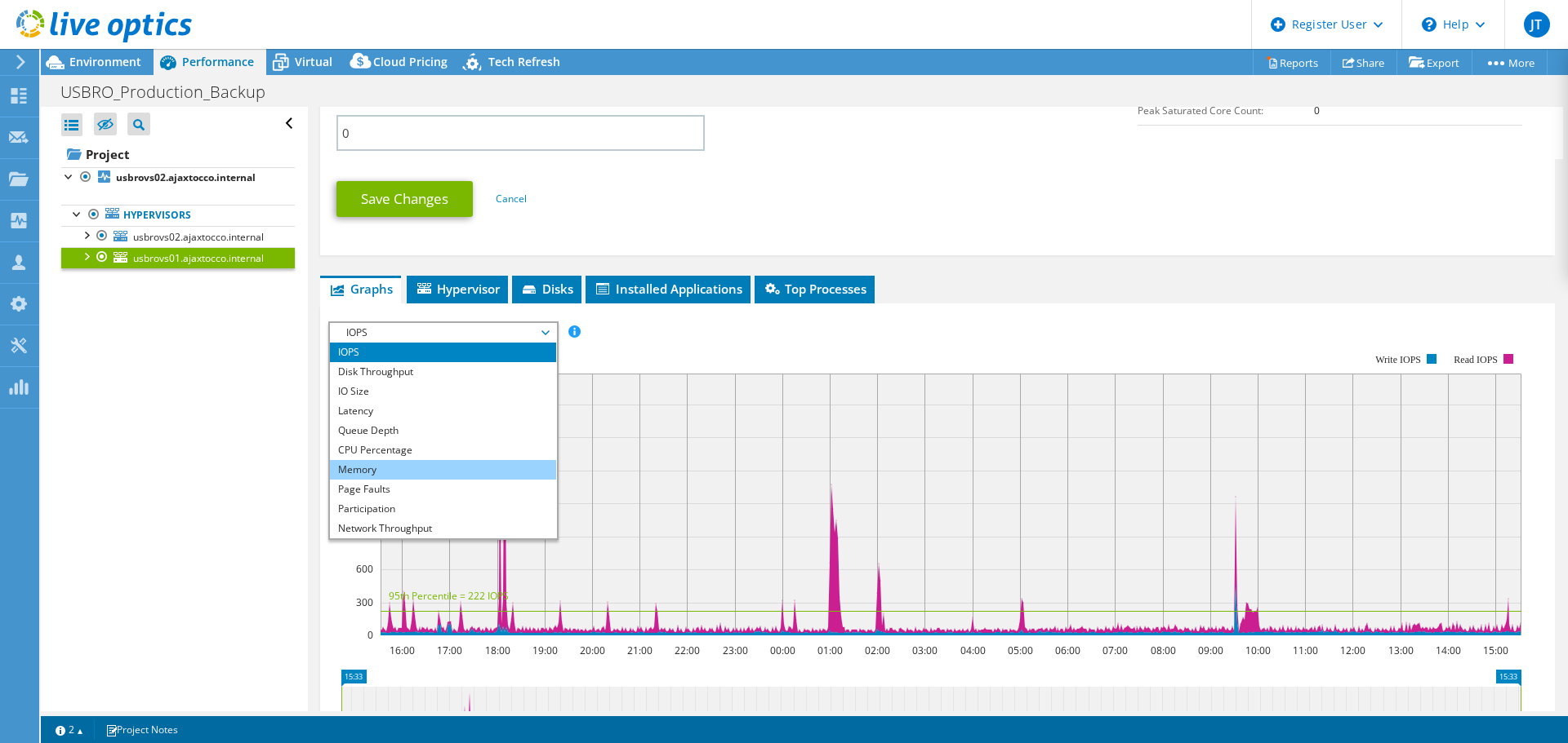
click at [428, 474] on li "Memory" at bounding box center [443, 470] width 226 height 20
